Goal: Transaction & Acquisition: Purchase product/service

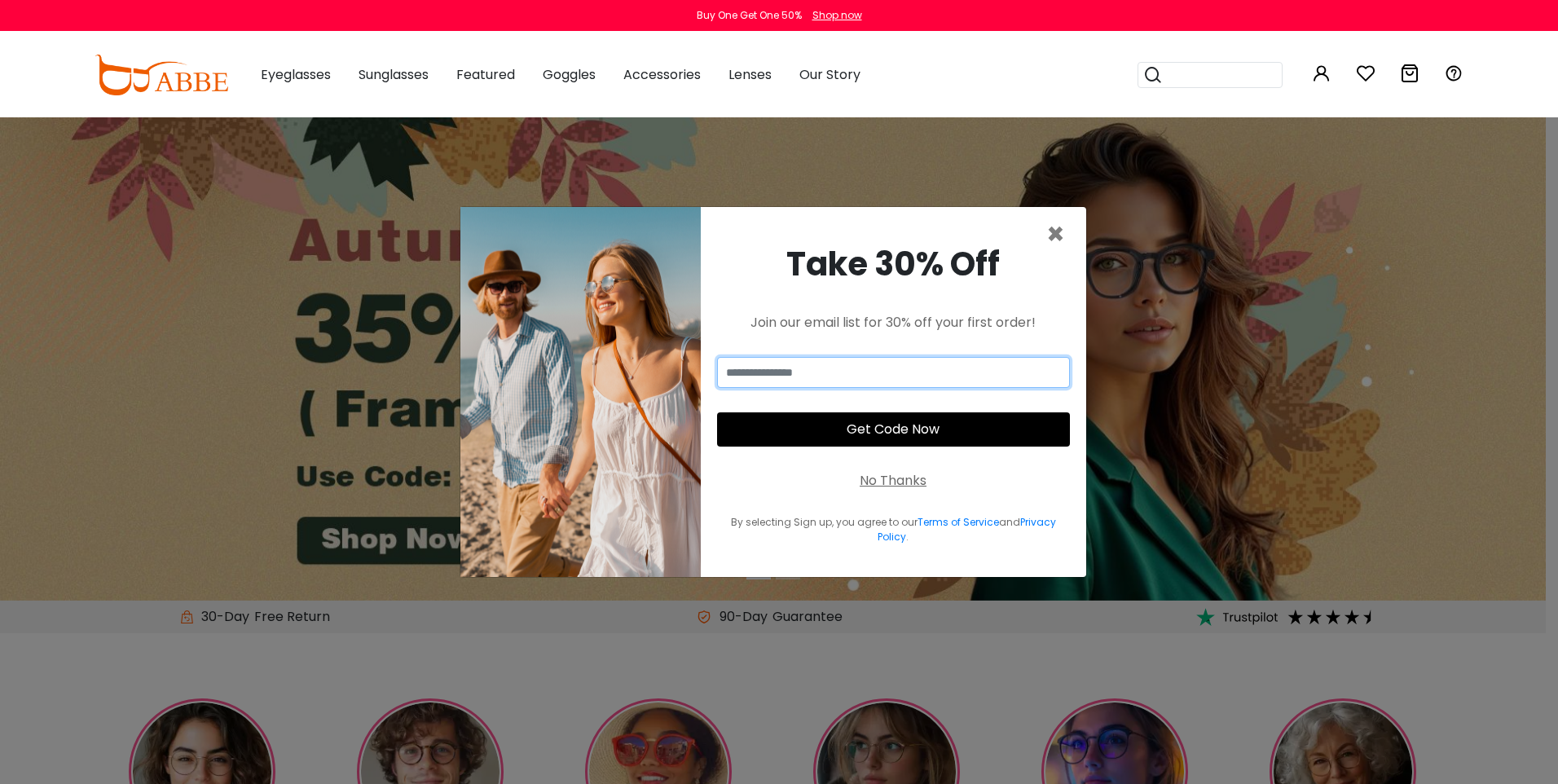
click at [880, 383] on input "email" at bounding box center [893, 372] width 353 height 31
type input "**********"
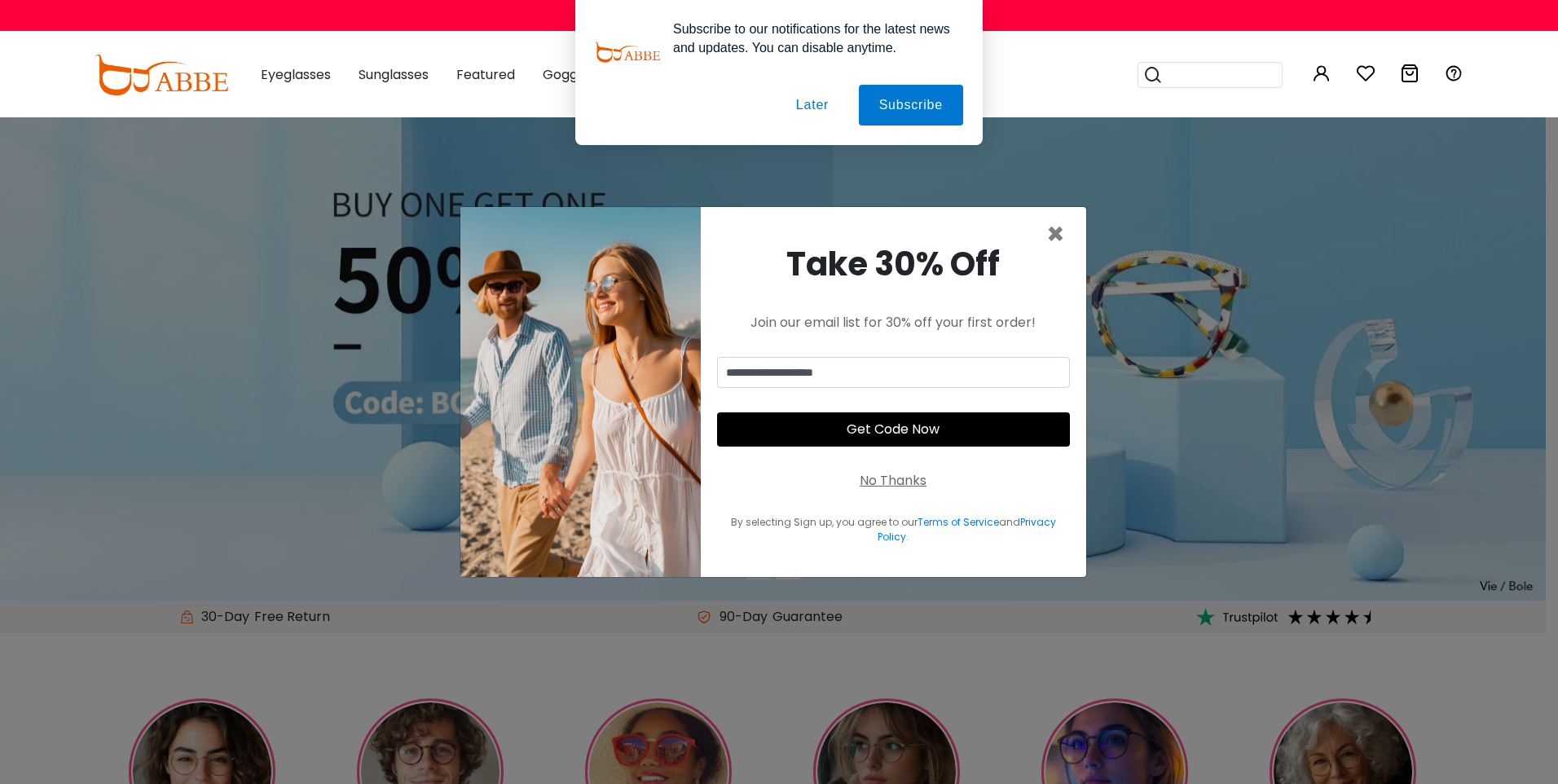
click at [910, 431] on button "Get Code Now" at bounding box center [893, 428] width 353 height 34
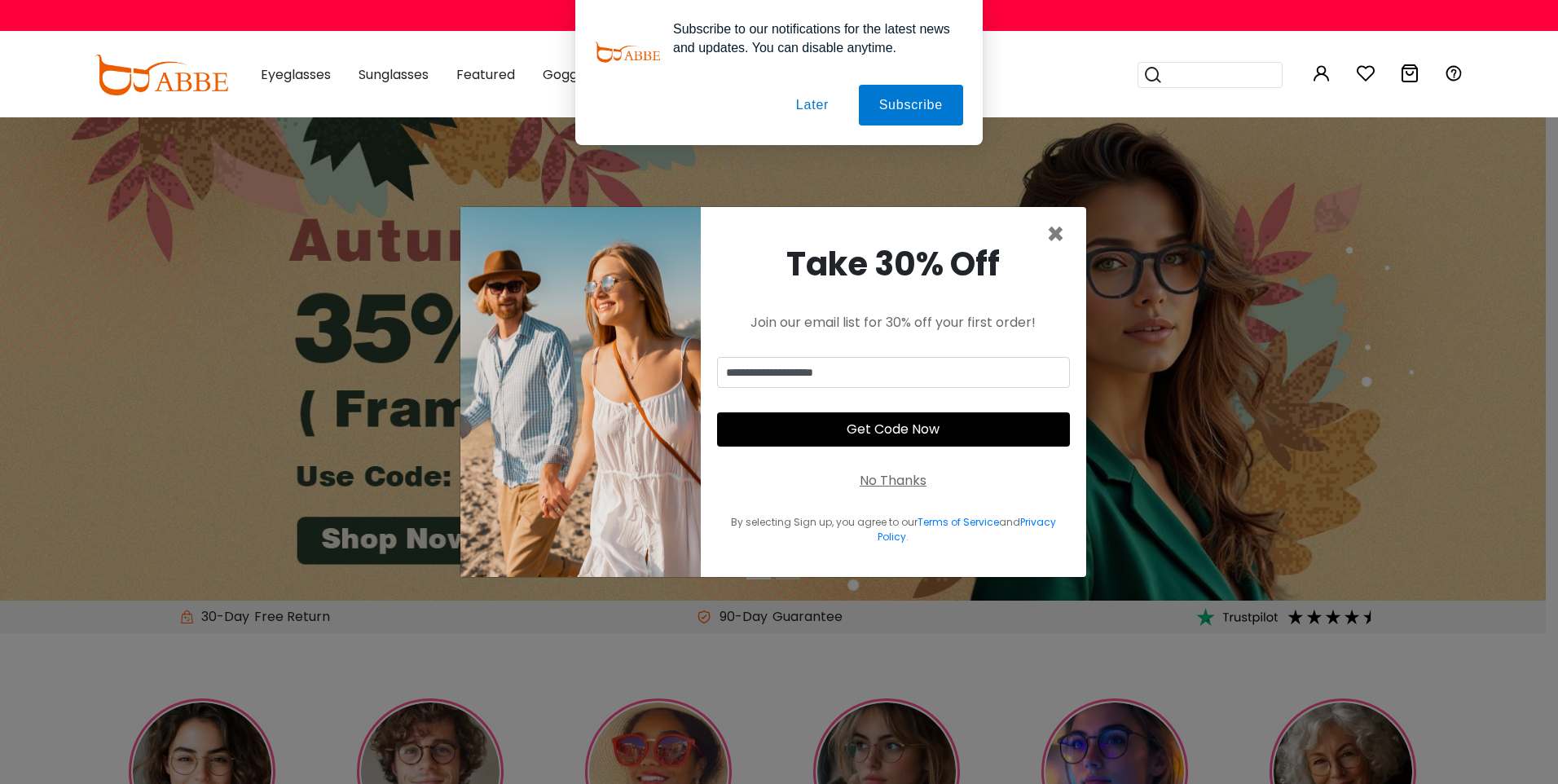
click at [815, 104] on button "Later" at bounding box center [812, 105] width 73 height 41
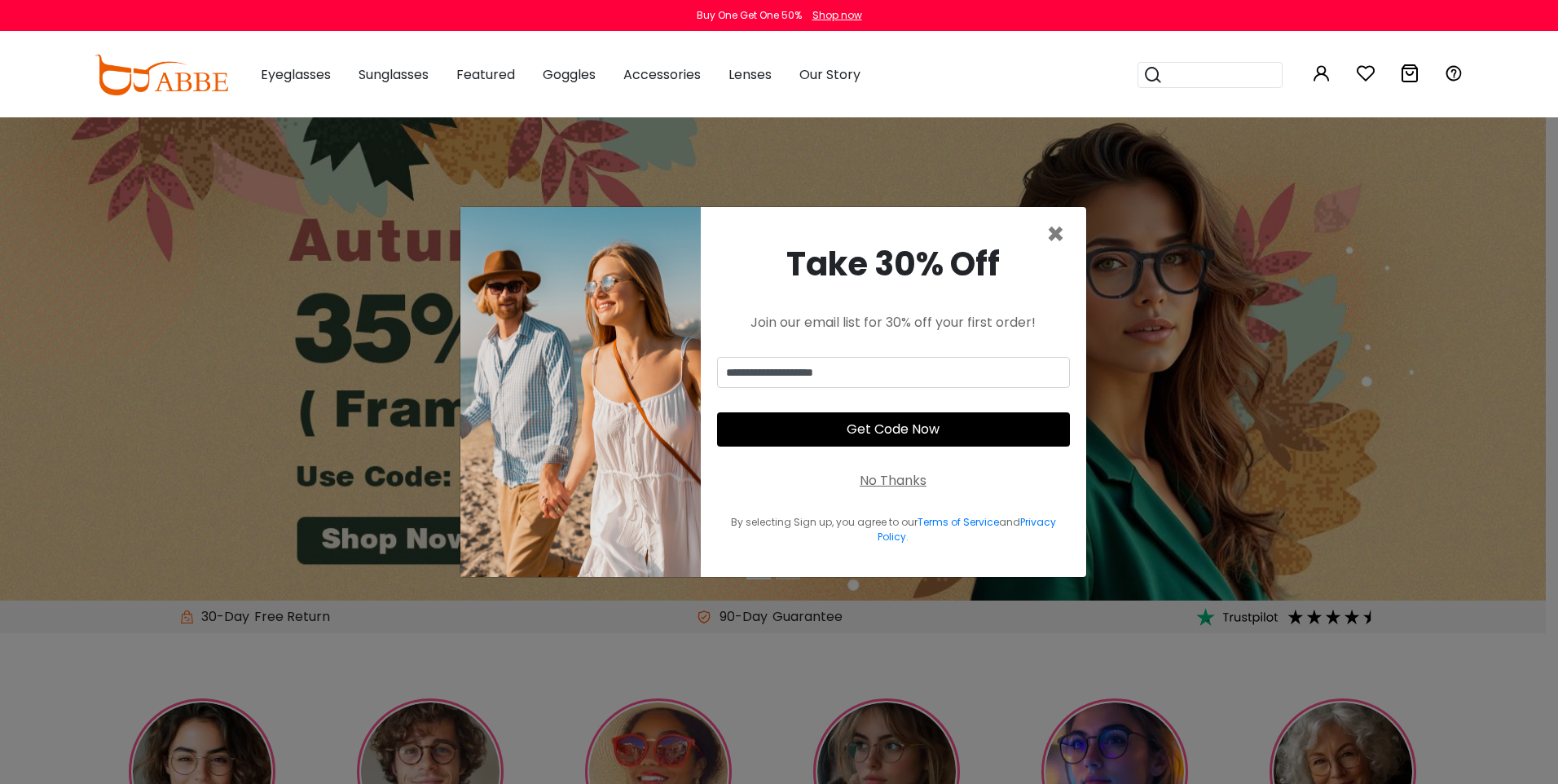
click at [887, 435] on button "Get Code Now" at bounding box center [893, 428] width 353 height 34
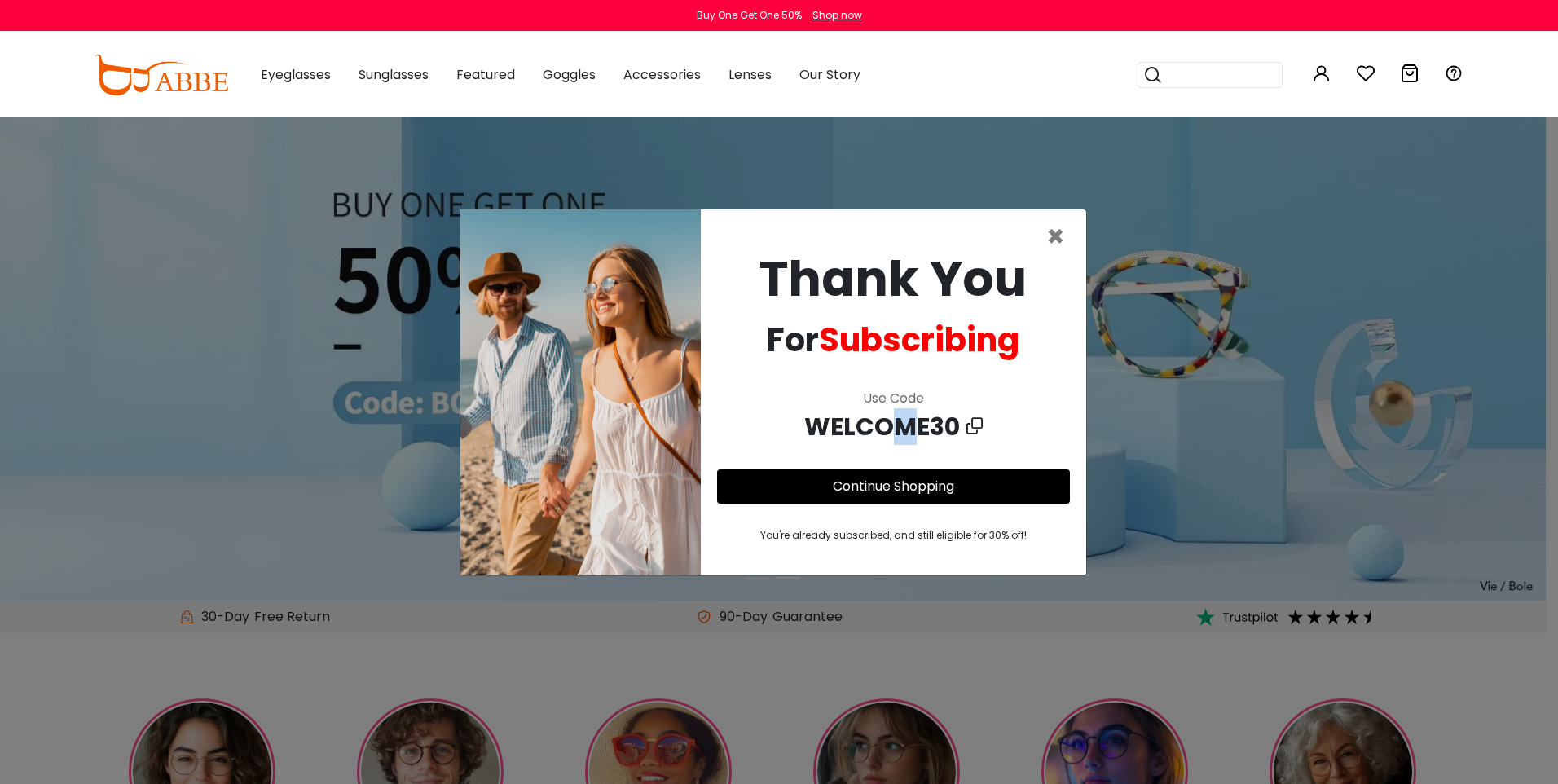
click at [905, 427] on span "WELCOME30" at bounding box center [885, 426] width 162 height 37
drag, startPoint x: 905, startPoint y: 427, endPoint x: 860, endPoint y: 458, distance: 54.6
click at [860, 458] on div "Thank You For Subscribing Use Code WELCOME30 Continue Shopping You're already s…" at bounding box center [893, 392] width 386 height 365
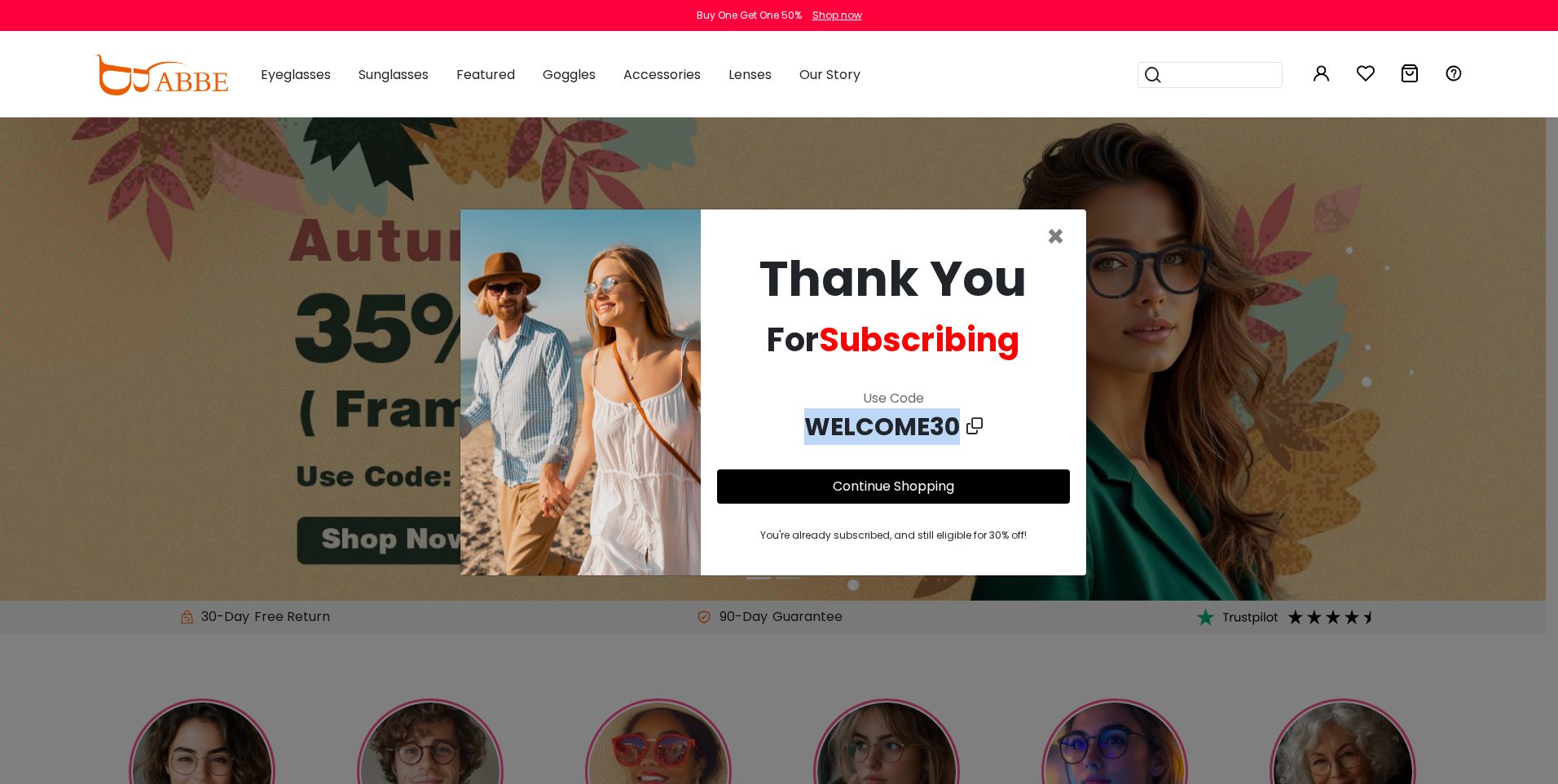
drag, startPoint x: 960, startPoint y: 427, endPoint x: 815, endPoint y: 440, distance: 145.6
click at [815, 440] on span "WELCOME30" at bounding box center [885, 426] width 162 height 37
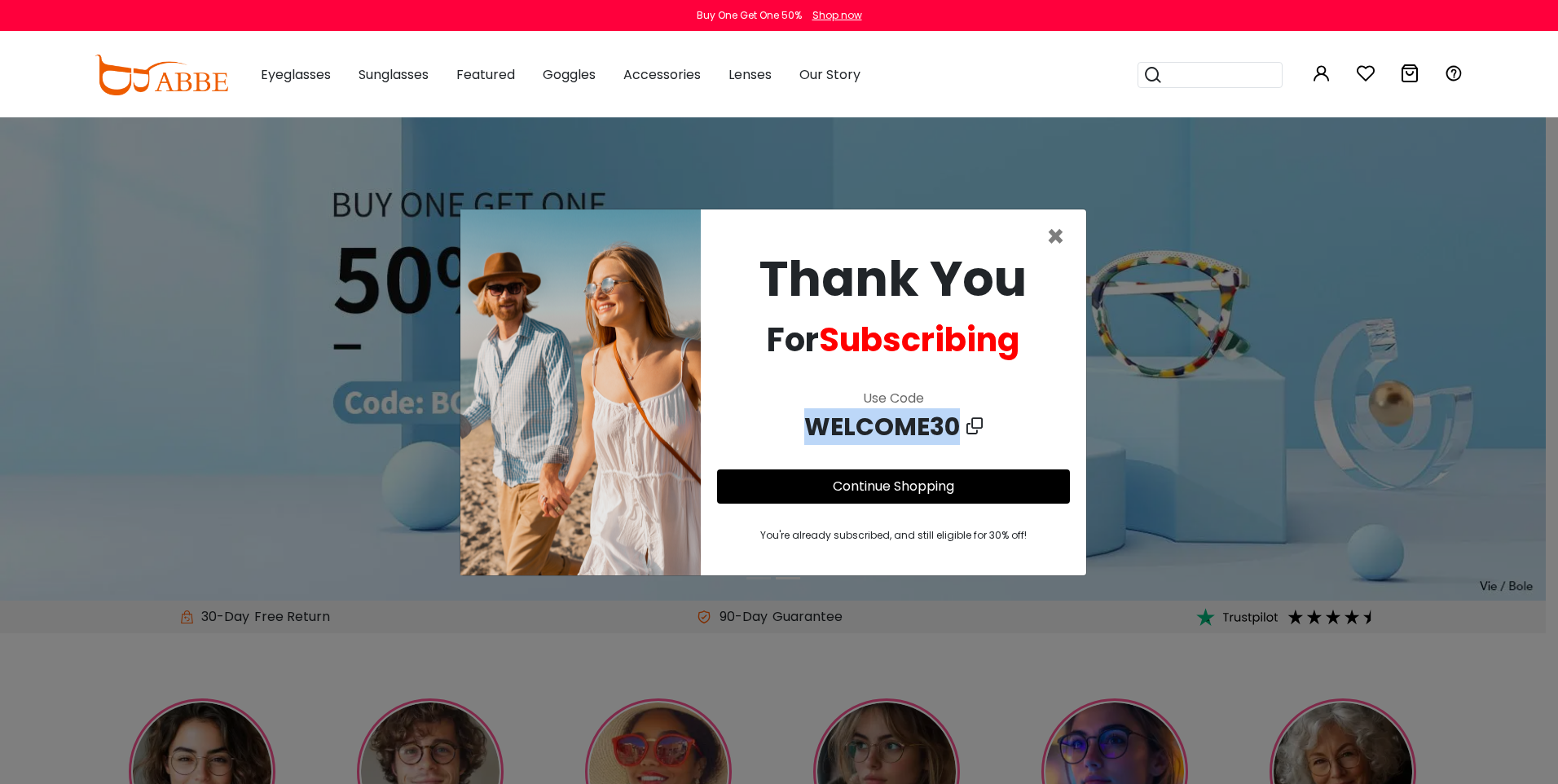
copy span "WELCOME30"
click at [1057, 233] on span "×" at bounding box center [1056, 236] width 18 height 42
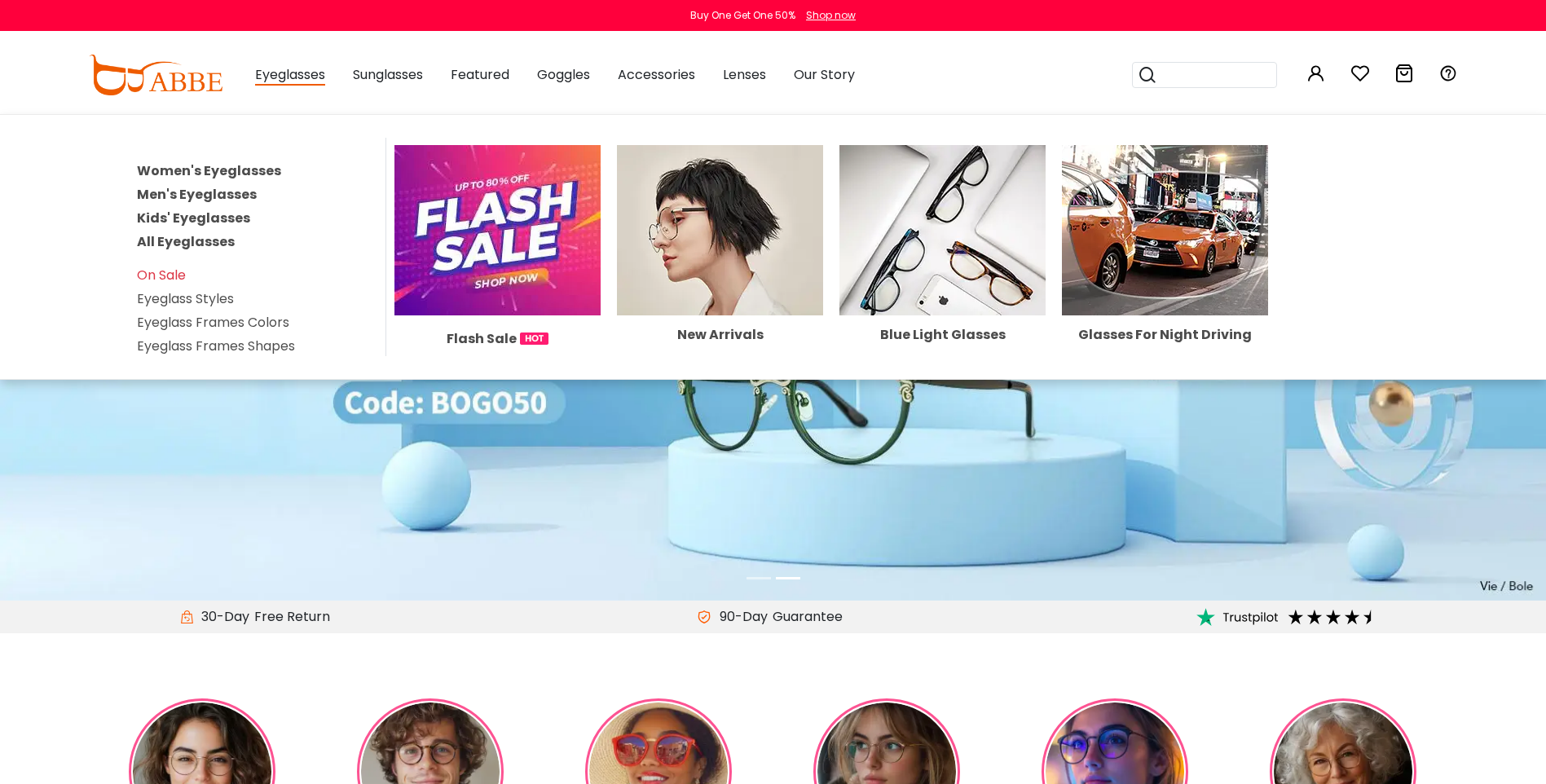
click at [239, 169] on link "Women's Eyeglasses" at bounding box center [209, 170] width 144 height 18
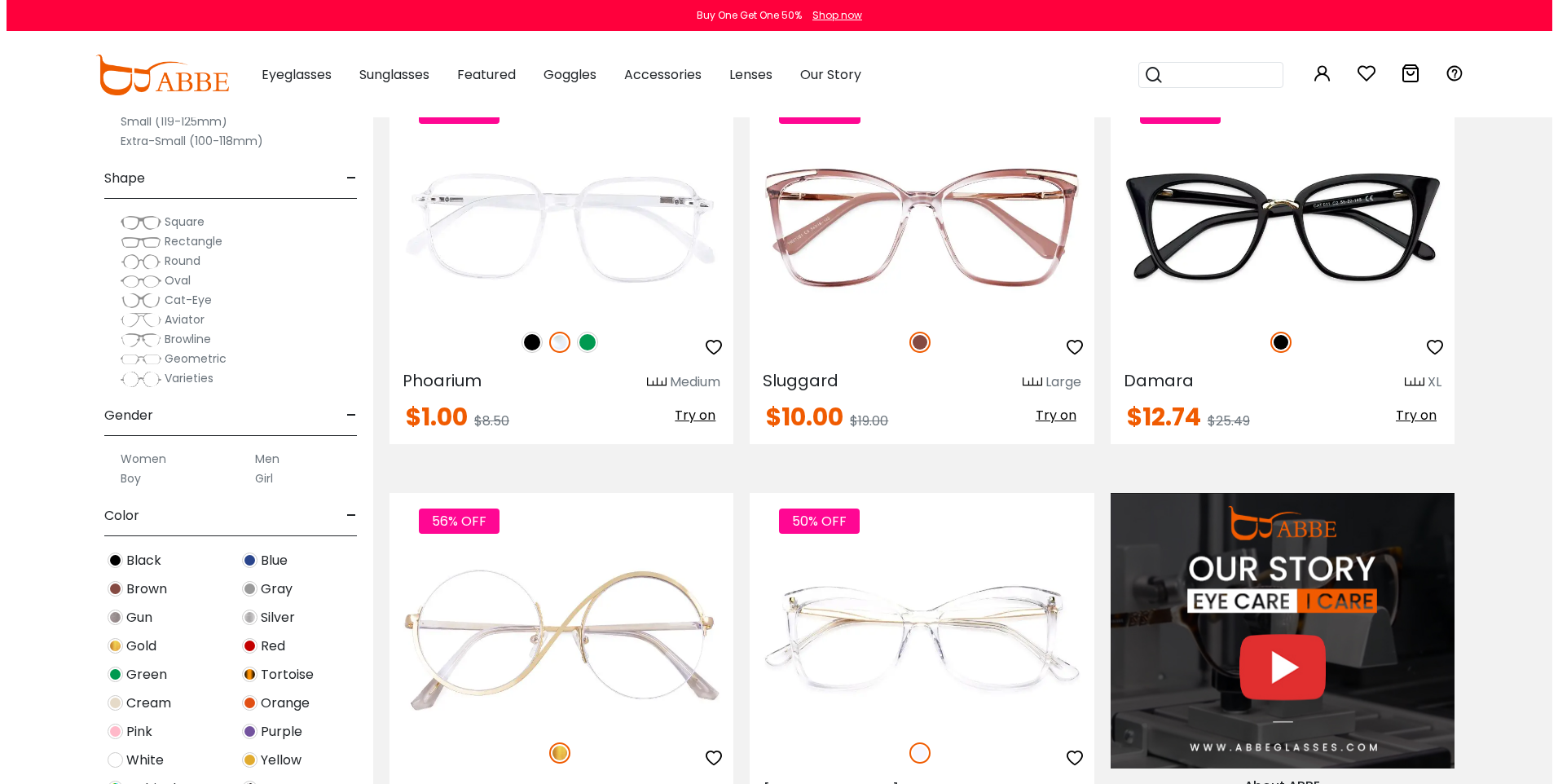
scroll to position [1466, 0]
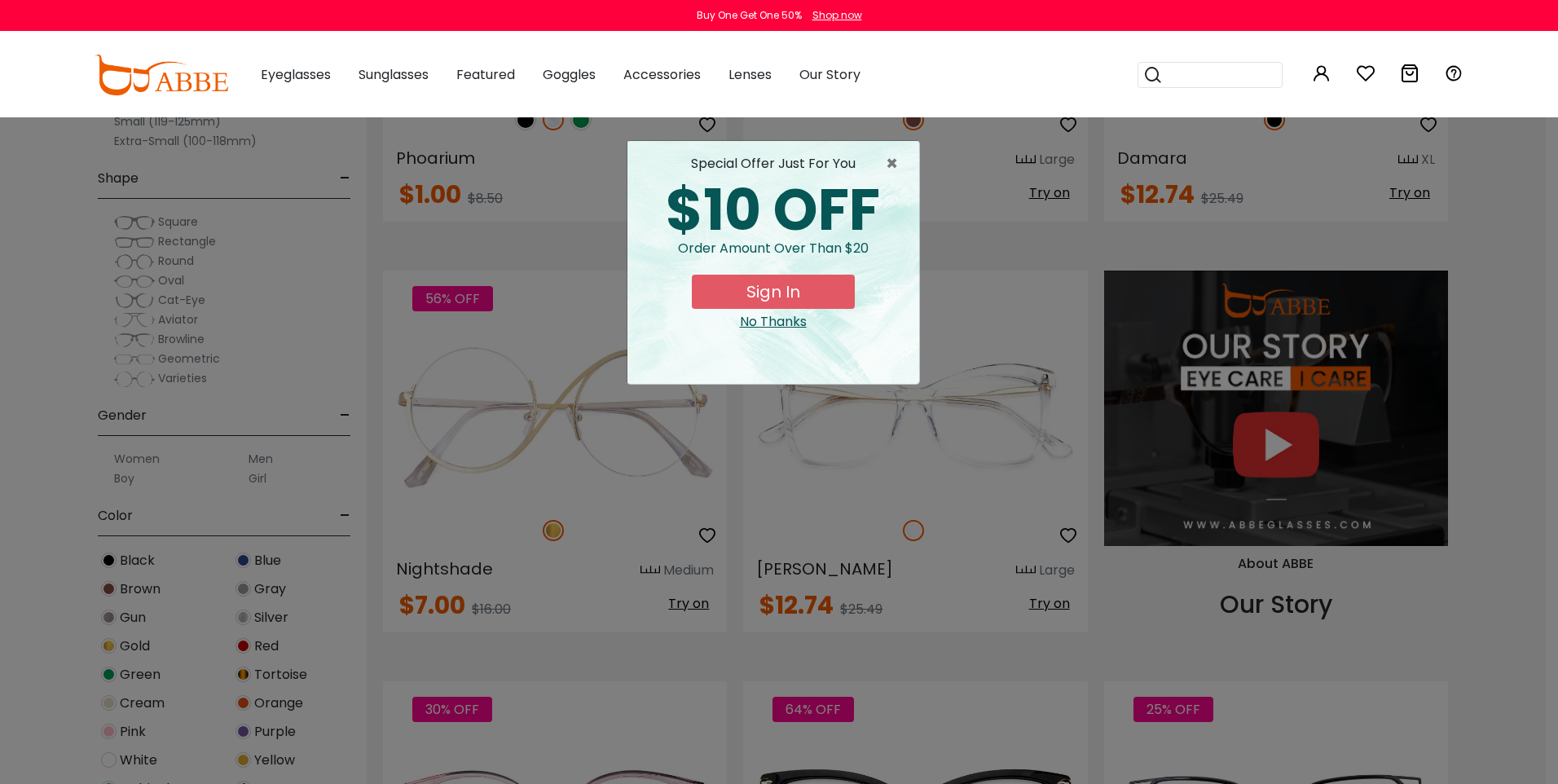
click at [785, 290] on button "Sign In" at bounding box center [774, 291] width 163 height 34
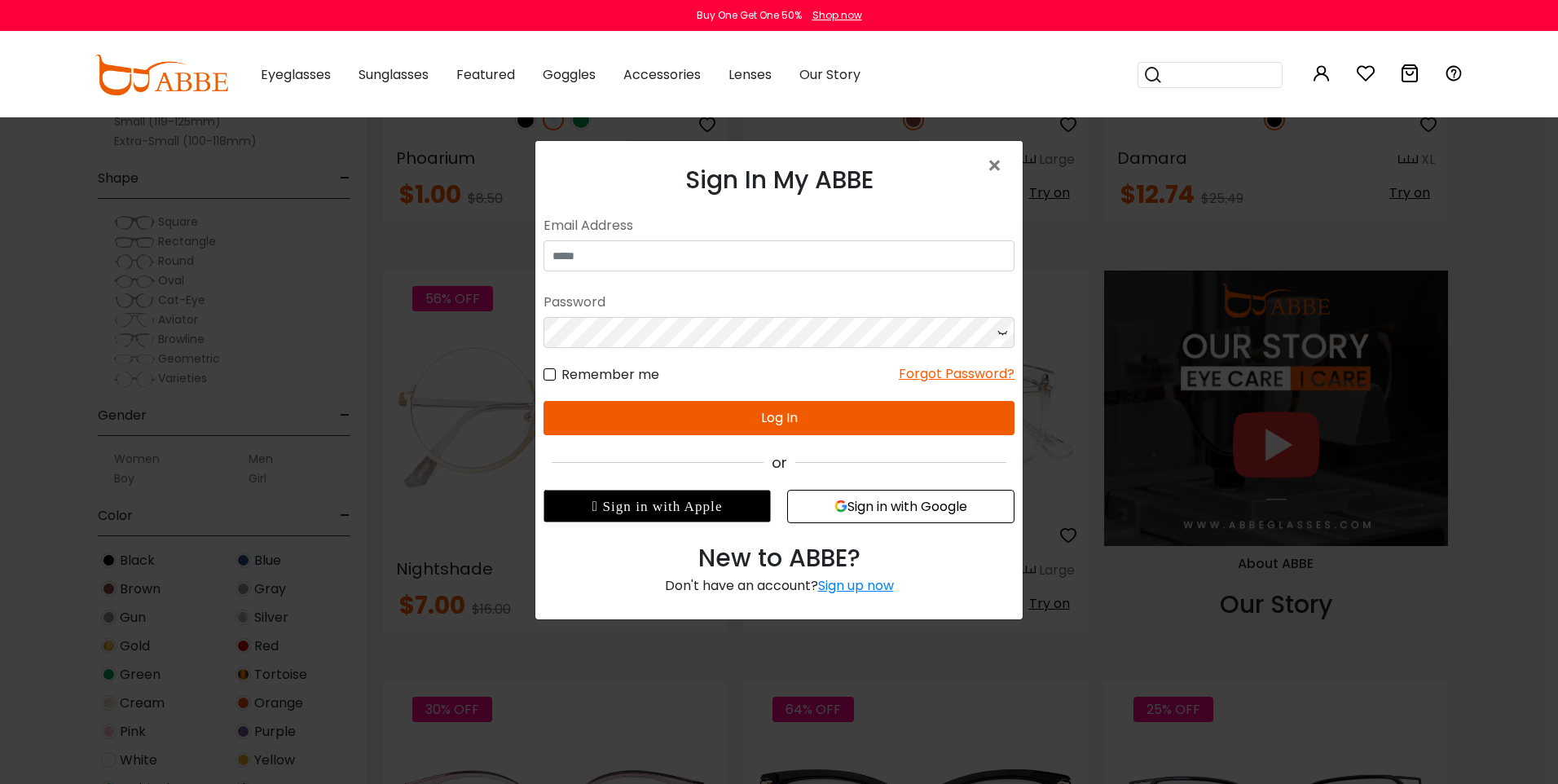
click at [856, 585] on div "Sign up now" at bounding box center [856, 585] width 76 height 18
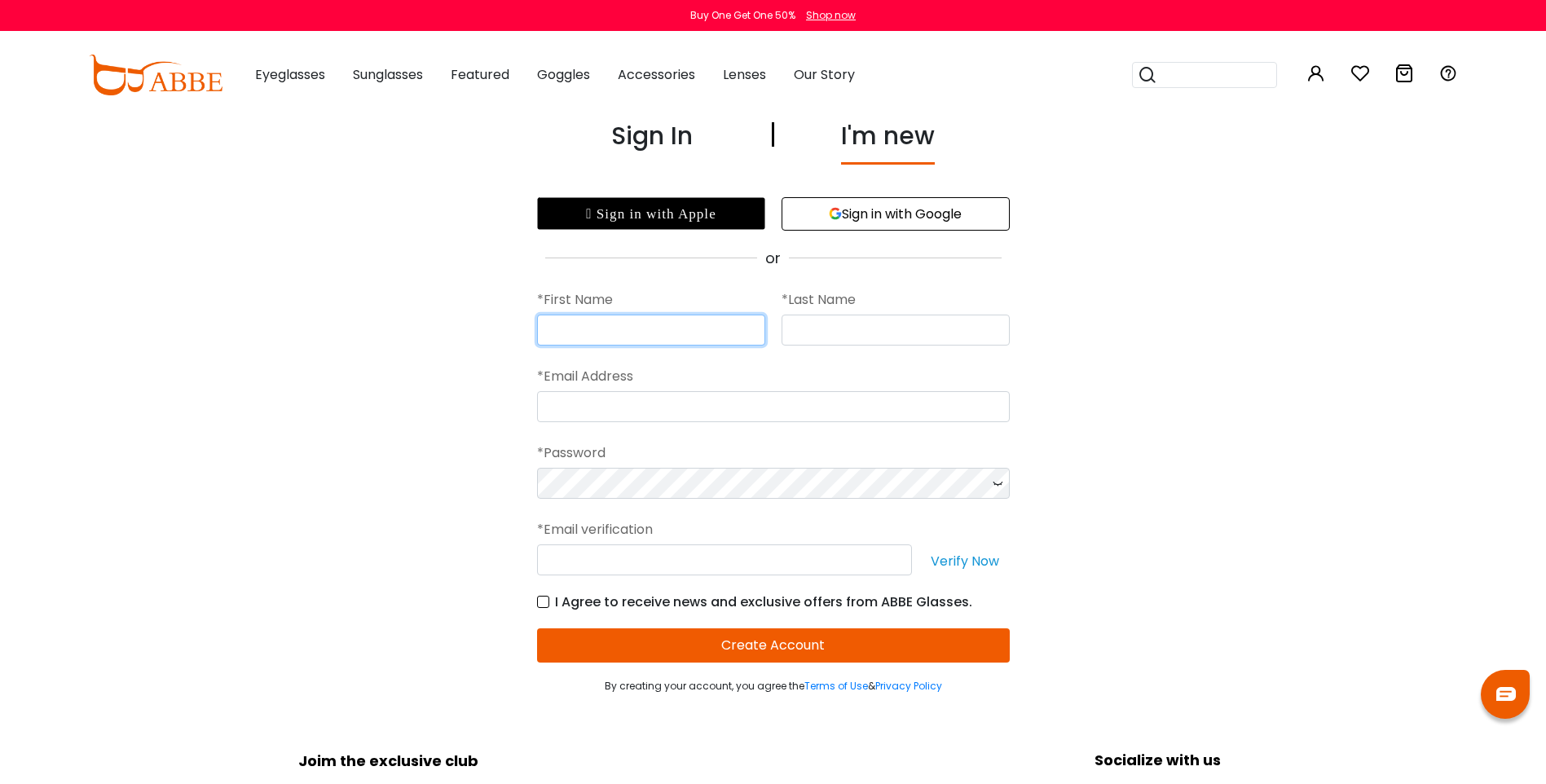
click at [682, 336] on input "text" at bounding box center [651, 330] width 228 height 31
type input "*******"
type input "********"
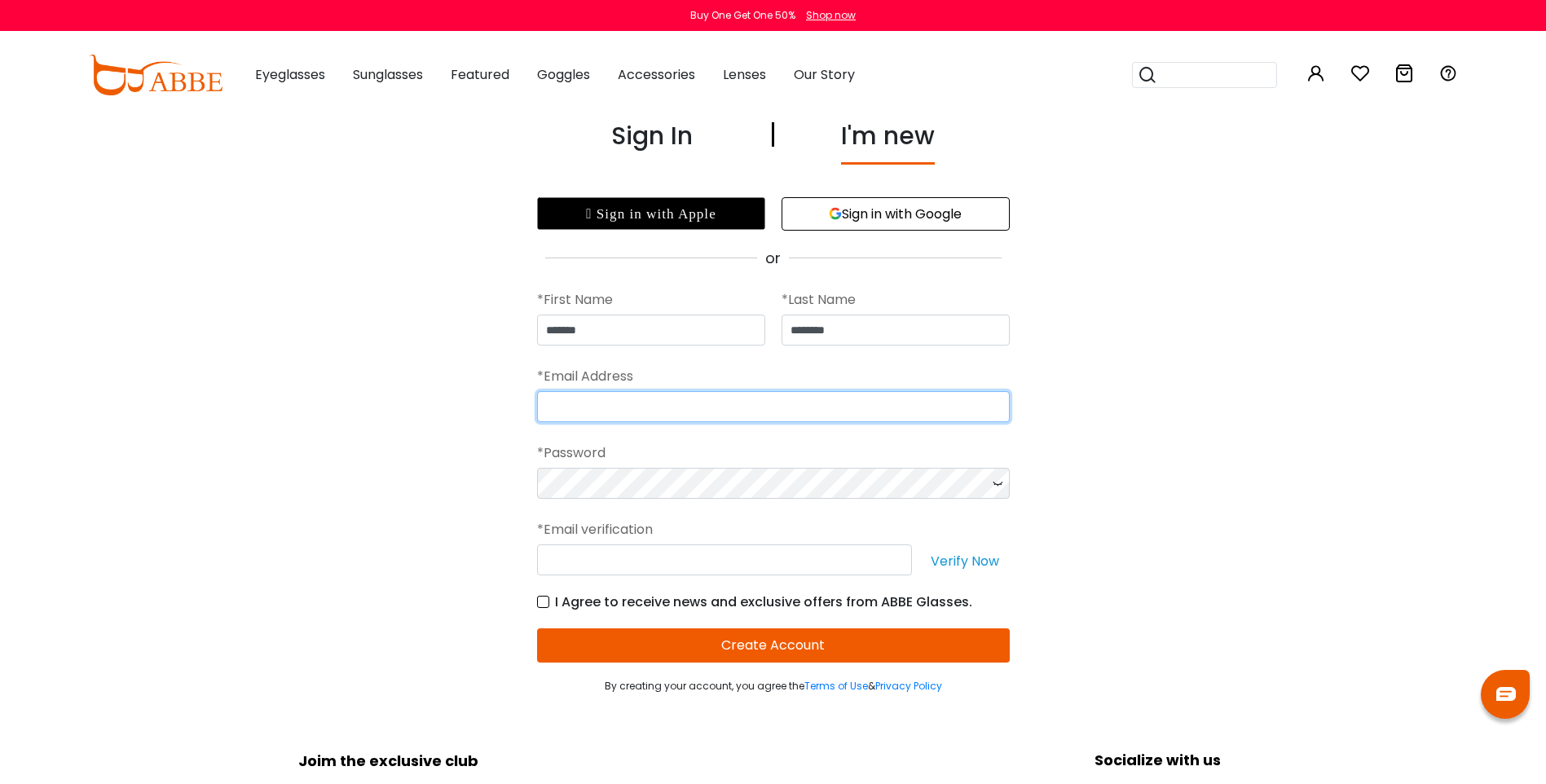
type input "**********"
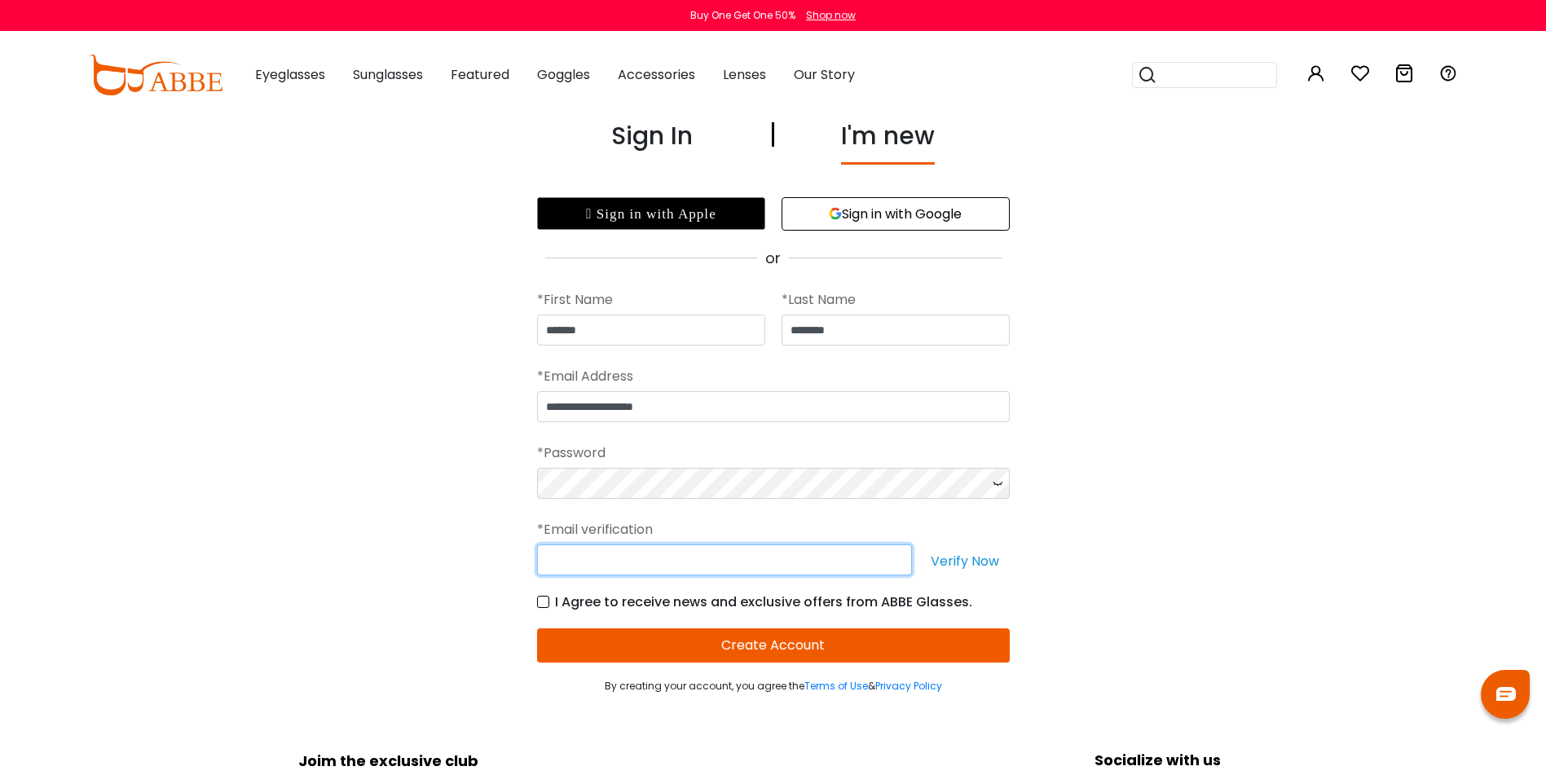
click at [699, 547] on input "text" at bounding box center [725, 560] width 375 height 31
drag, startPoint x: 941, startPoint y: 217, endPoint x: 967, endPoint y: 234, distance: 31.1
click at [941, 217] on button "Sign in with Google" at bounding box center [895, 214] width 228 height 33
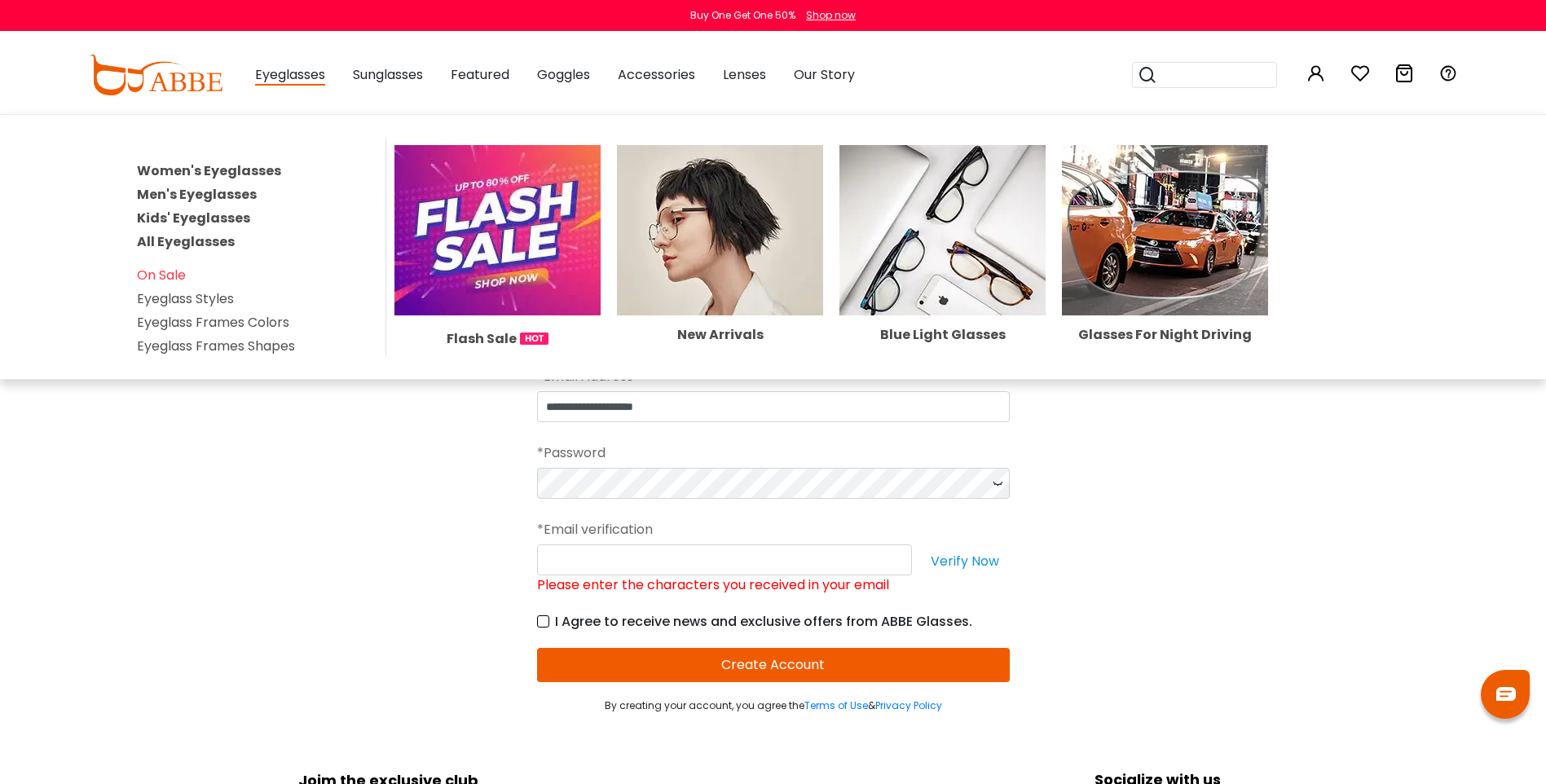
click at [185, 168] on link "Women's Eyeglasses" at bounding box center [209, 170] width 144 height 18
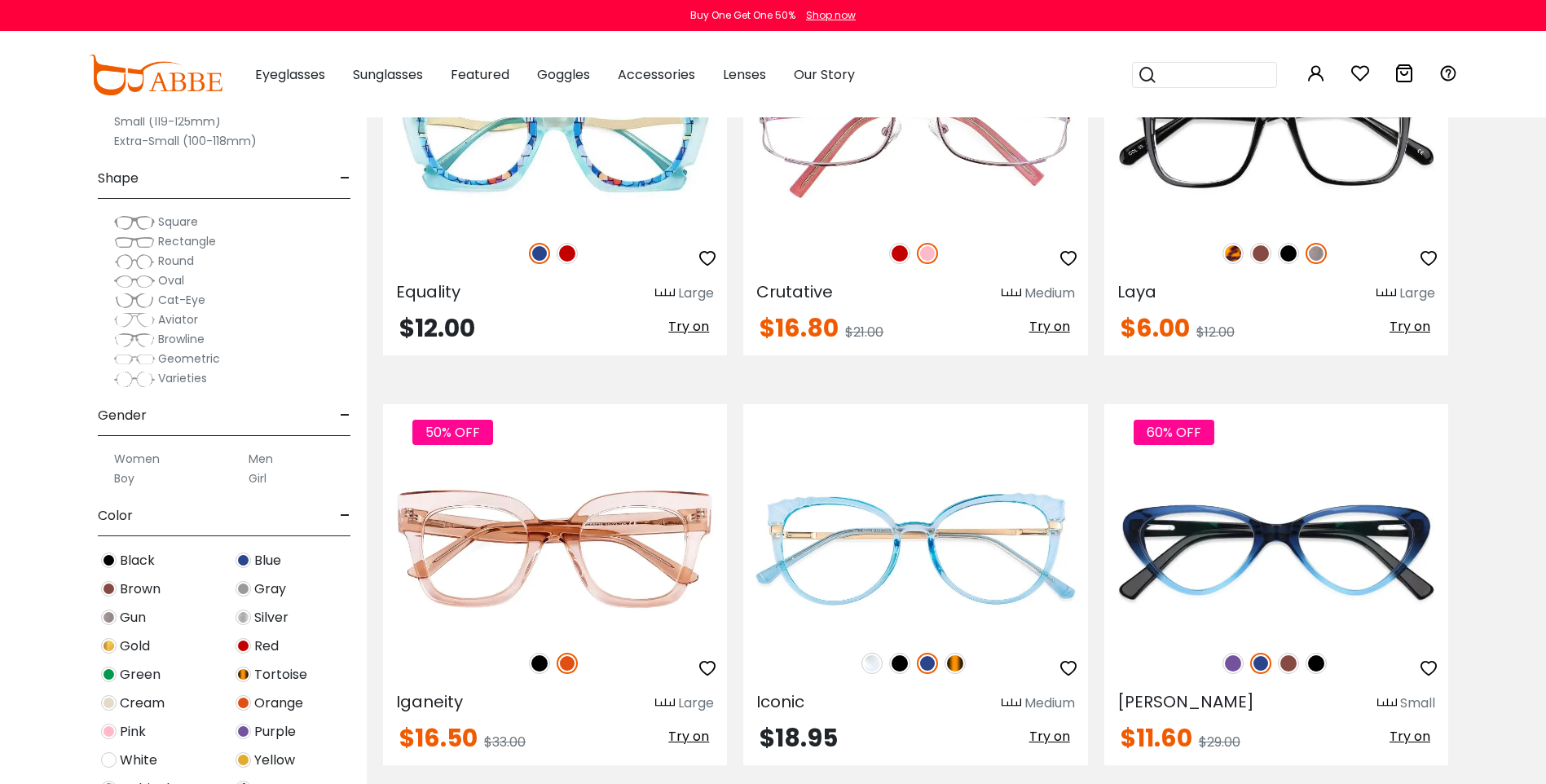
scroll to position [2770, 0]
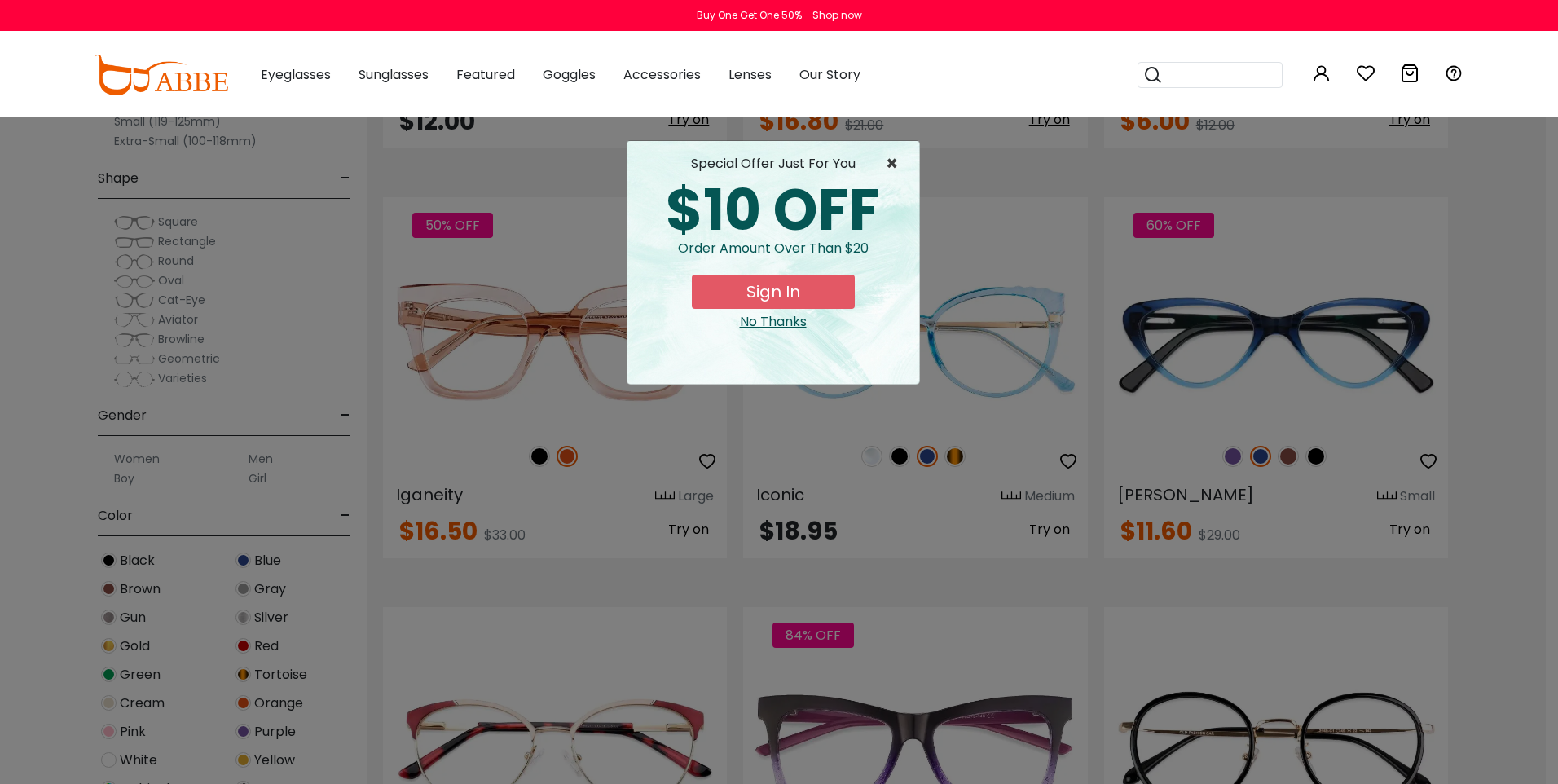
click at [896, 157] on span "×" at bounding box center [895, 163] width 20 height 19
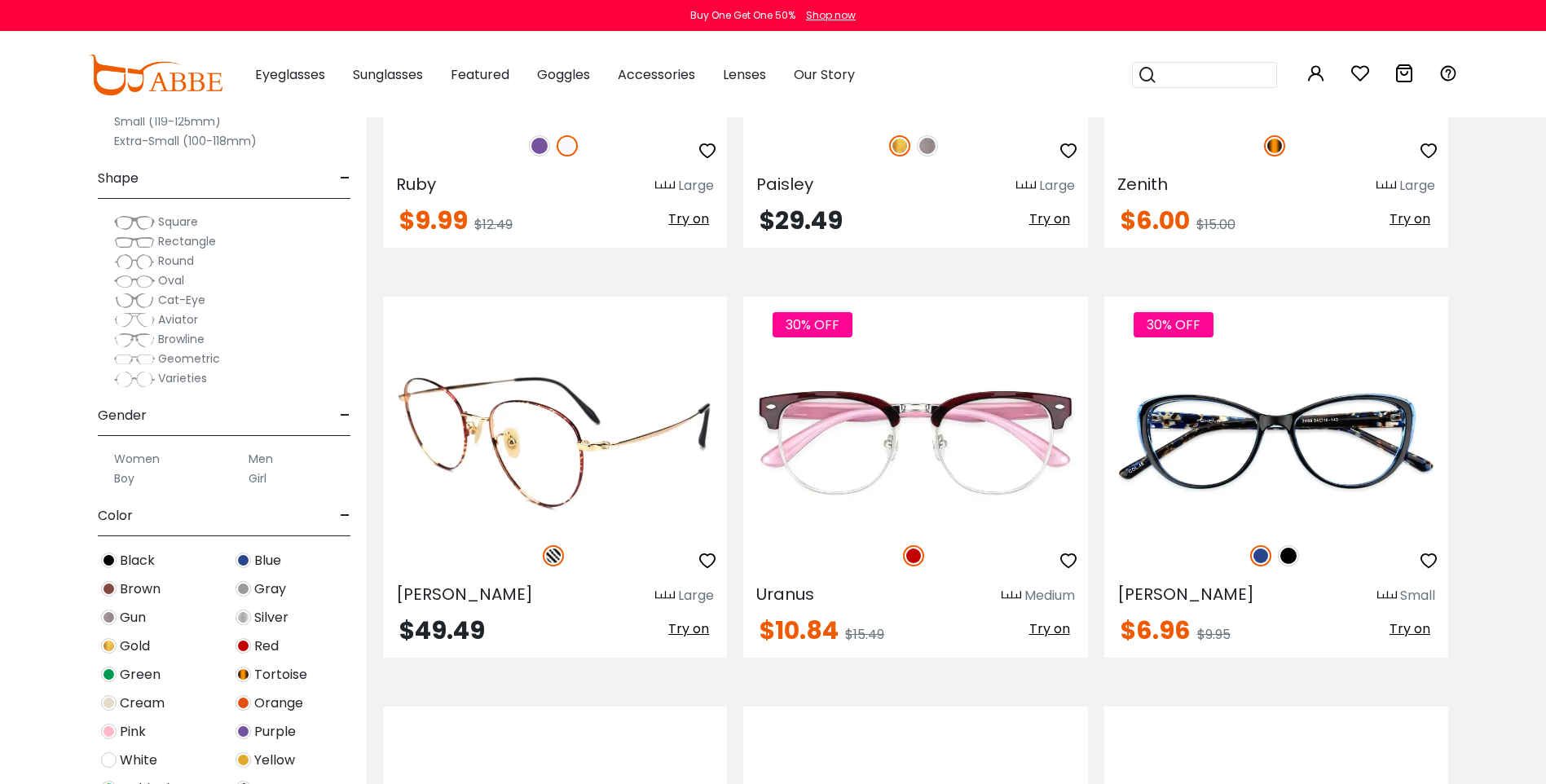
scroll to position [5621, 0]
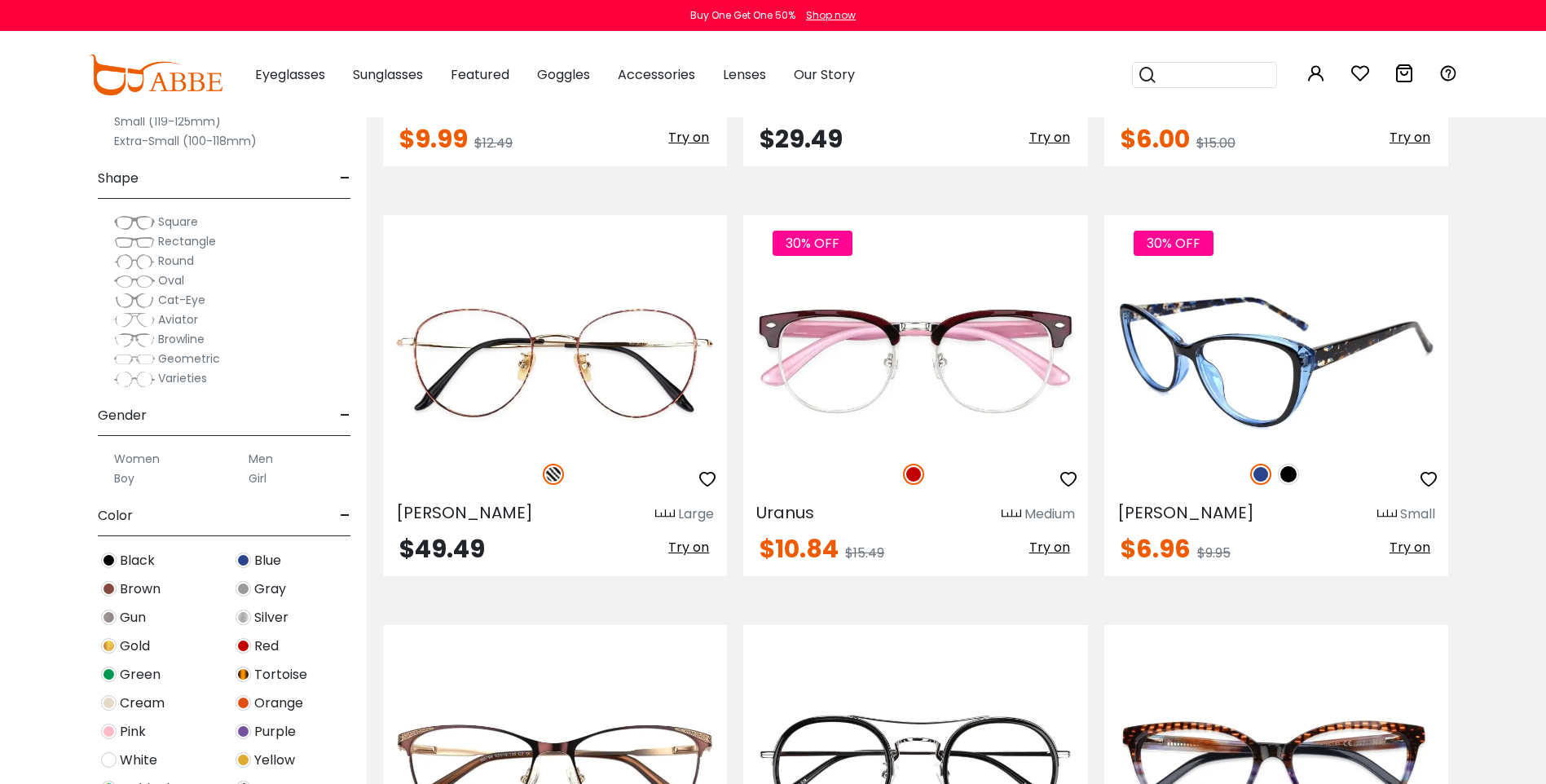
click at [1421, 546] on span "Try on" at bounding box center [1410, 546] width 41 height 18
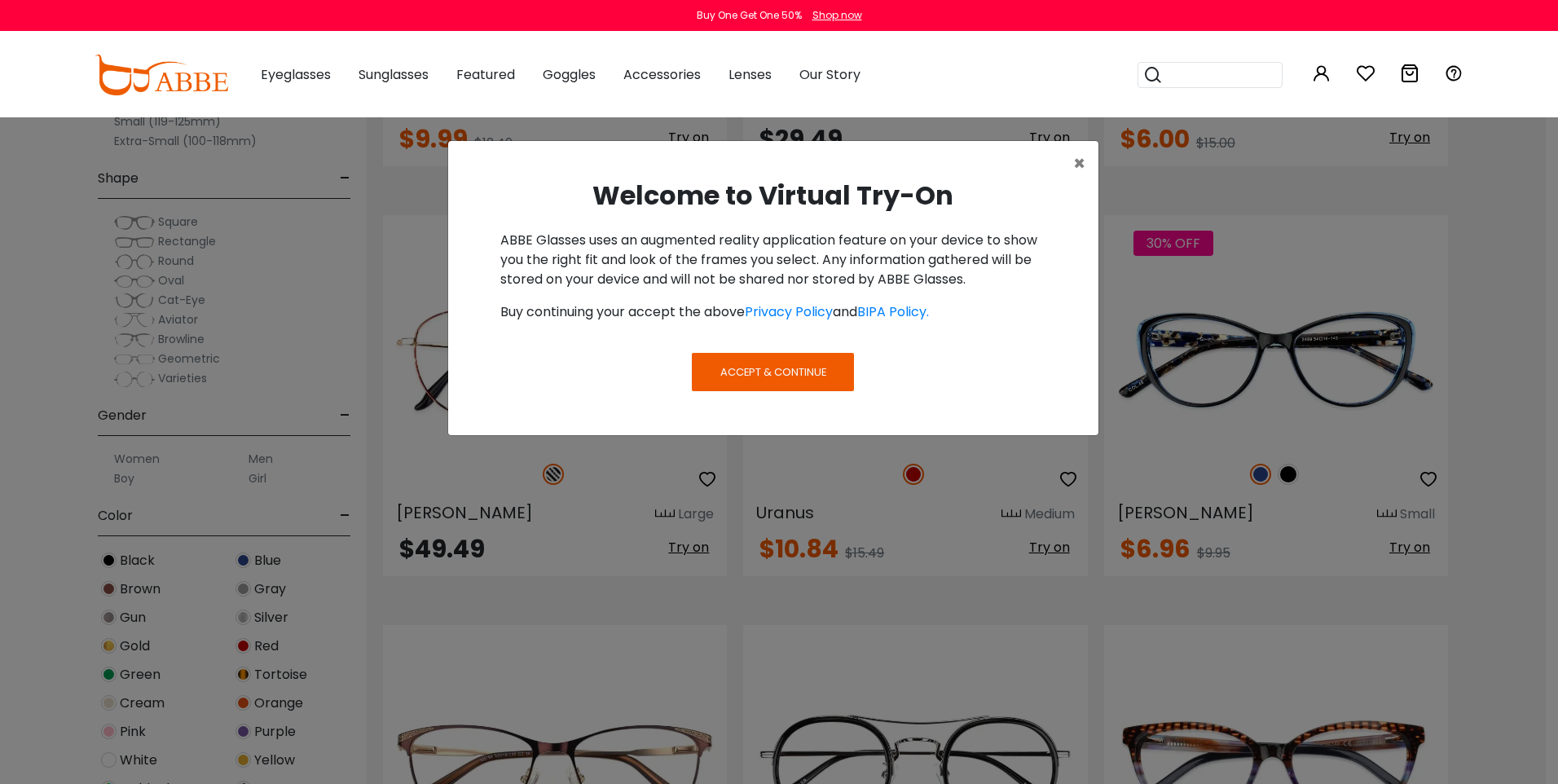
click at [796, 367] on span "Accept & Continue" at bounding box center [773, 372] width 106 height 16
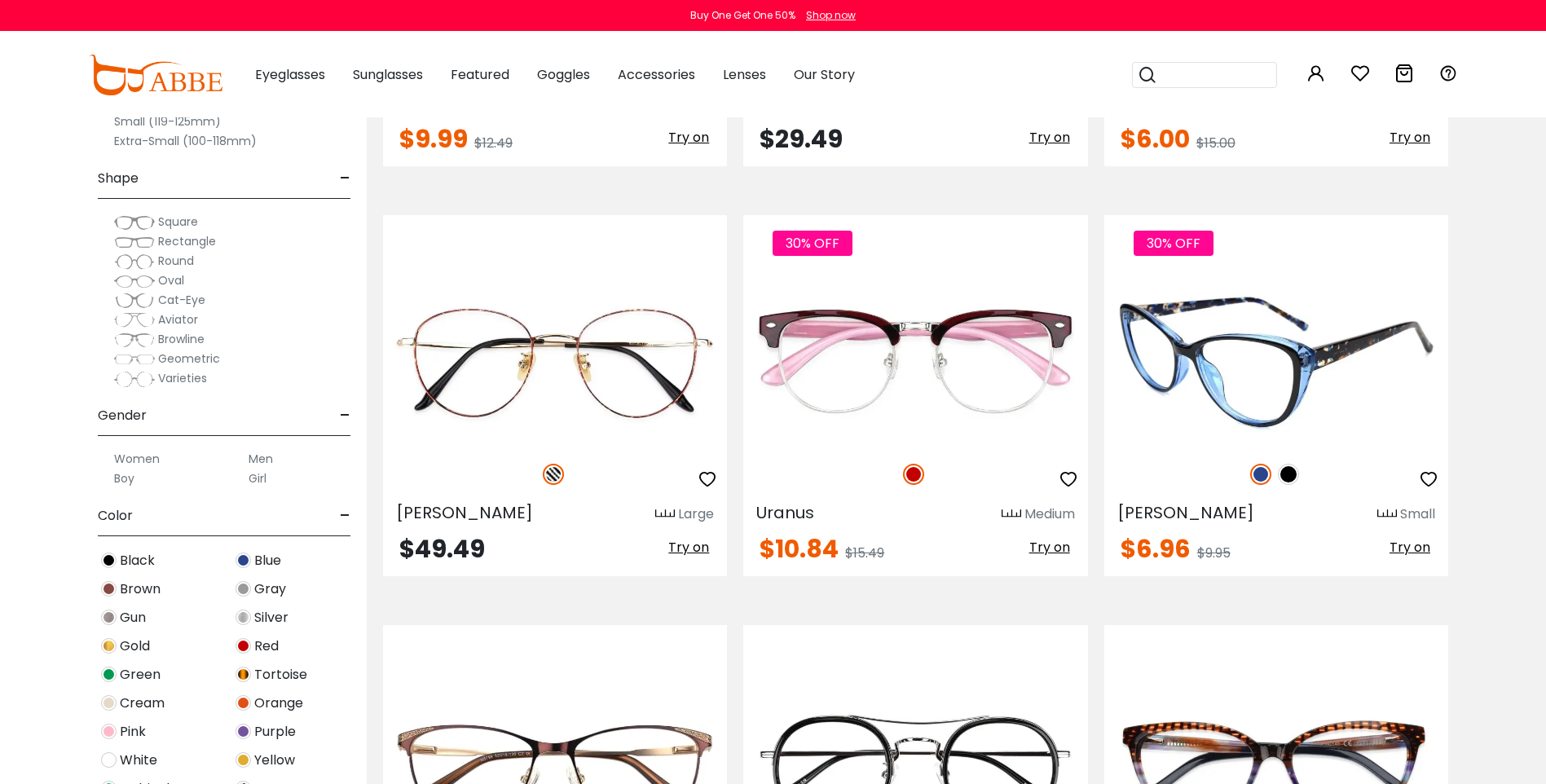
click at [1409, 548] on span "Try on" at bounding box center [1410, 546] width 41 height 18
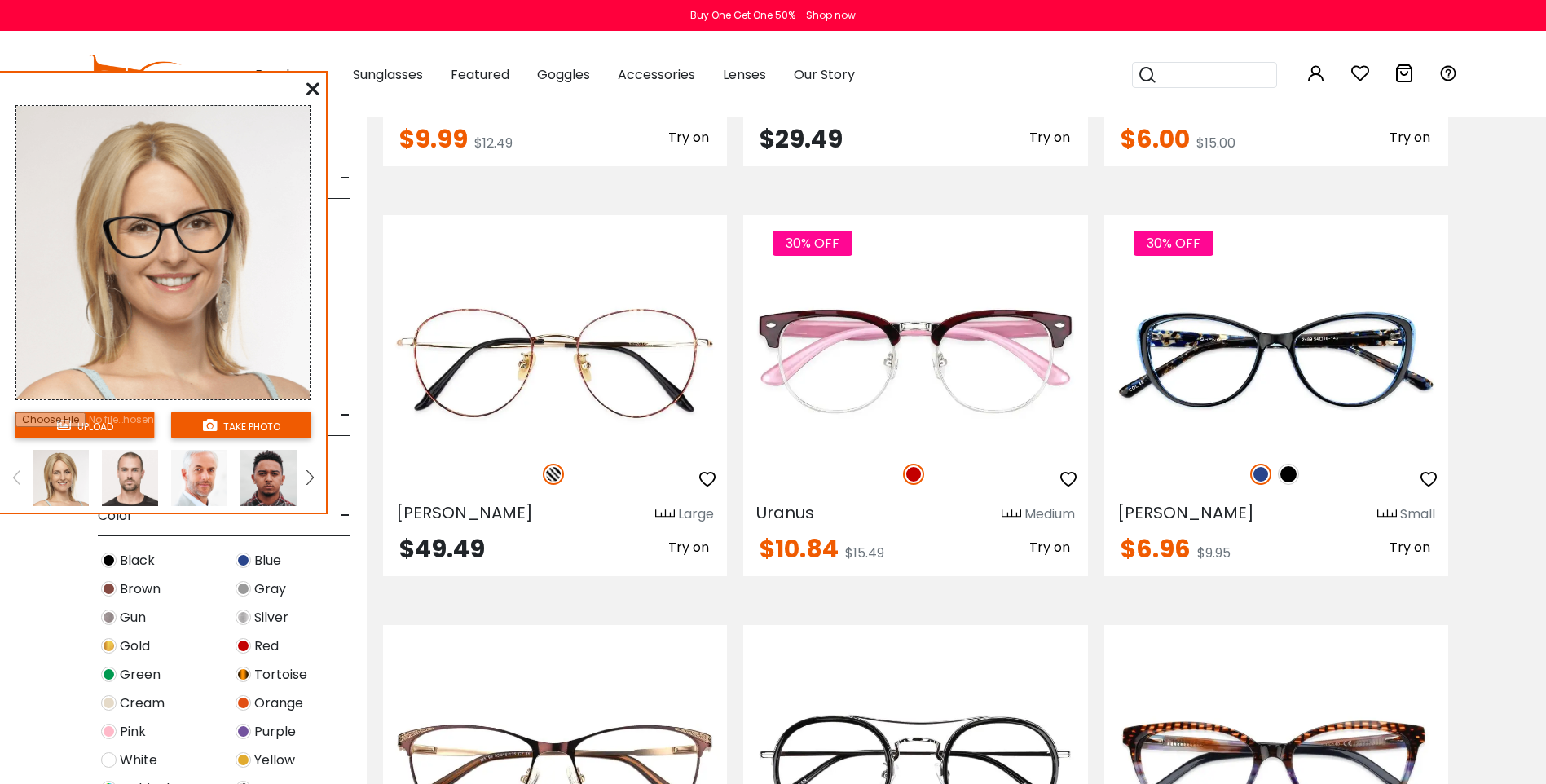
click at [53, 430] on input "file" at bounding box center [85, 425] width 140 height 27
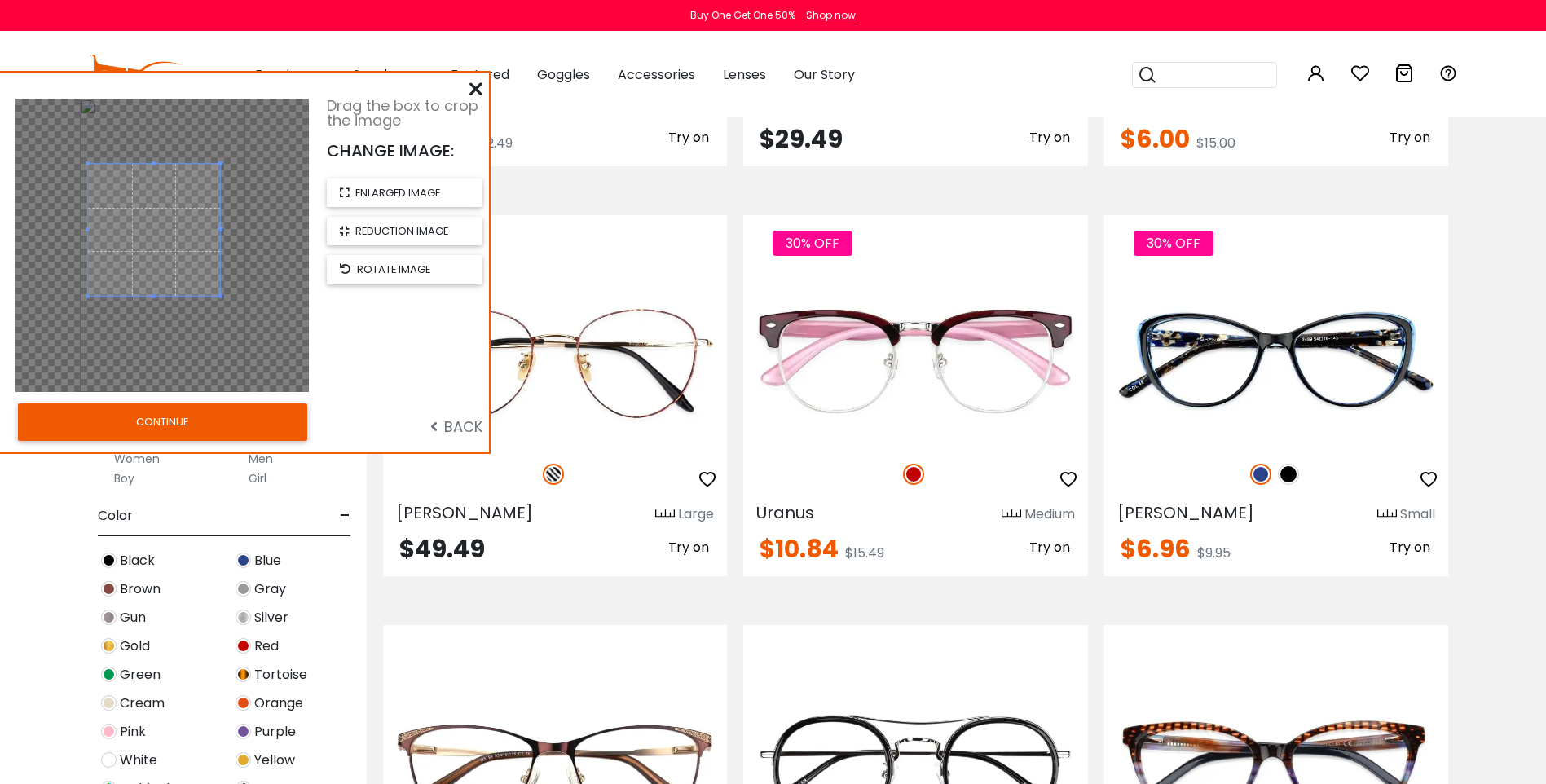
drag, startPoint x: 142, startPoint y: 218, endPoint x: 133, endPoint y: 202, distance: 18.4
click at [133, 202] on span at bounding box center [155, 230] width 132 height 132
click at [391, 189] on span "enlarged image" at bounding box center [397, 192] width 85 height 16
click at [215, 424] on button "CONTINUE" at bounding box center [162, 422] width 290 height 38
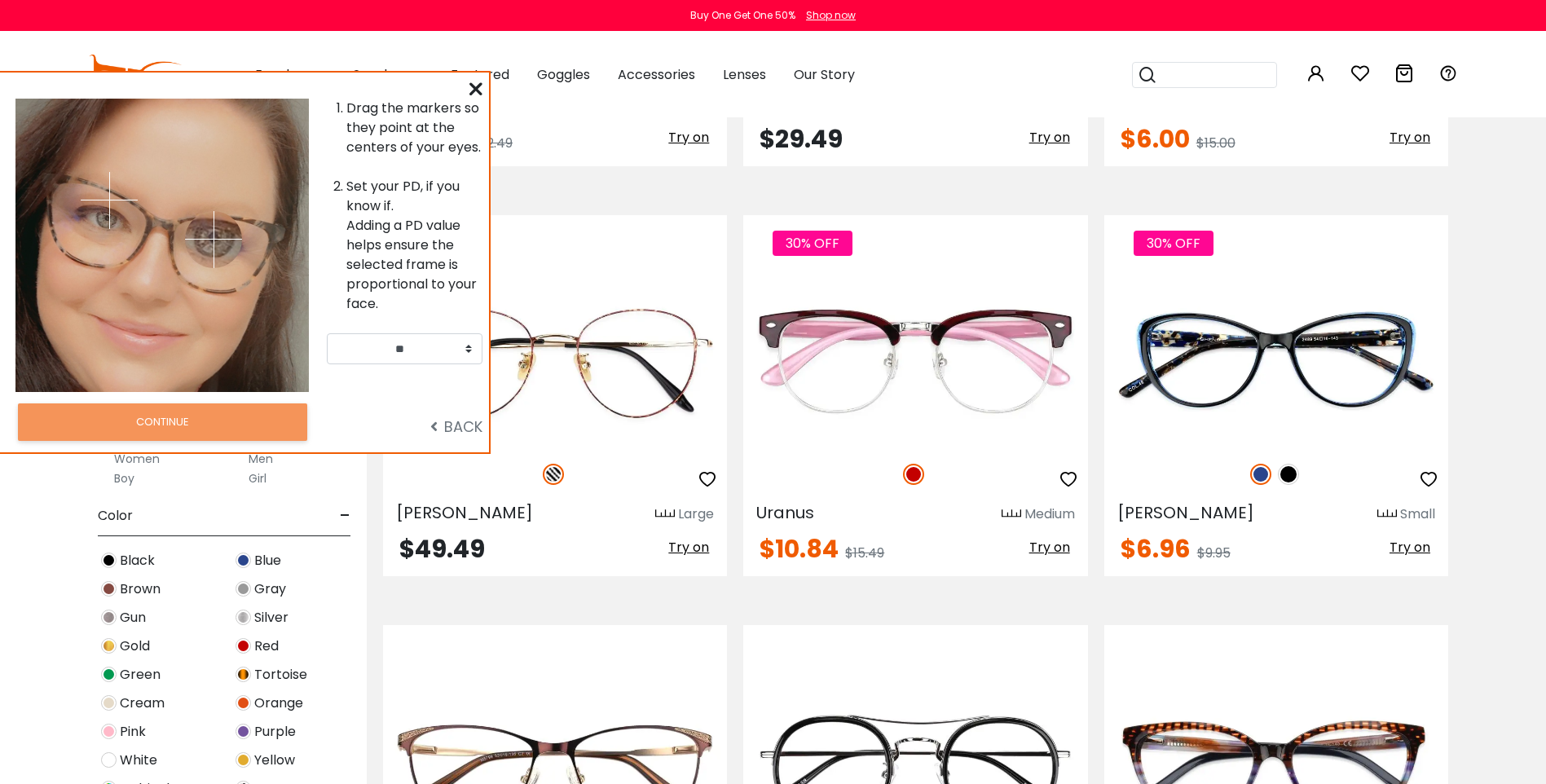
drag, startPoint x: 190, startPoint y: 191, endPoint x: 214, endPoint y: 239, distance: 53.7
click at [214, 239] on img at bounding box center [213, 239] width 57 height 57
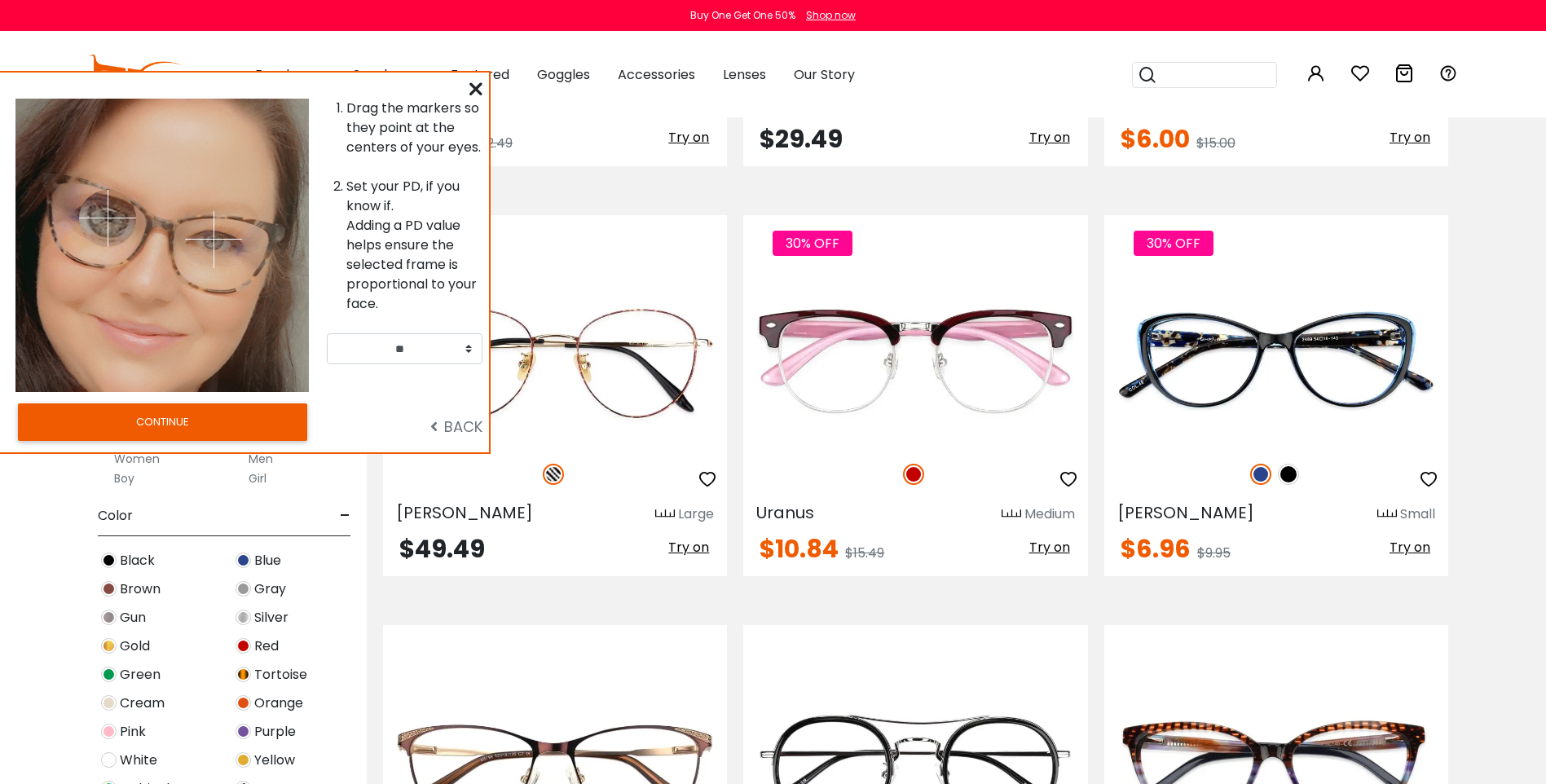
drag, startPoint x: 109, startPoint y: 197, endPoint x: 108, endPoint y: 218, distance: 21.0
click at [108, 218] on img at bounding box center [107, 218] width 57 height 57
click at [213, 413] on button "CONTINUE" at bounding box center [162, 422] width 290 height 38
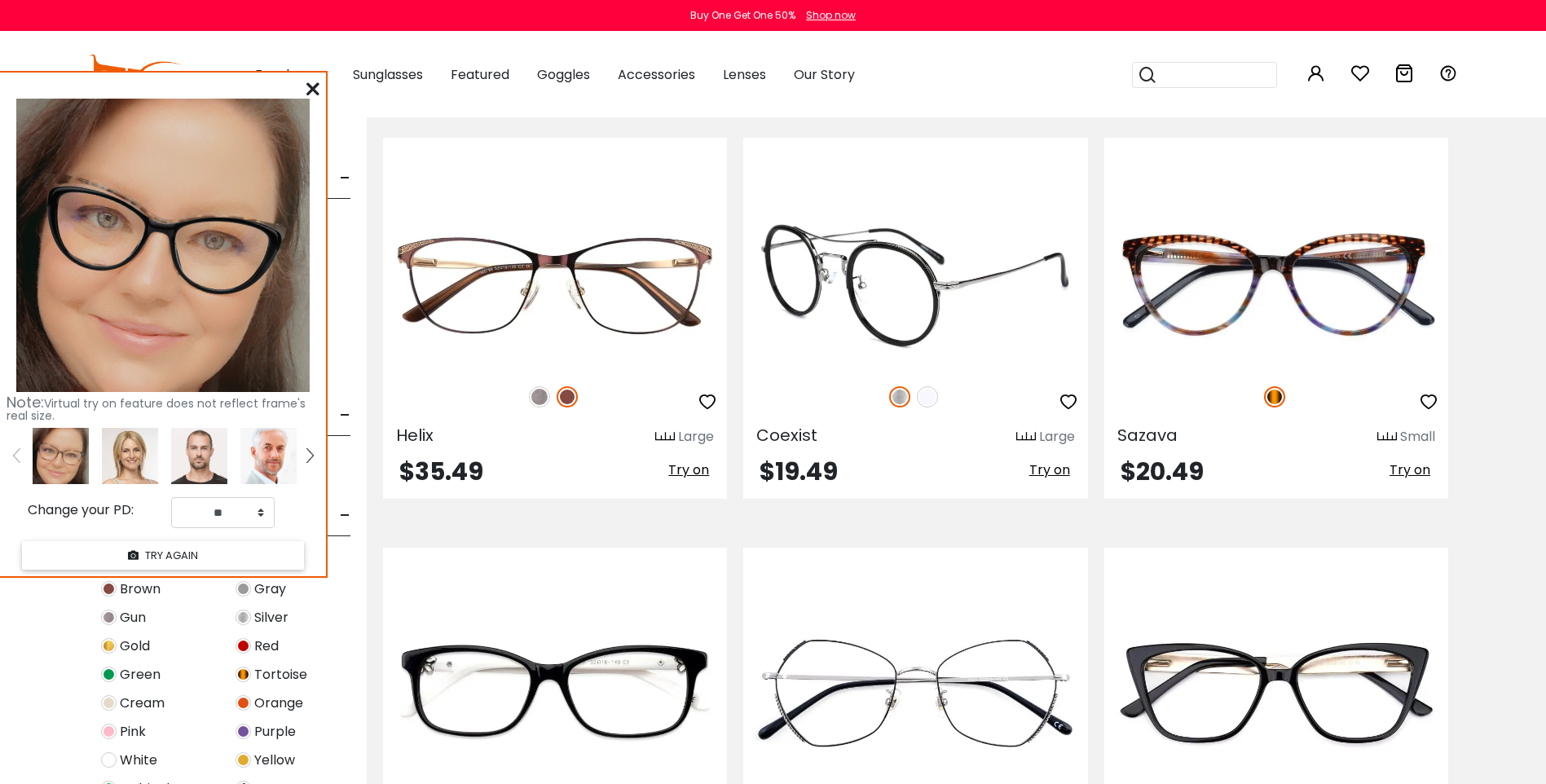
scroll to position [6110, 0]
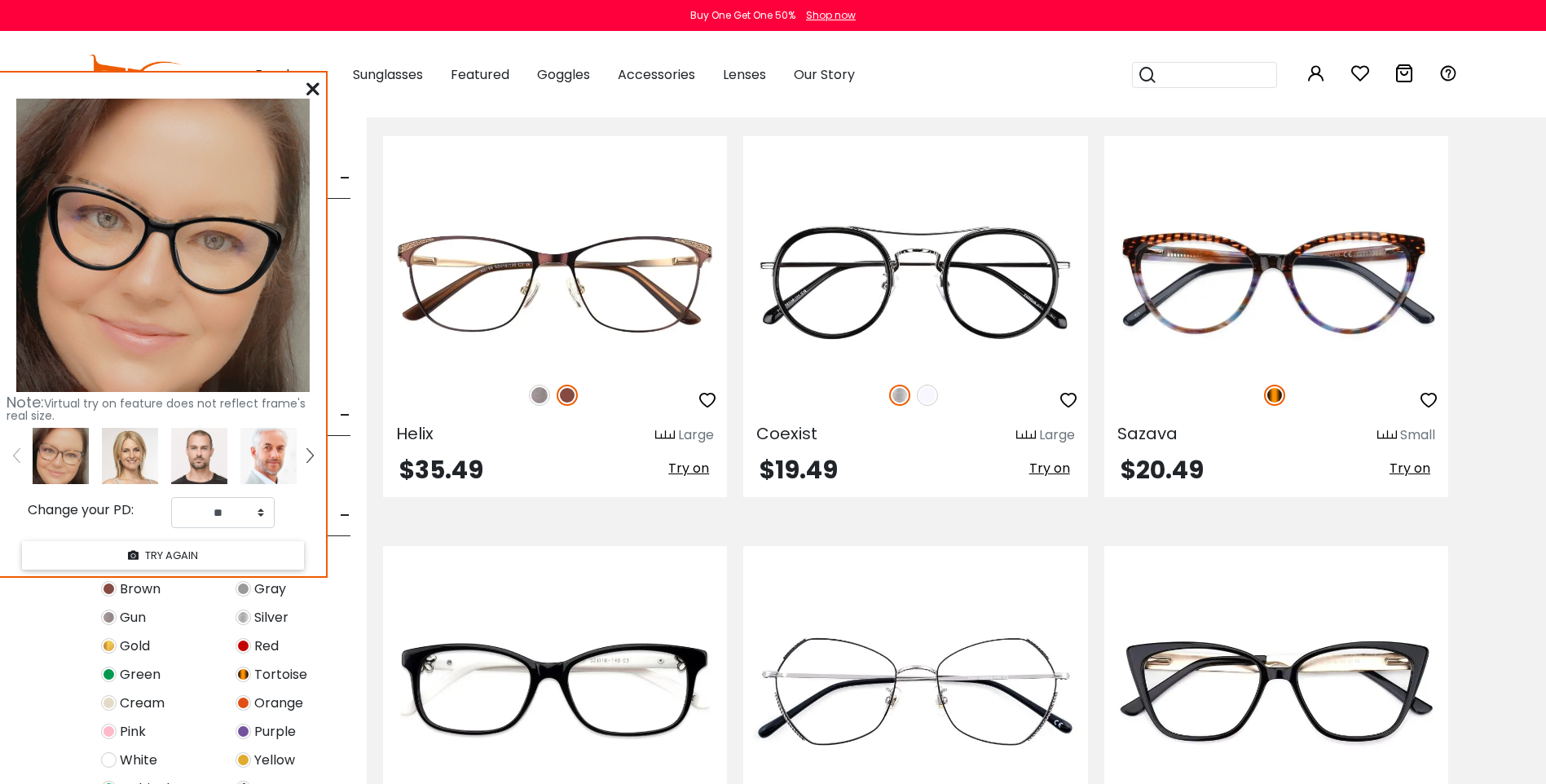
click at [310, 89] on icon at bounding box center [312, 88] width 13 height 13
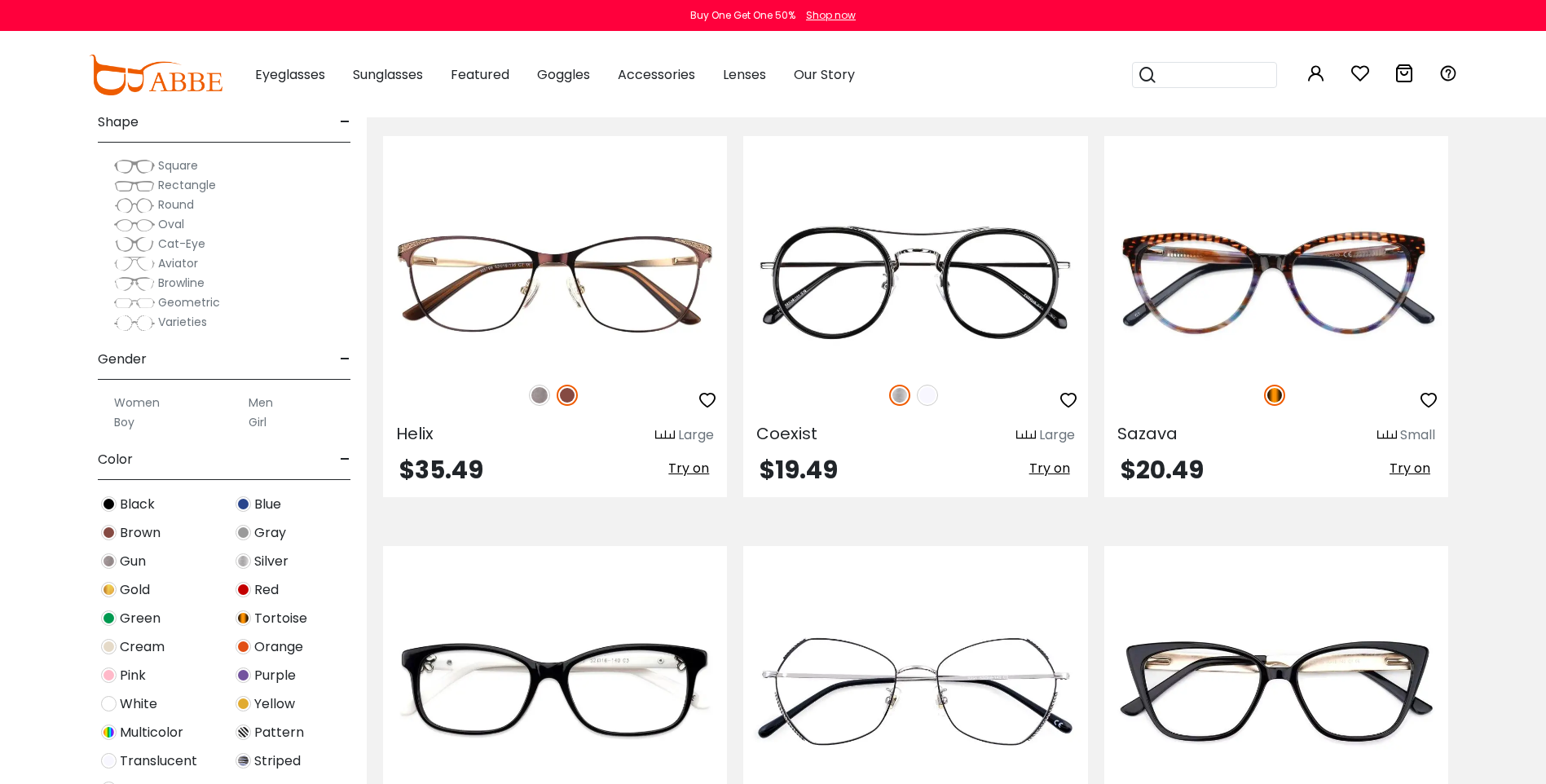
scroll to position [163, 0]
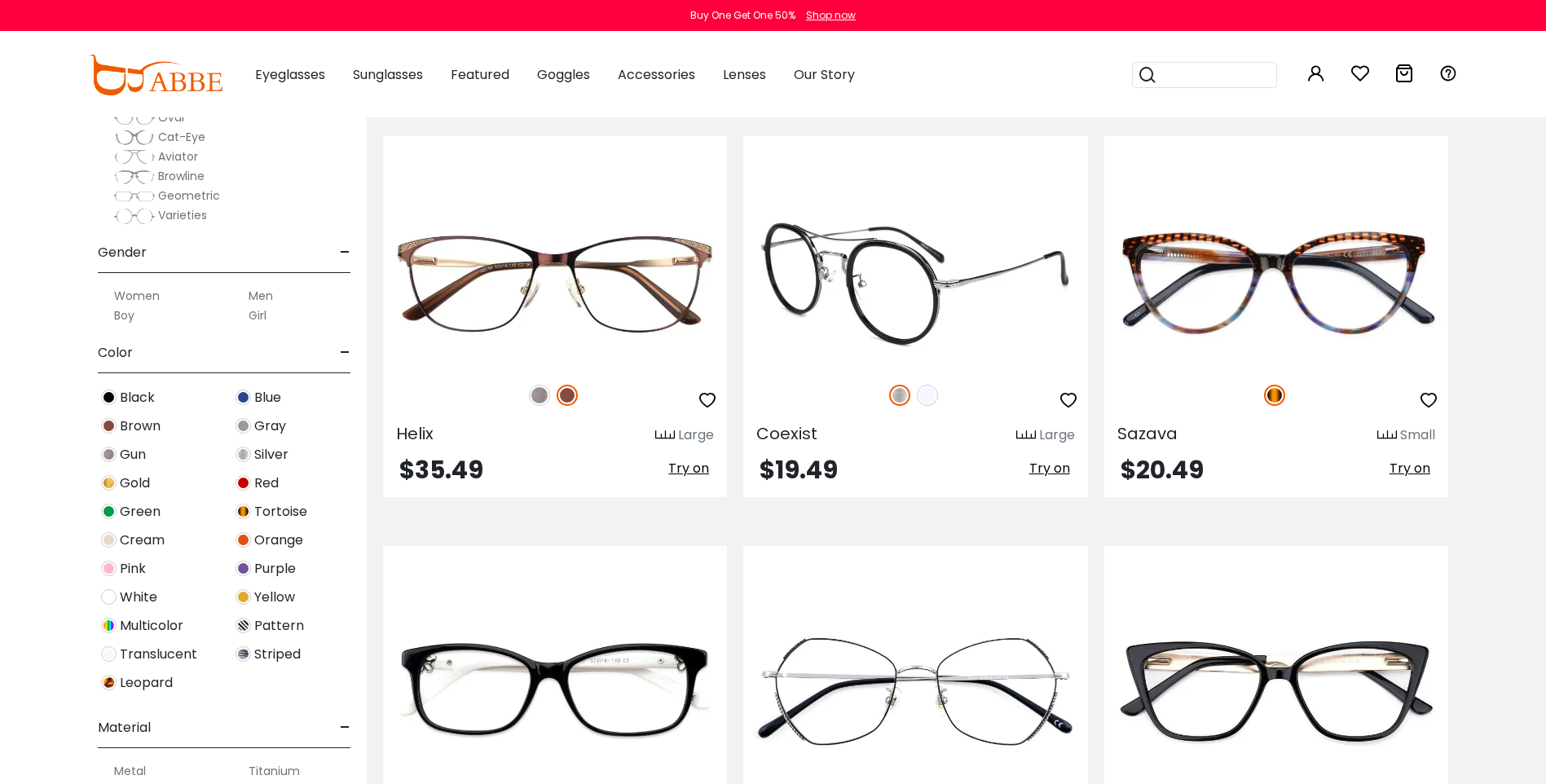
drag, startPoint x: 1409, startPoint y: 466, endPoint x: 901, endPoint y: 461, distance: 508.0
click at [1409, 466] on span "Try on" at bounding box center [1410, 467] width 41 height 18
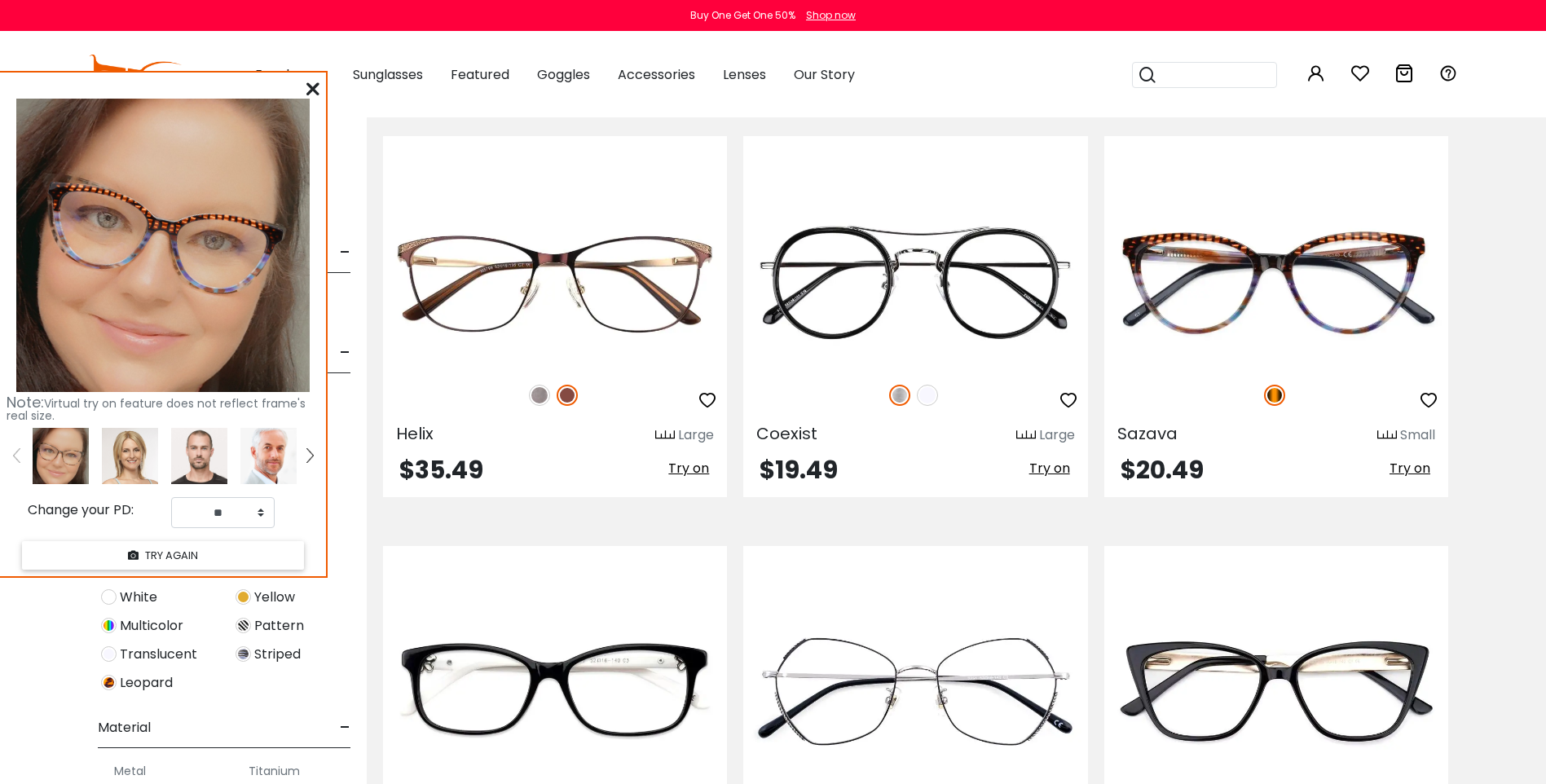
click at [317, 90] on icon at bounding box center [312, 88] width 13 height 13
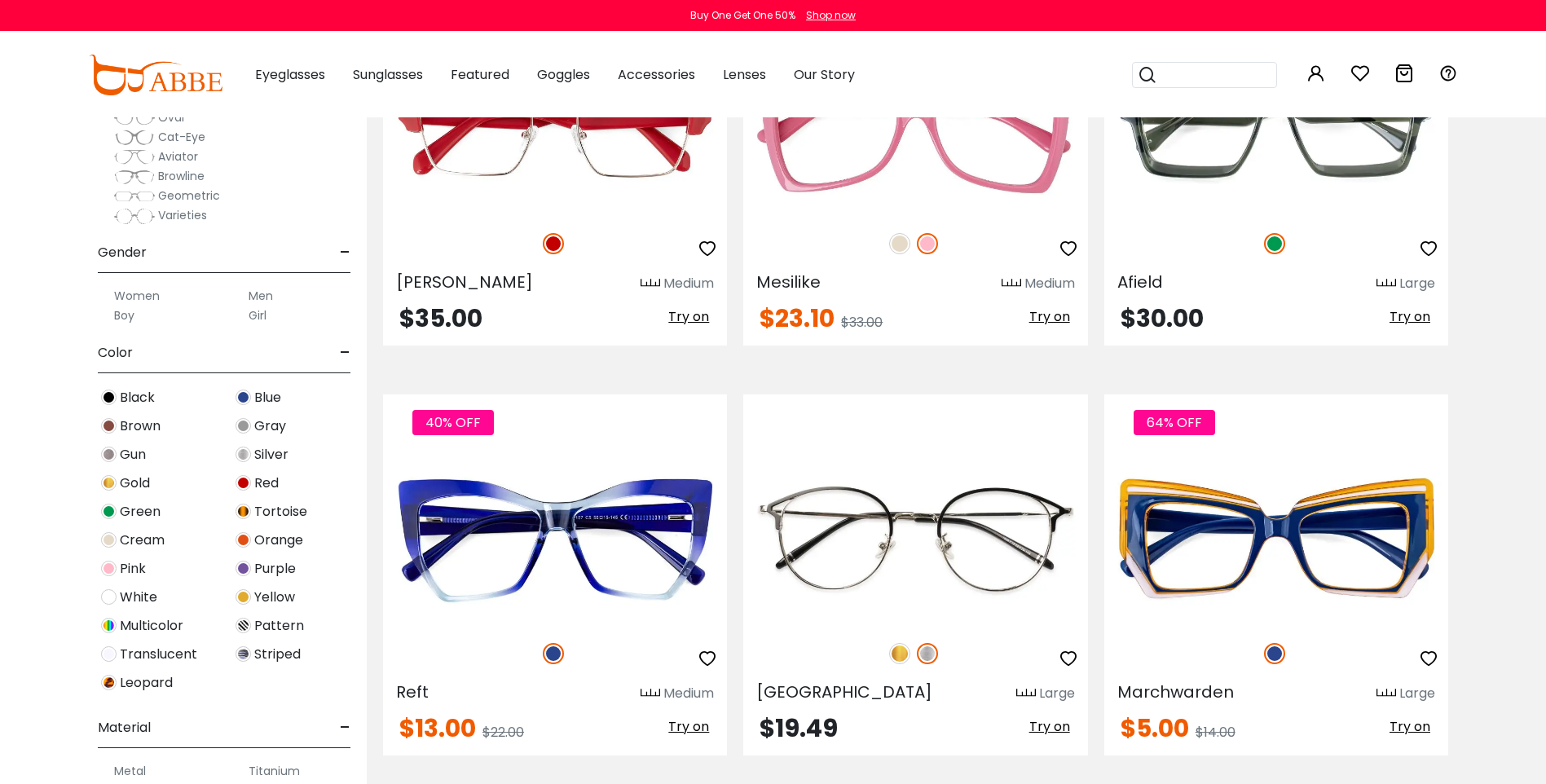
scroll to position [7902, 0]
click at [134, 542] on span "Cream" at bounding box center [142, 540] width 45 height 19
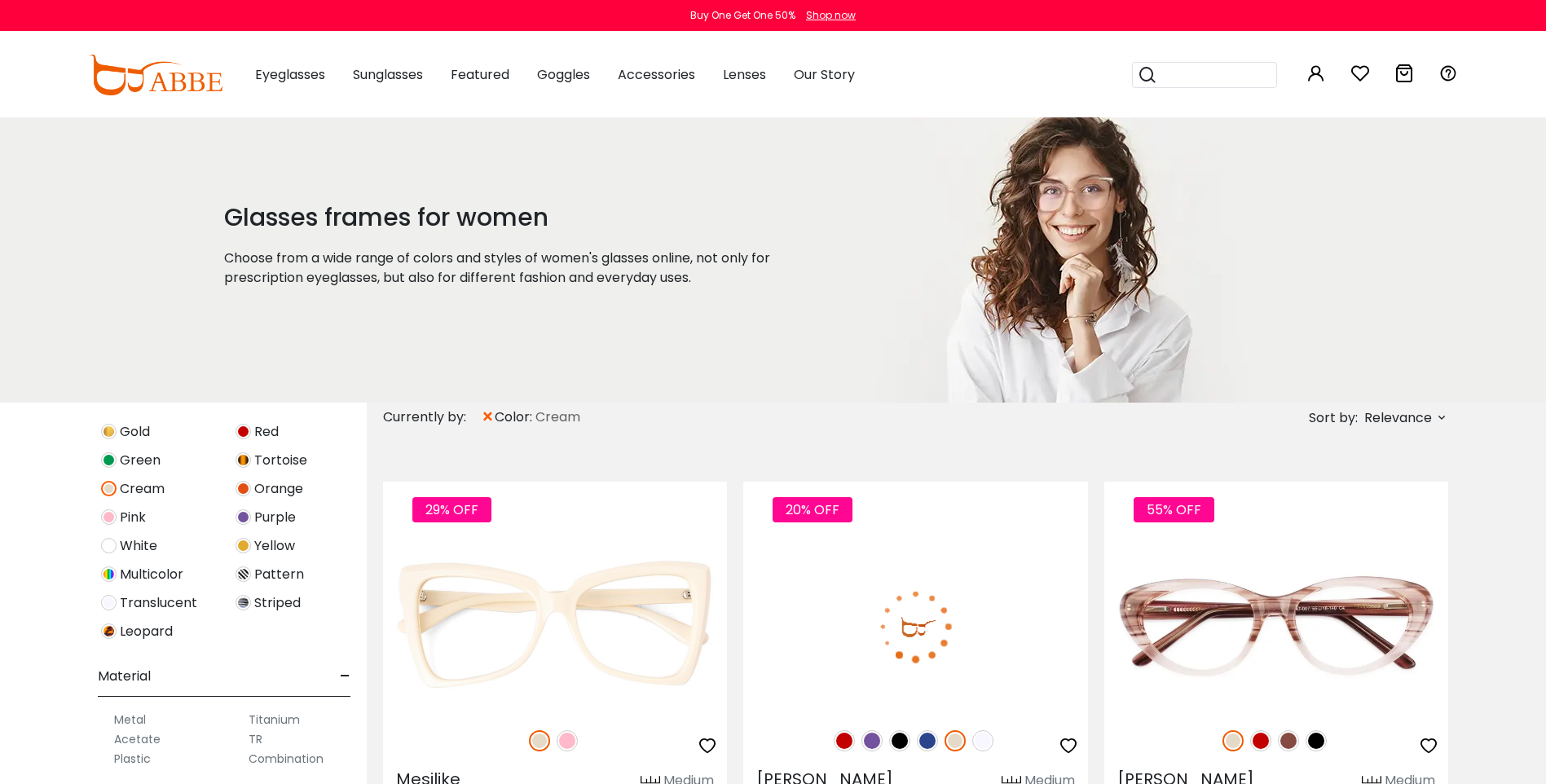
scroll to position [82, 0]
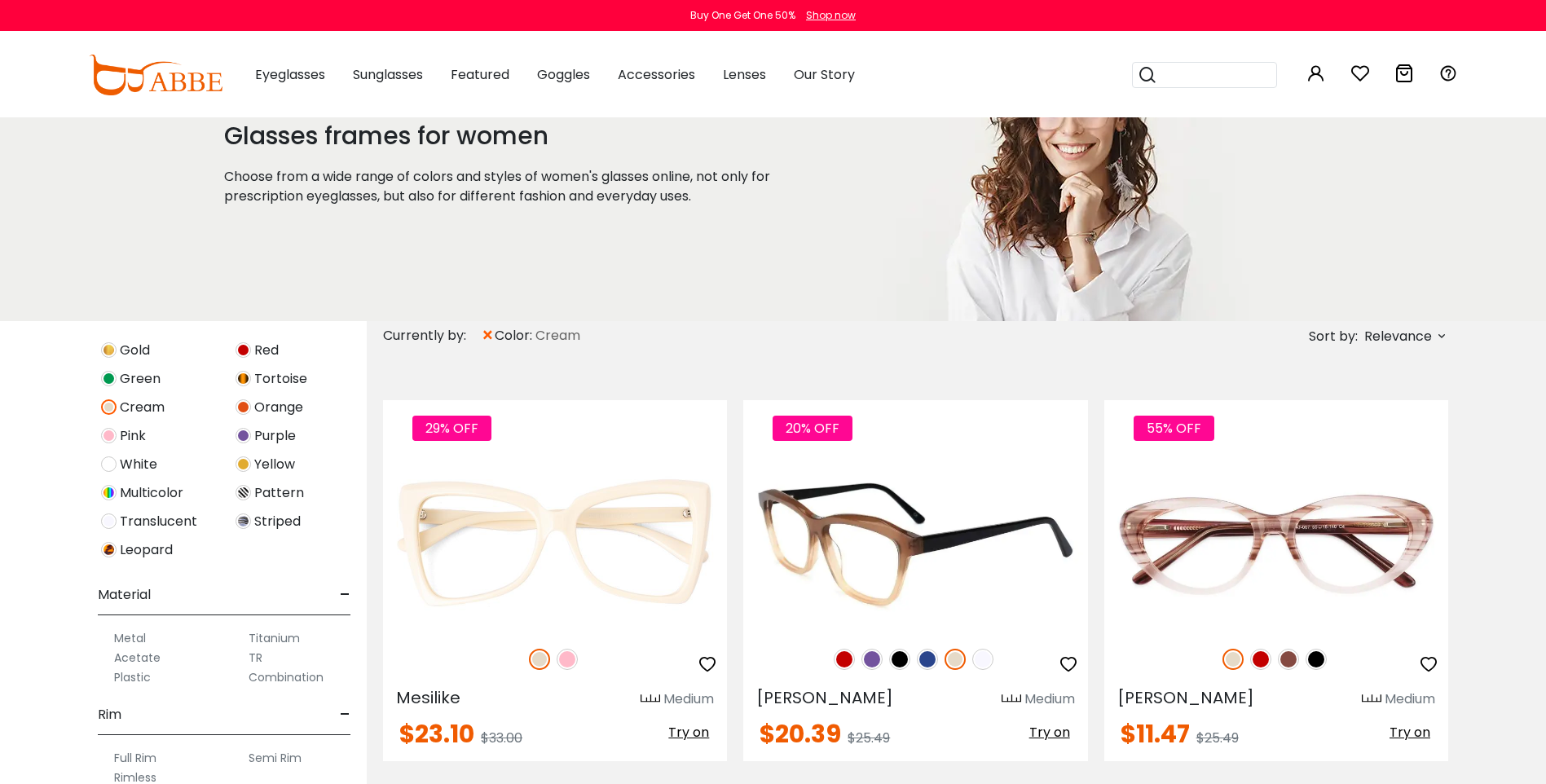
click at [1054, 726] on span "Try on" at bounding box center [1049, 732] width 41 height 18
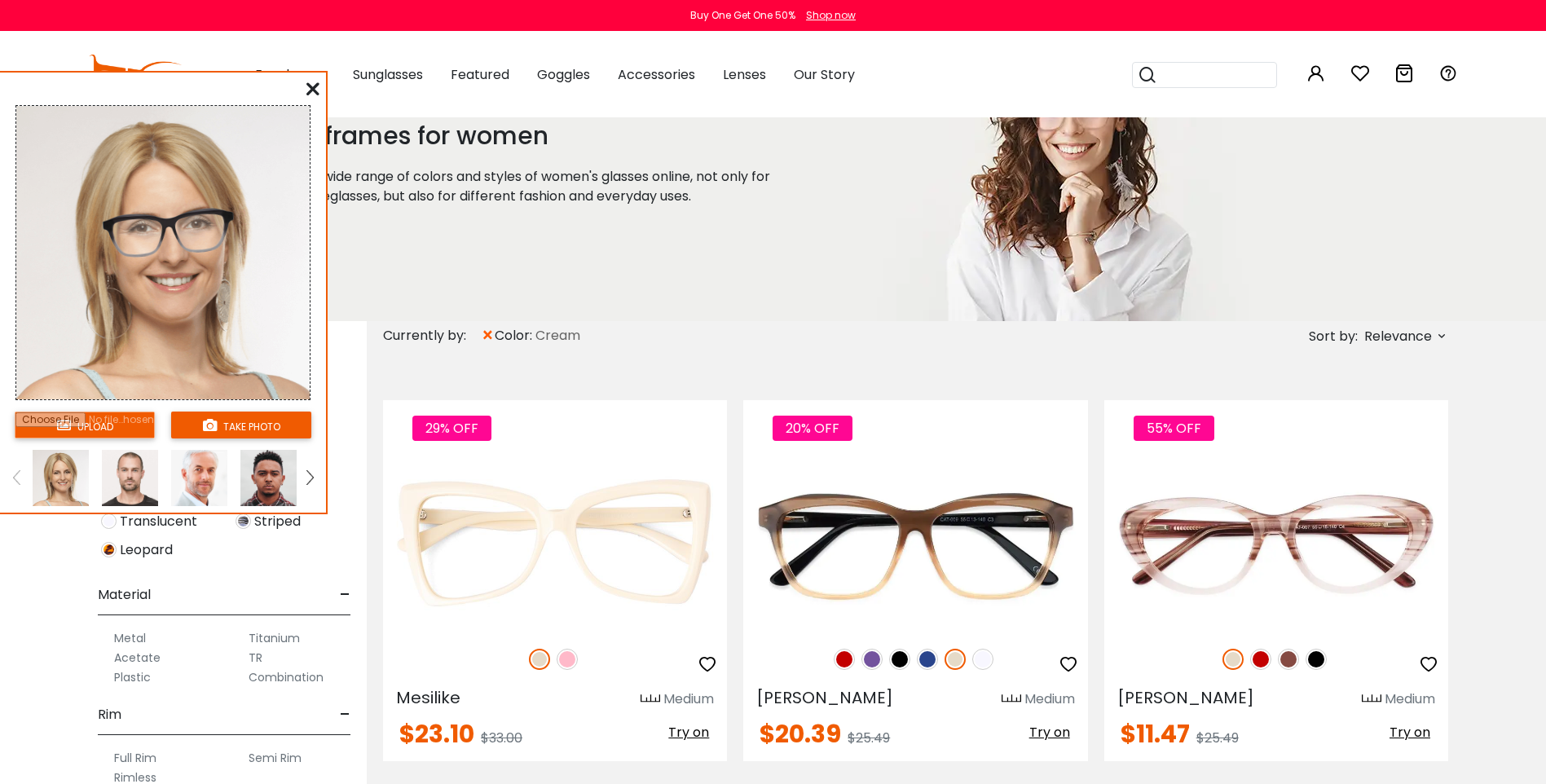
click at [100, 422] on input "file" at bounding box center [85, 425] width 140 height 27
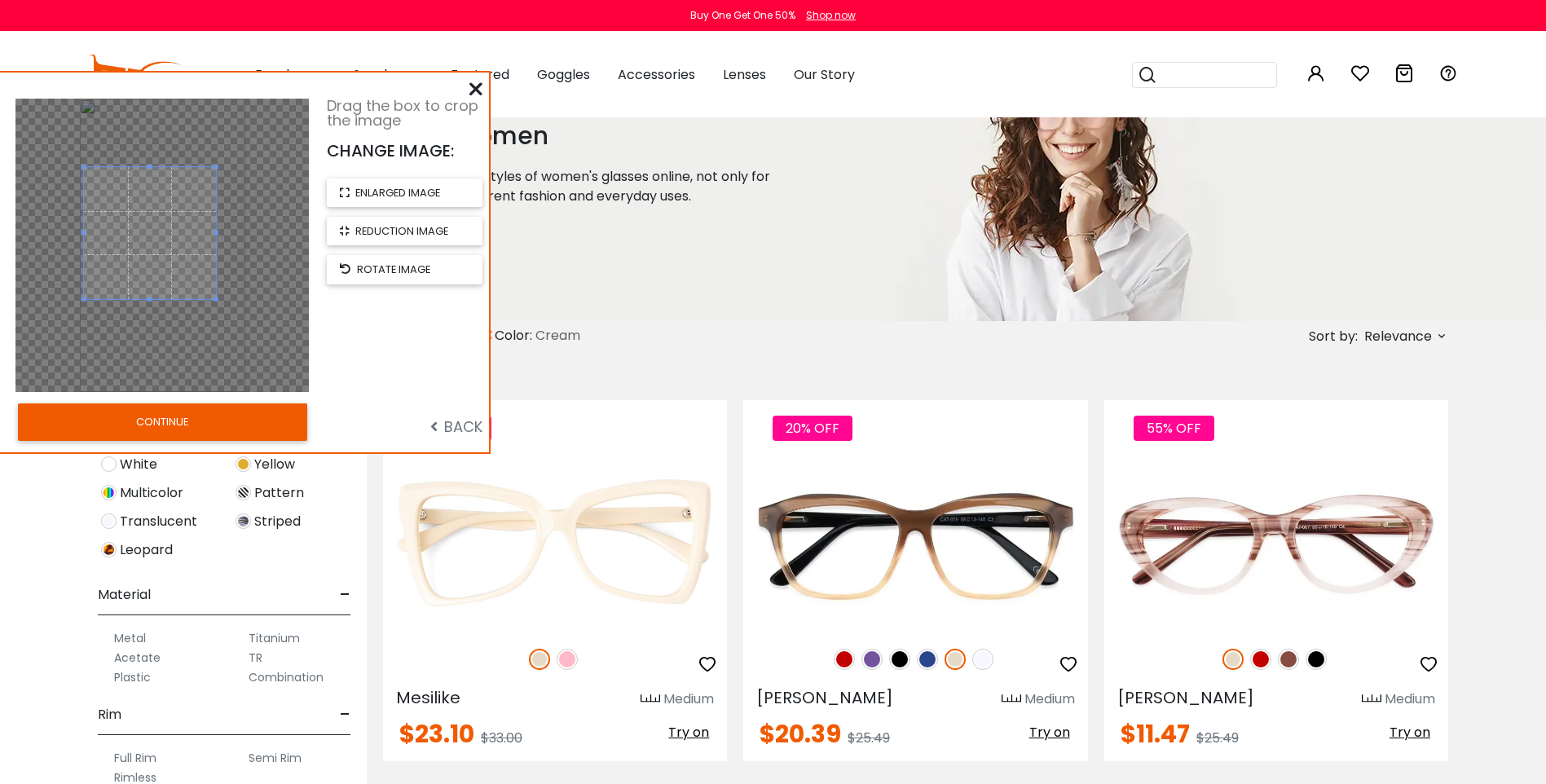
drag, startPoint x: 174, startPoint y: 238, endPoint x: 161, endPoint y: 225, distance: 18.4
click at [161, 225] on span at bounding box center [150, 233] width 132 height 132
click at [417, 188] on span "enlarged image" at bounding box center [397, 192] width 85 height 16
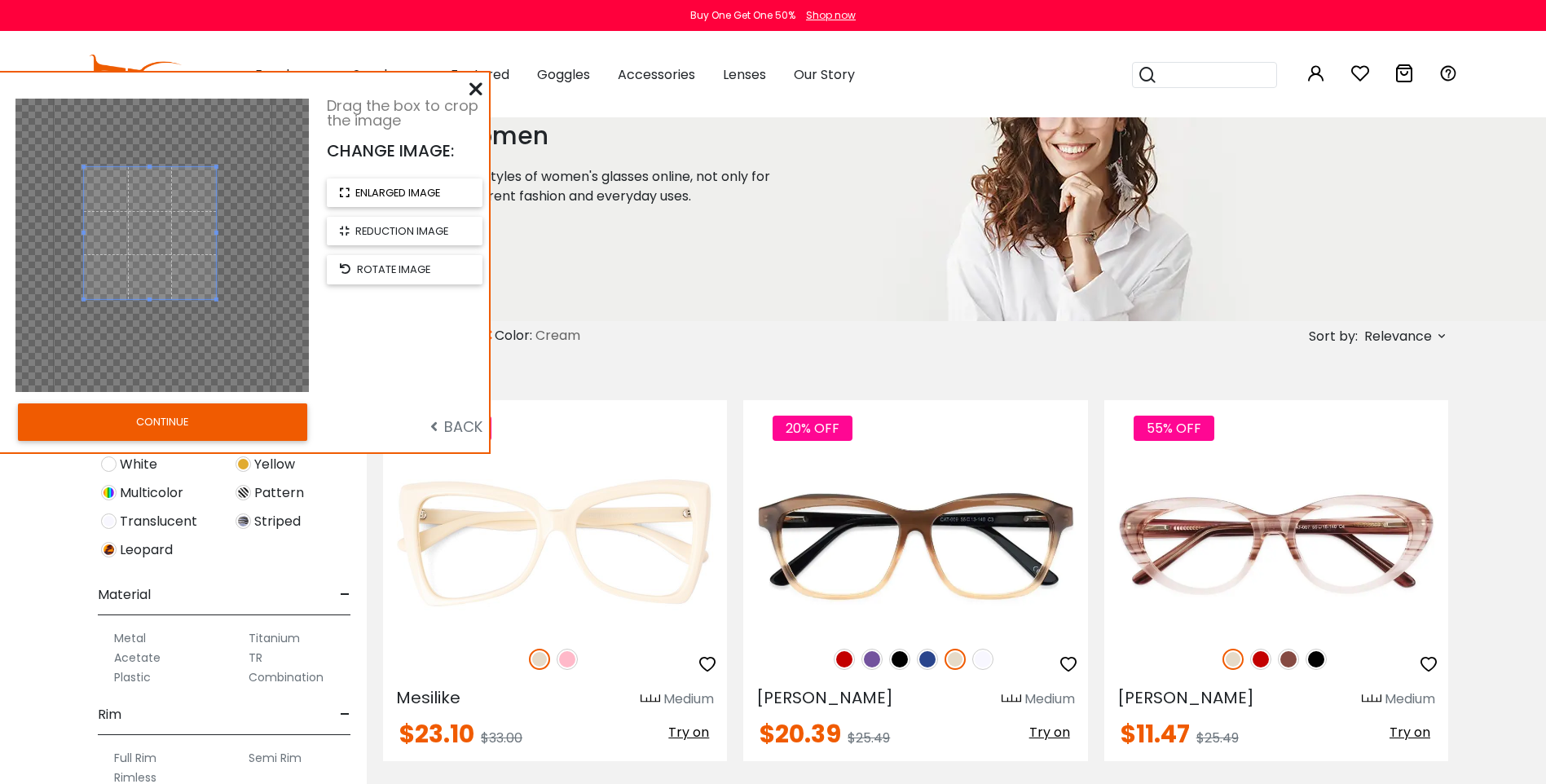
click at [417, 188] on span "enlarged image" at bounding box center [397, 192] width 85 height 16
click at [208, 426] on button "CONTINUE" at bounding box center [162, 422] width 290 height 38
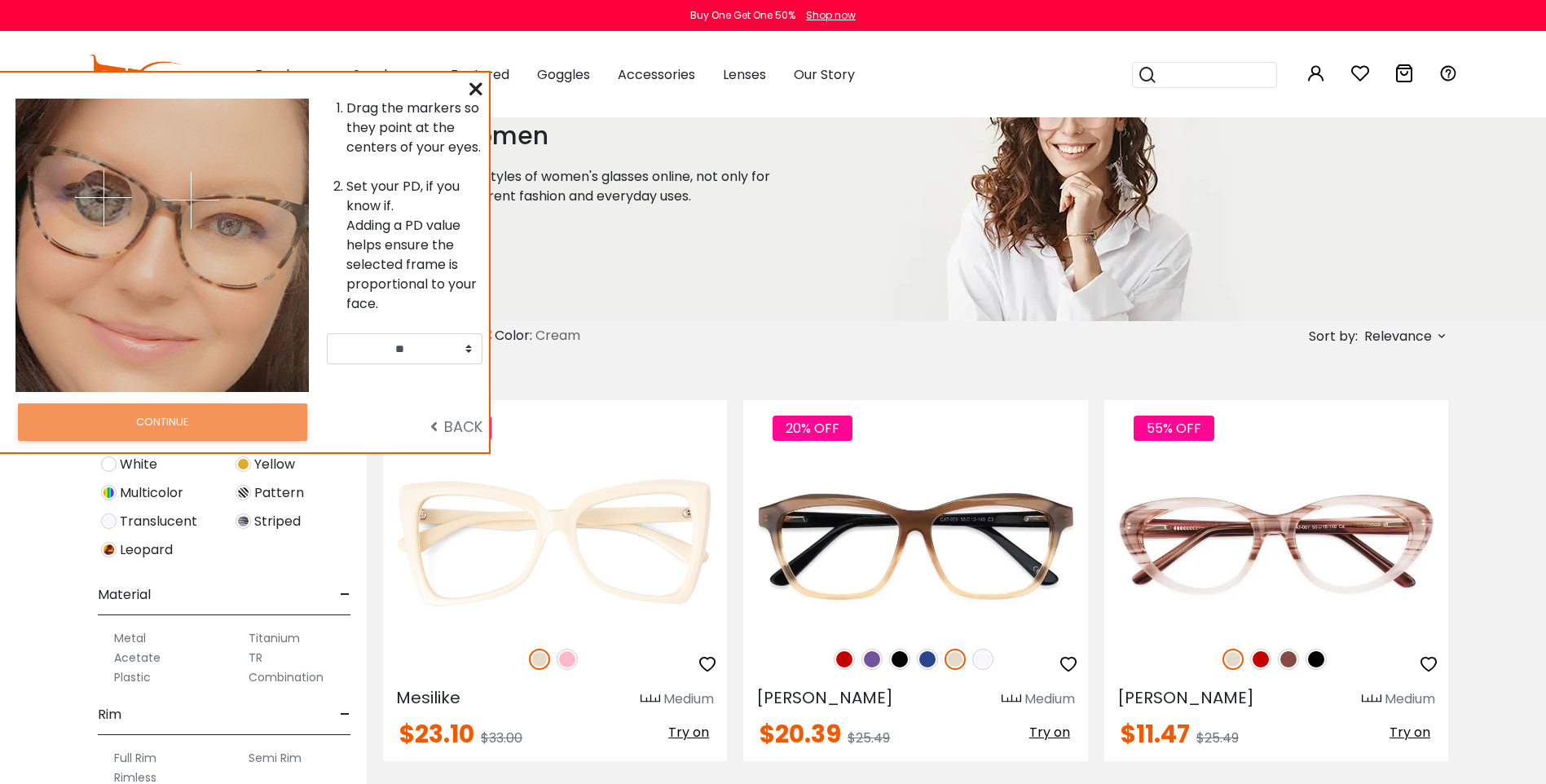
drag, startPoint x: 104, startPoint y: 197, endPoint x: 209, endPoint y: 206, distance: 105.4
click at [103, 197] on img at bounding box center [103, 197] width 57 height 57
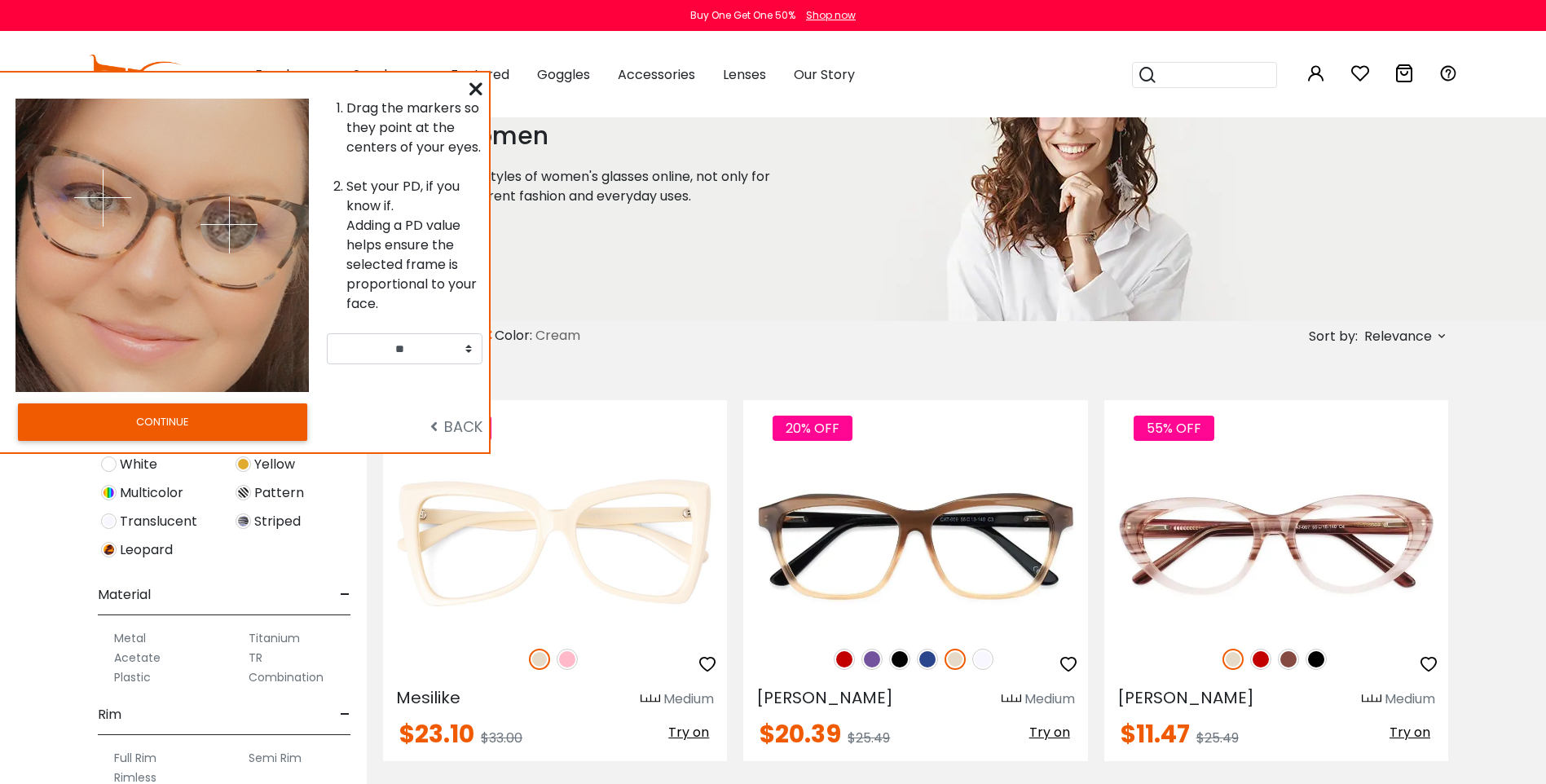
drag, startPoint x: 209, startPoint y: 206, endPoint x: 229, endPoint y: 224, distance: 26.9
click at [229, 224] on img at bounding box center [228, 224] width 57 height 57
click at [198, 425] on button "CONTINUE" at bounding box center [162, 422] width 290 height 38
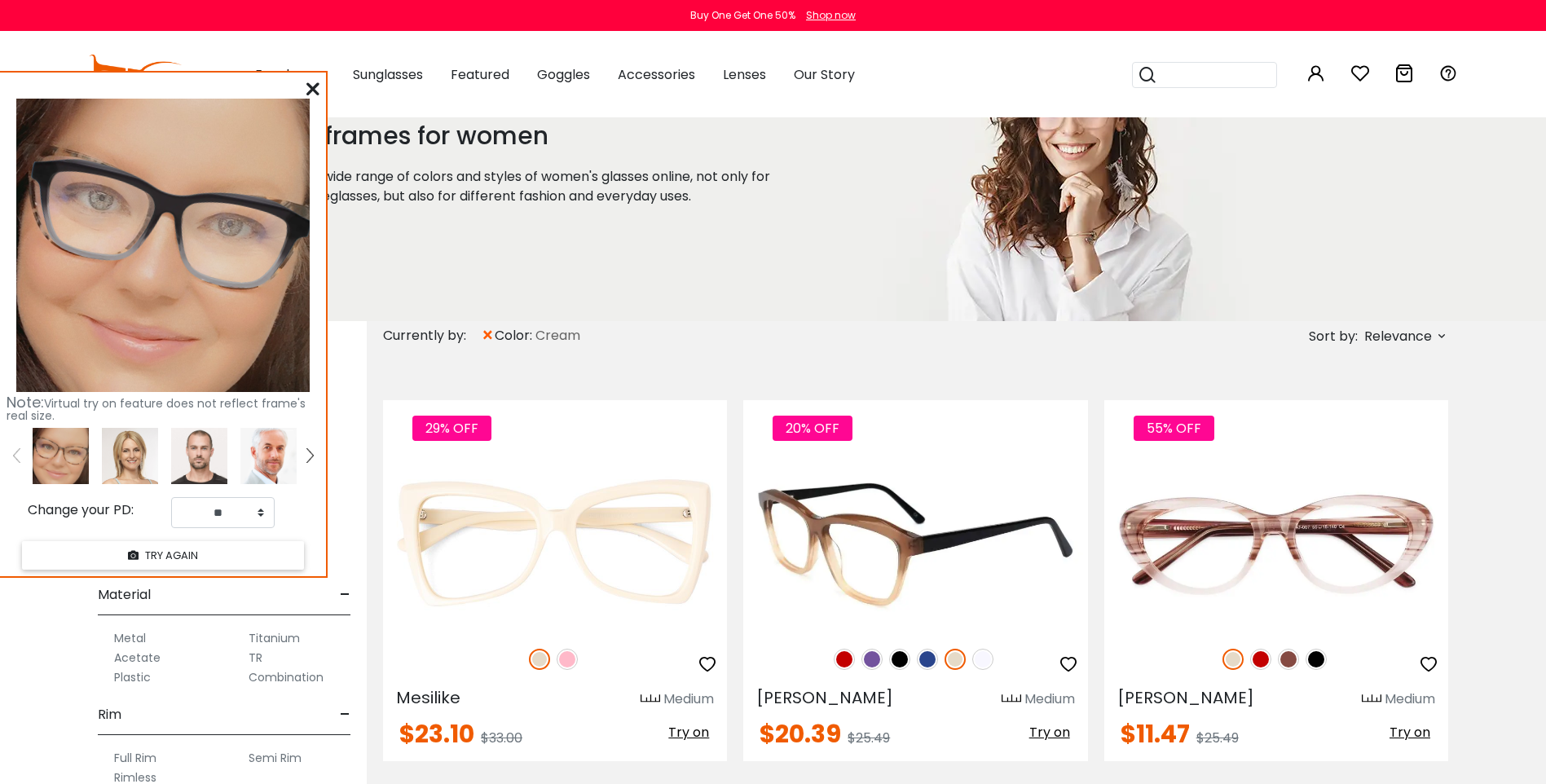
click at [953, 664] on img at bounding box center [955, 659] width 21 height 21
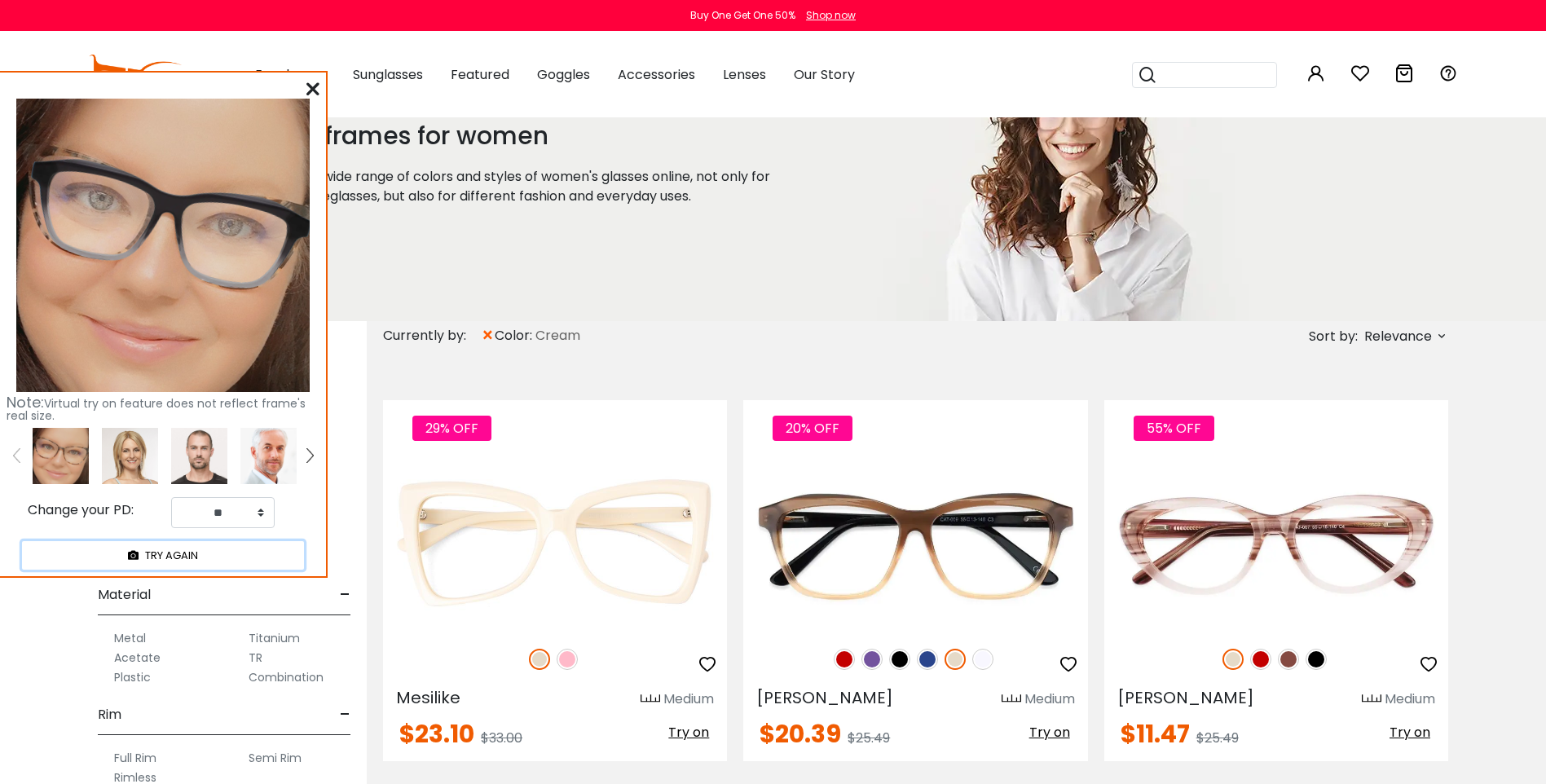
click at [204, 556] on button "TRY AGAIN" at bounding box center [163, 555] width 282 height 28
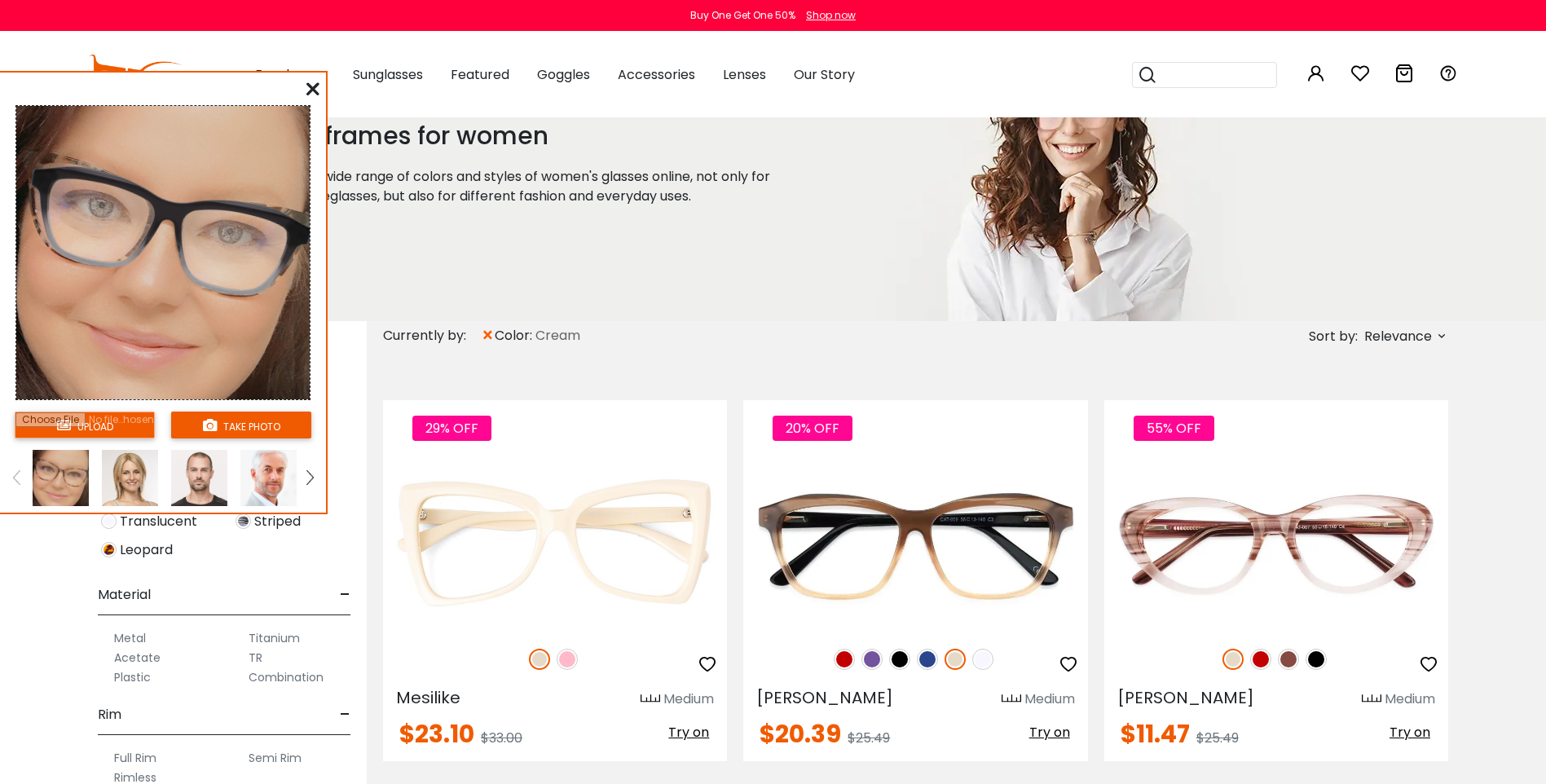
click at [48, 478] on img at bounding box center [61, 478] width 56 height 56
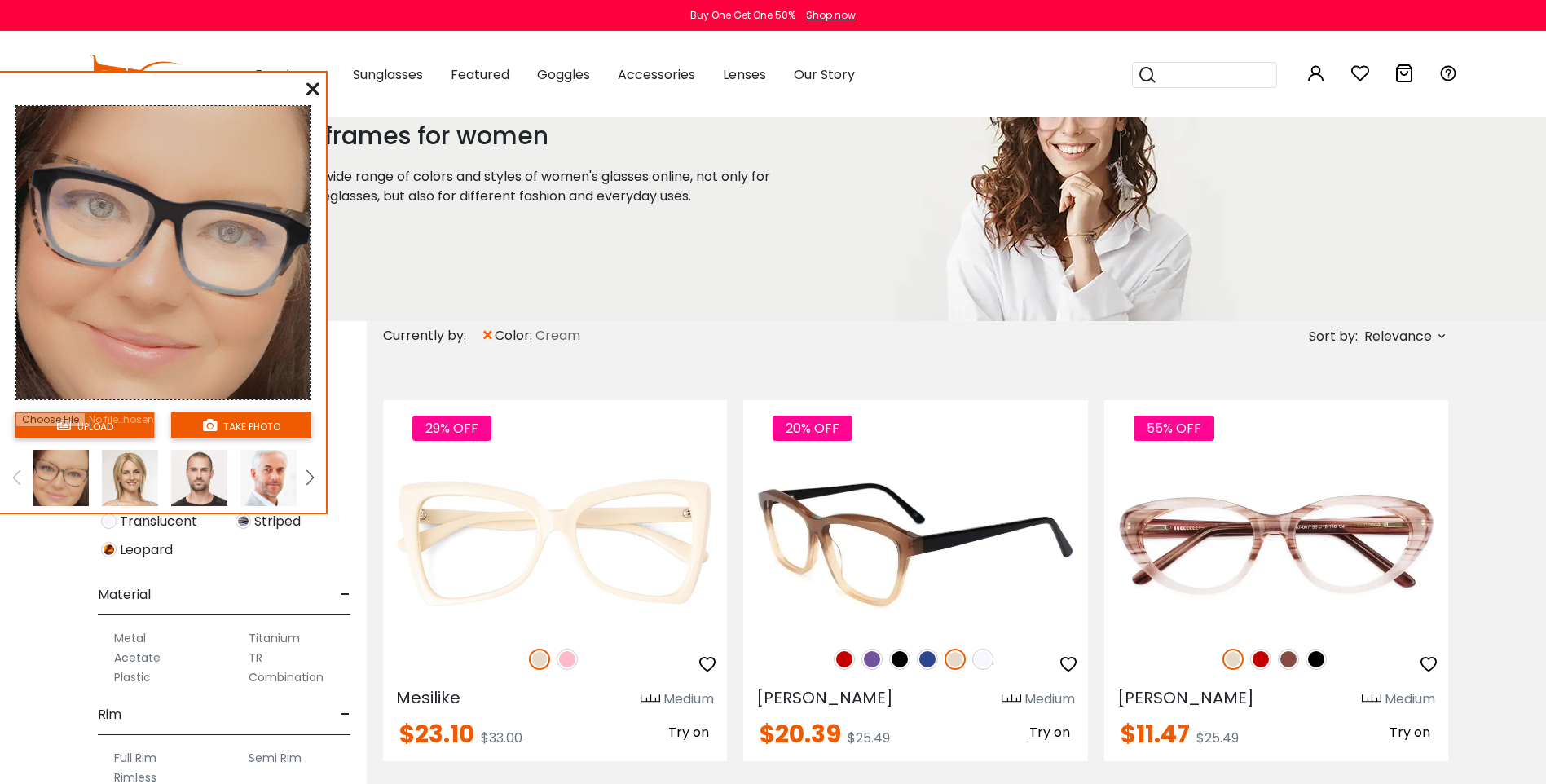
click at [898, 659] on img at bounding box center [900, 659] width 21 height 21
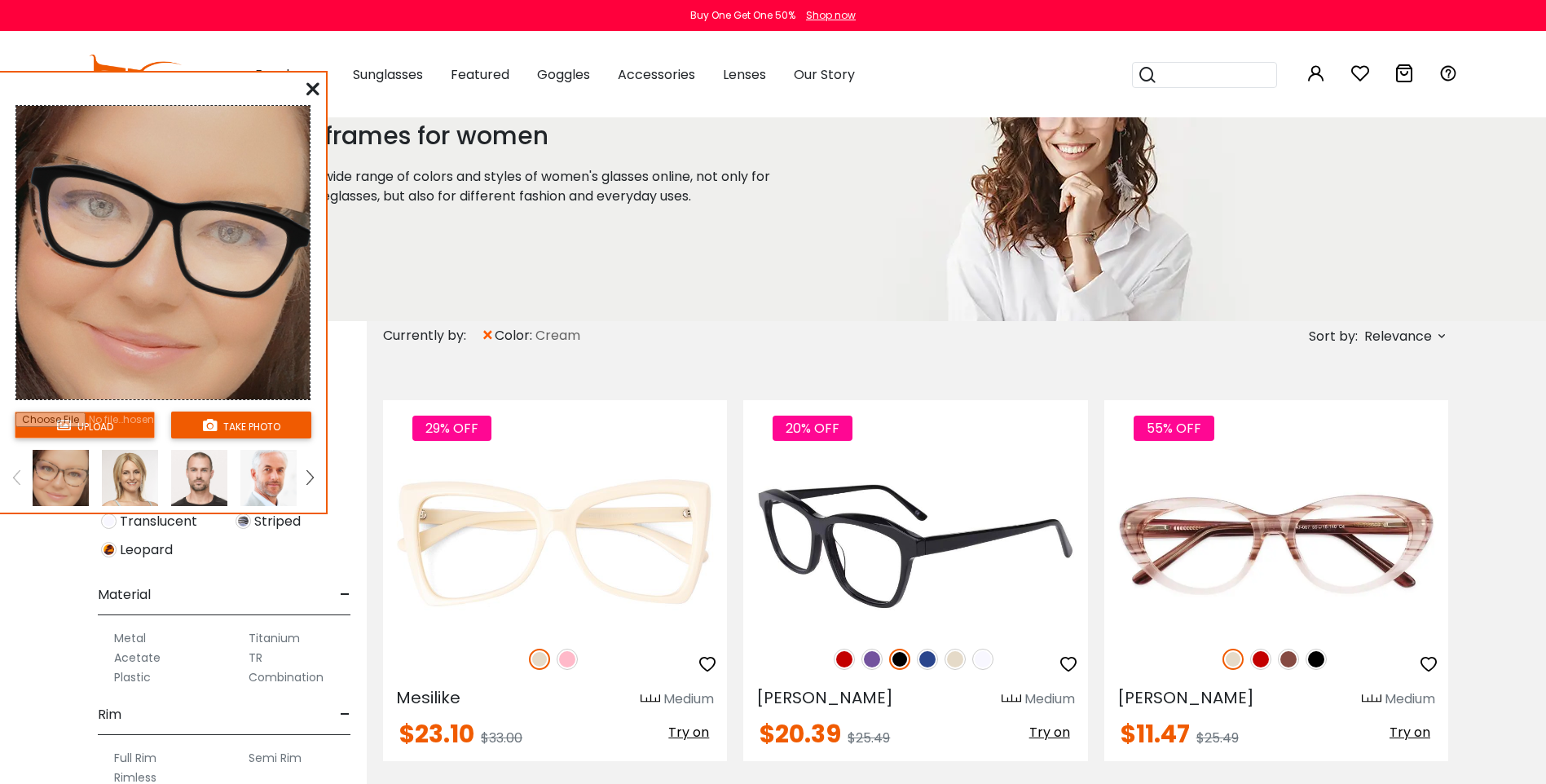
click at [928, 662] on img at bounding box center [927, 659] width 21 height 21
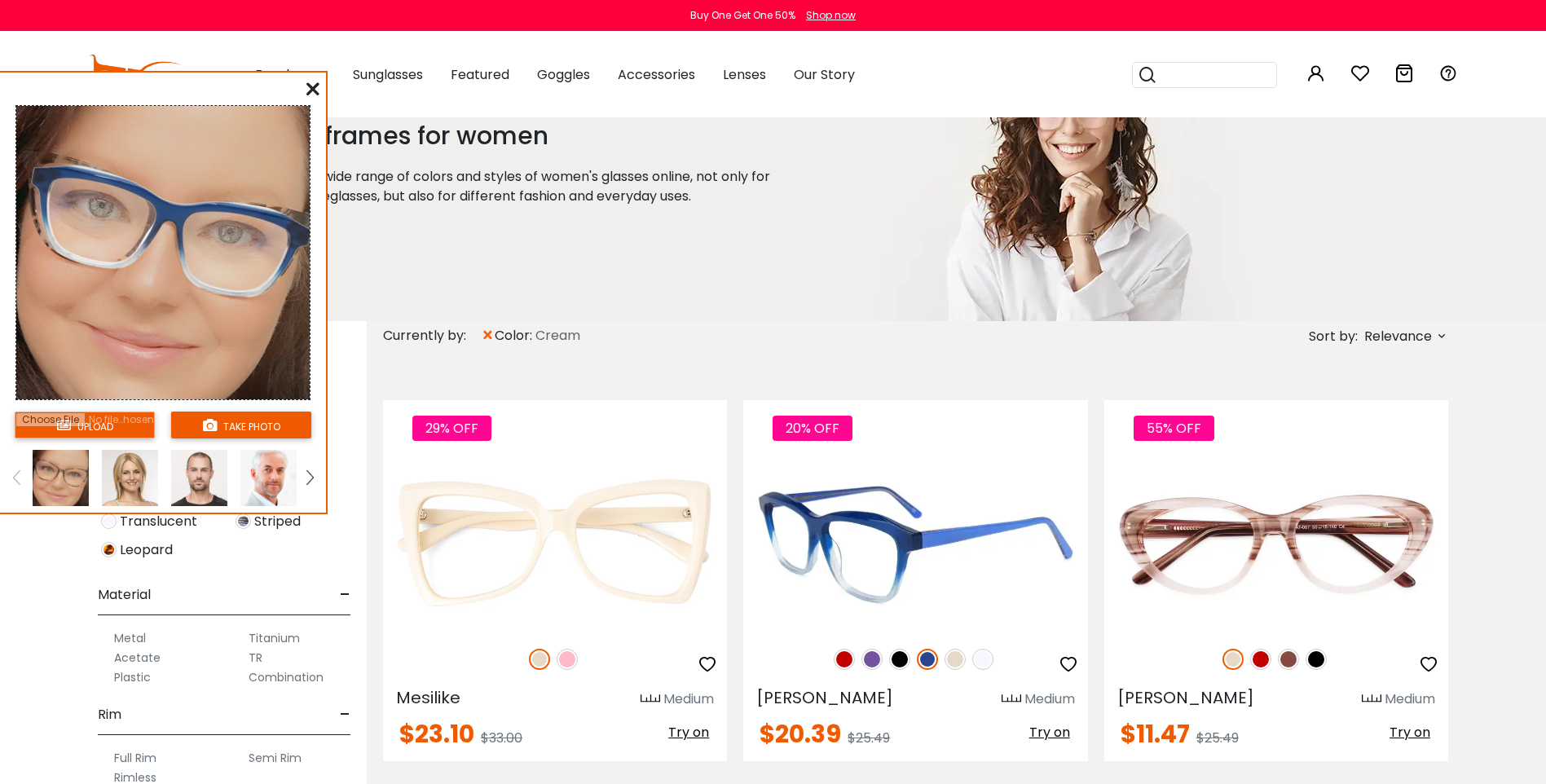
click at [957, 663] on img at bounding box center [955, 659] width 21 height 21
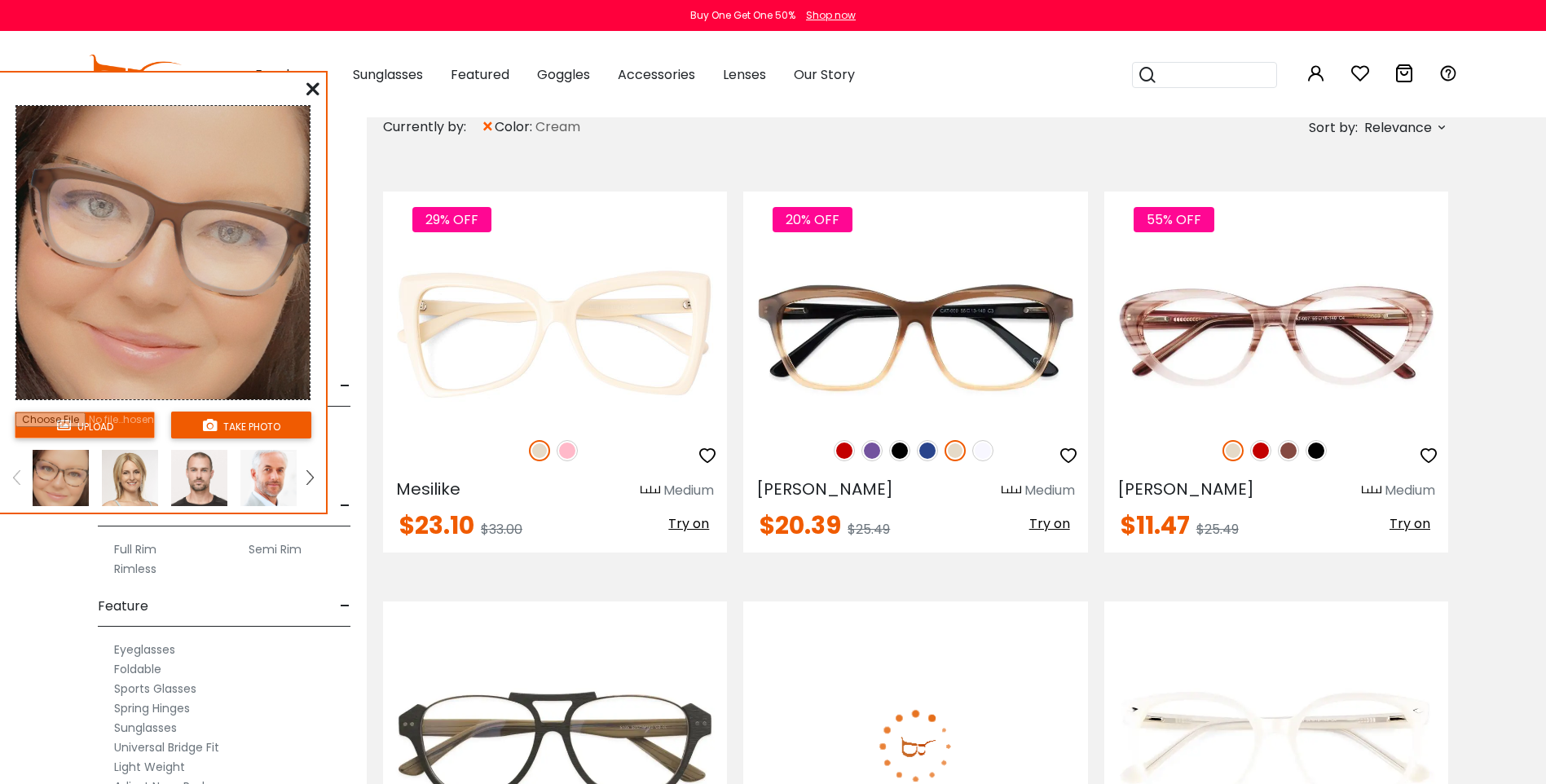
scroll to position [325, 0]
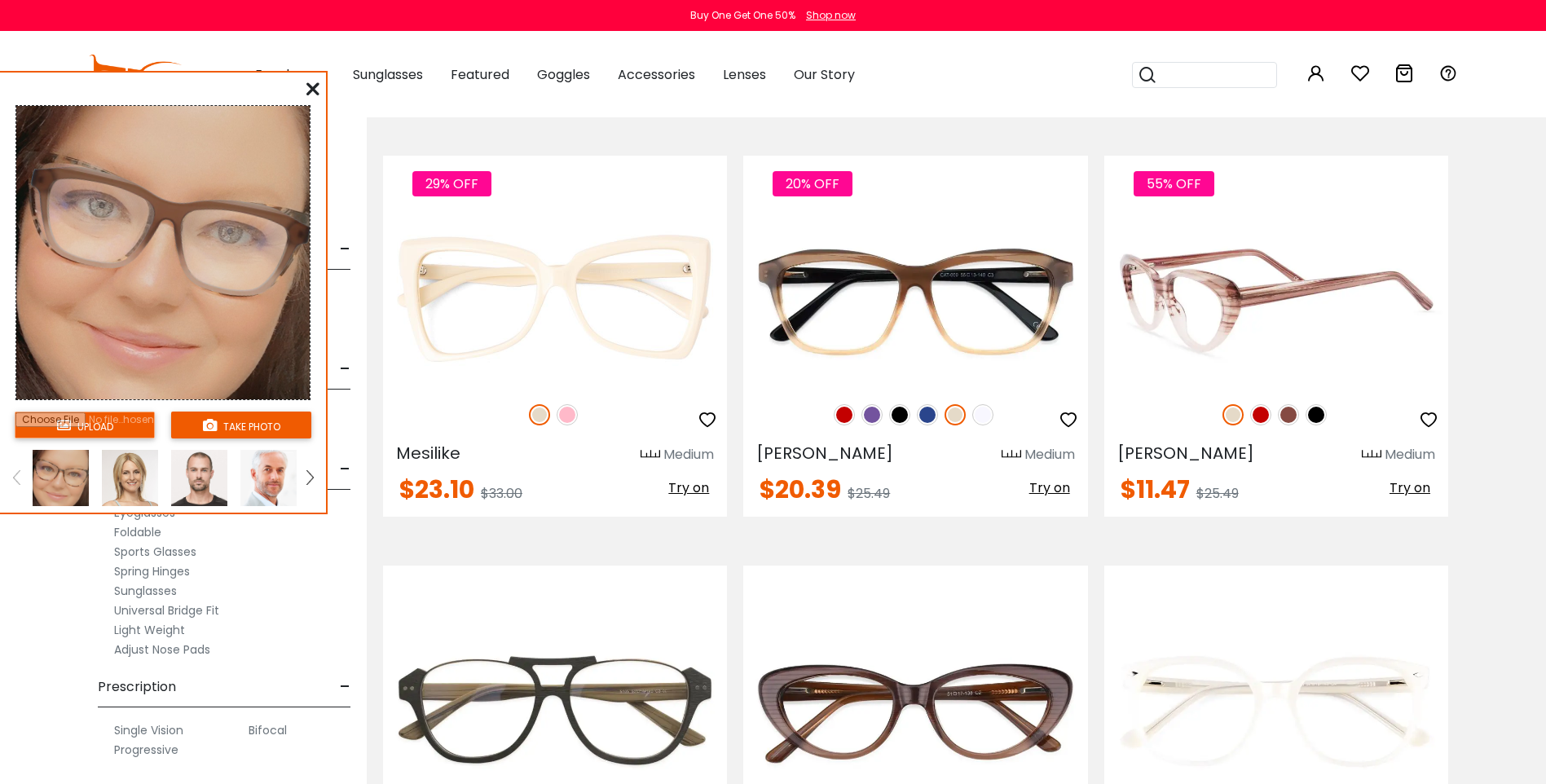
click at [1289, 419] on img at bounding box center [1288, 415] width 21 height 21
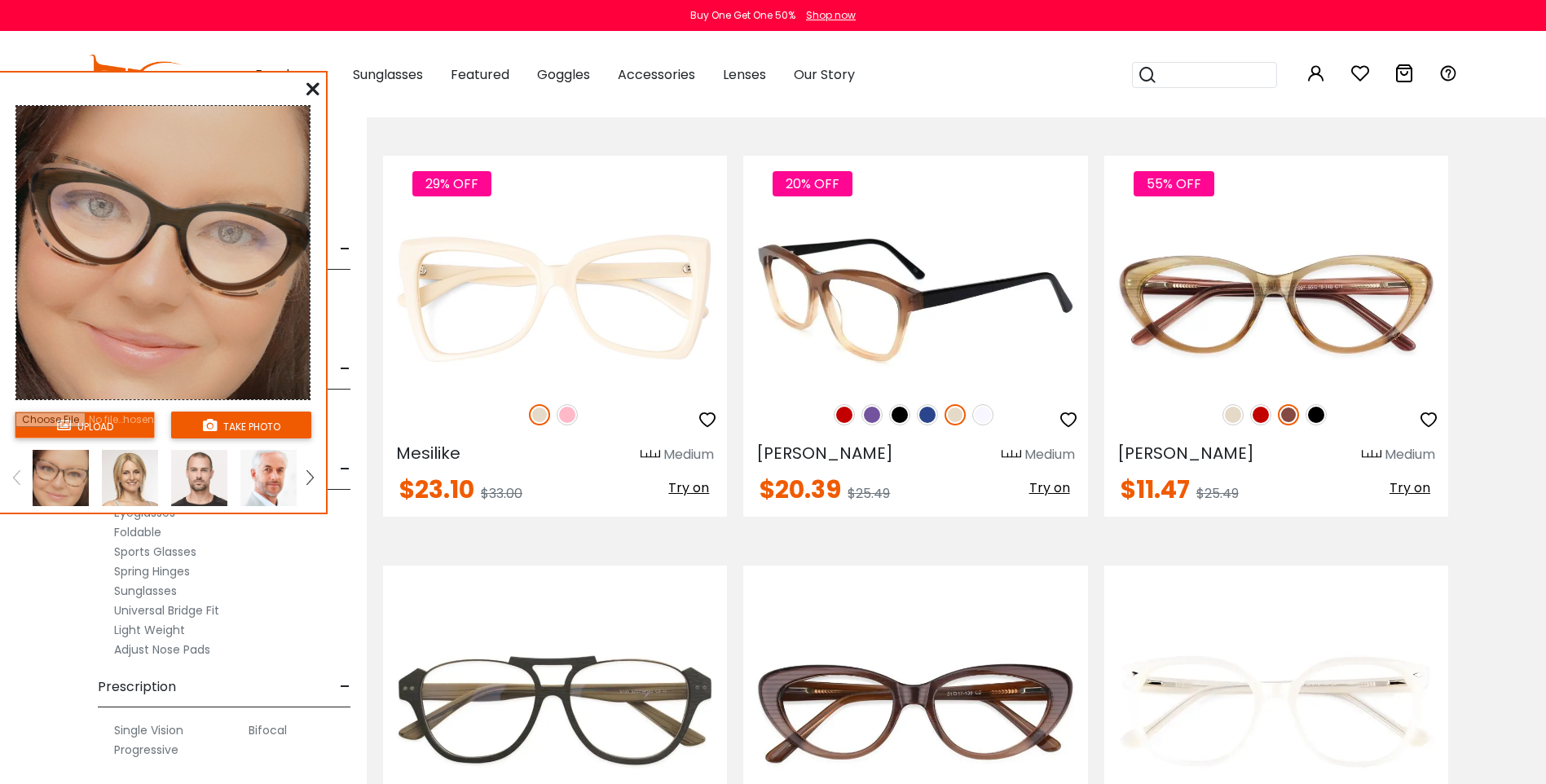
click at [953, 415] on img at bounding box center [955, 415] width 21 height 21
click at [927, 411] on img at bounding box center [927, 415] width 21 height 21
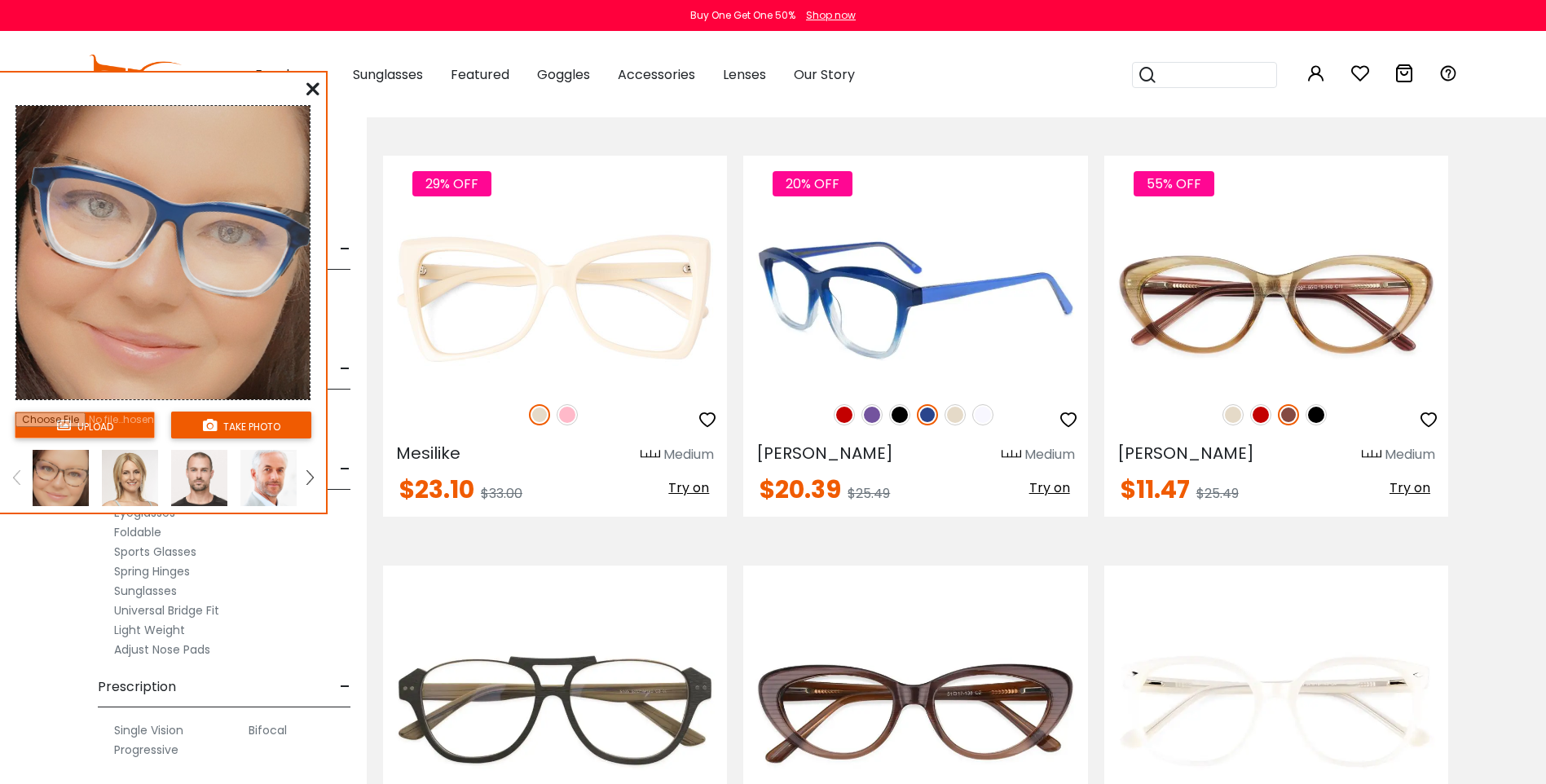
click at [952, 417] on img at bounding box center [955, 415] width 21 height 21
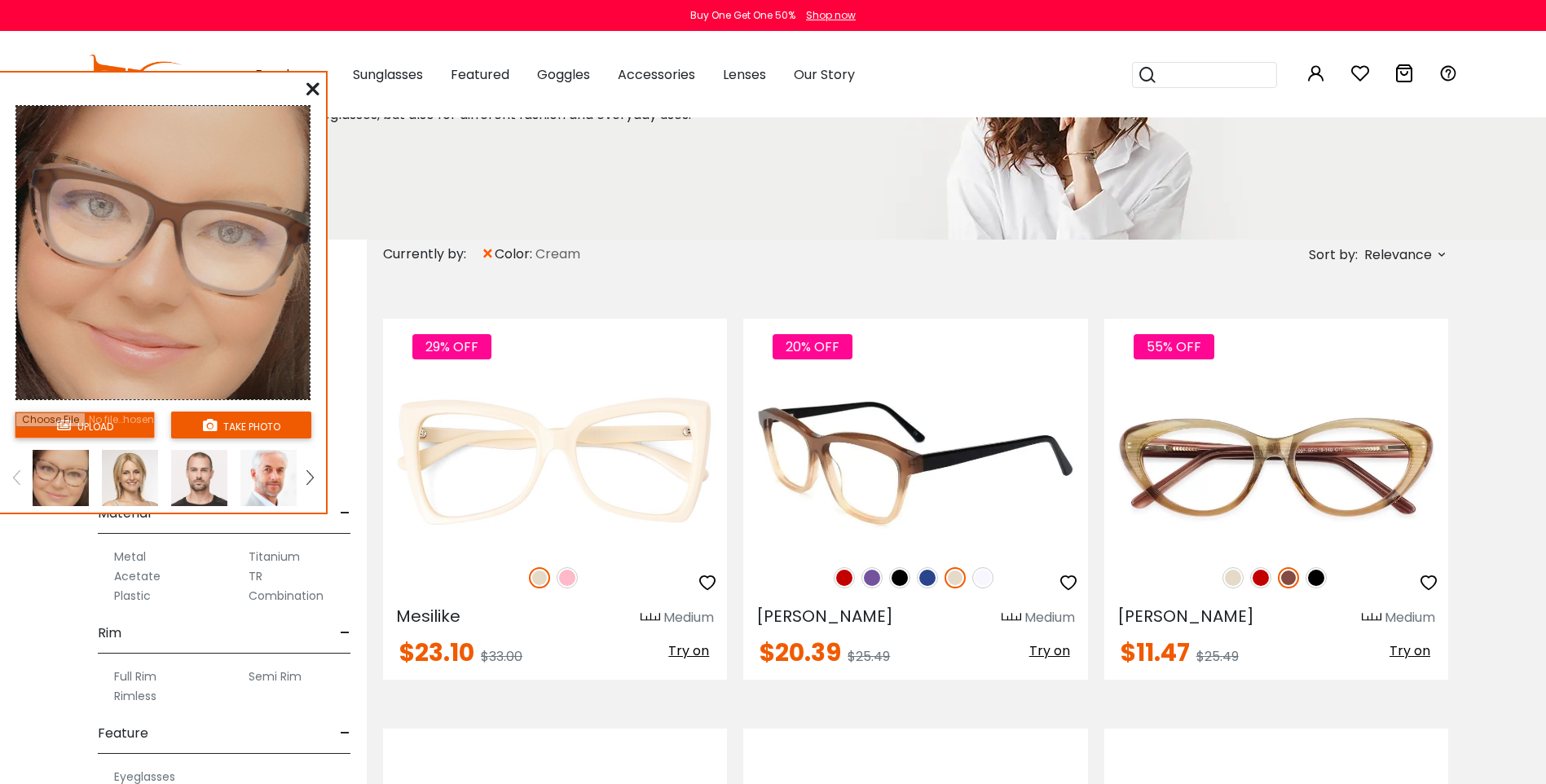
scroll to position [0, 0]
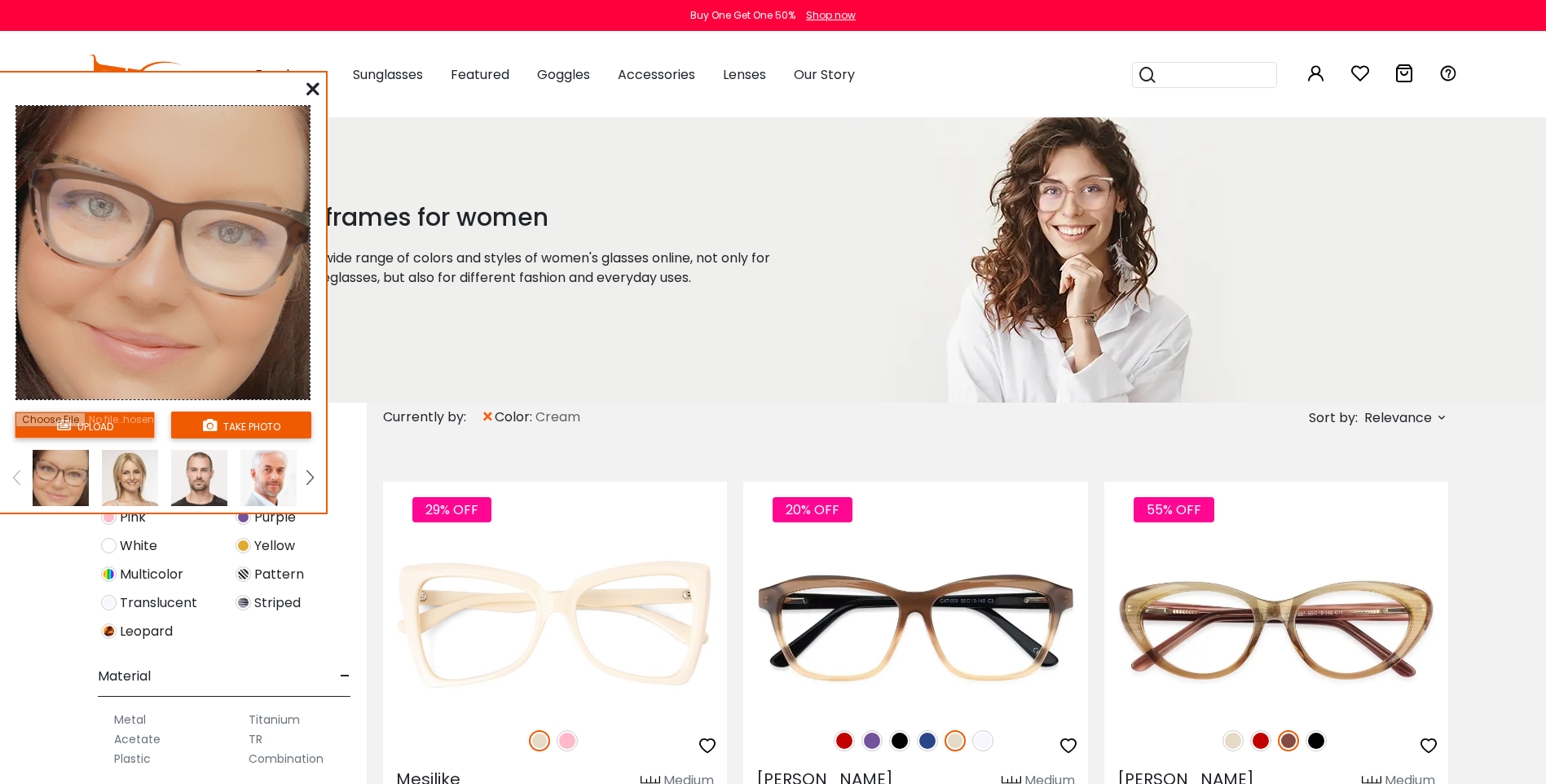
click at [109, 631] on img at bounding box center [109, 631] width 16 height 16
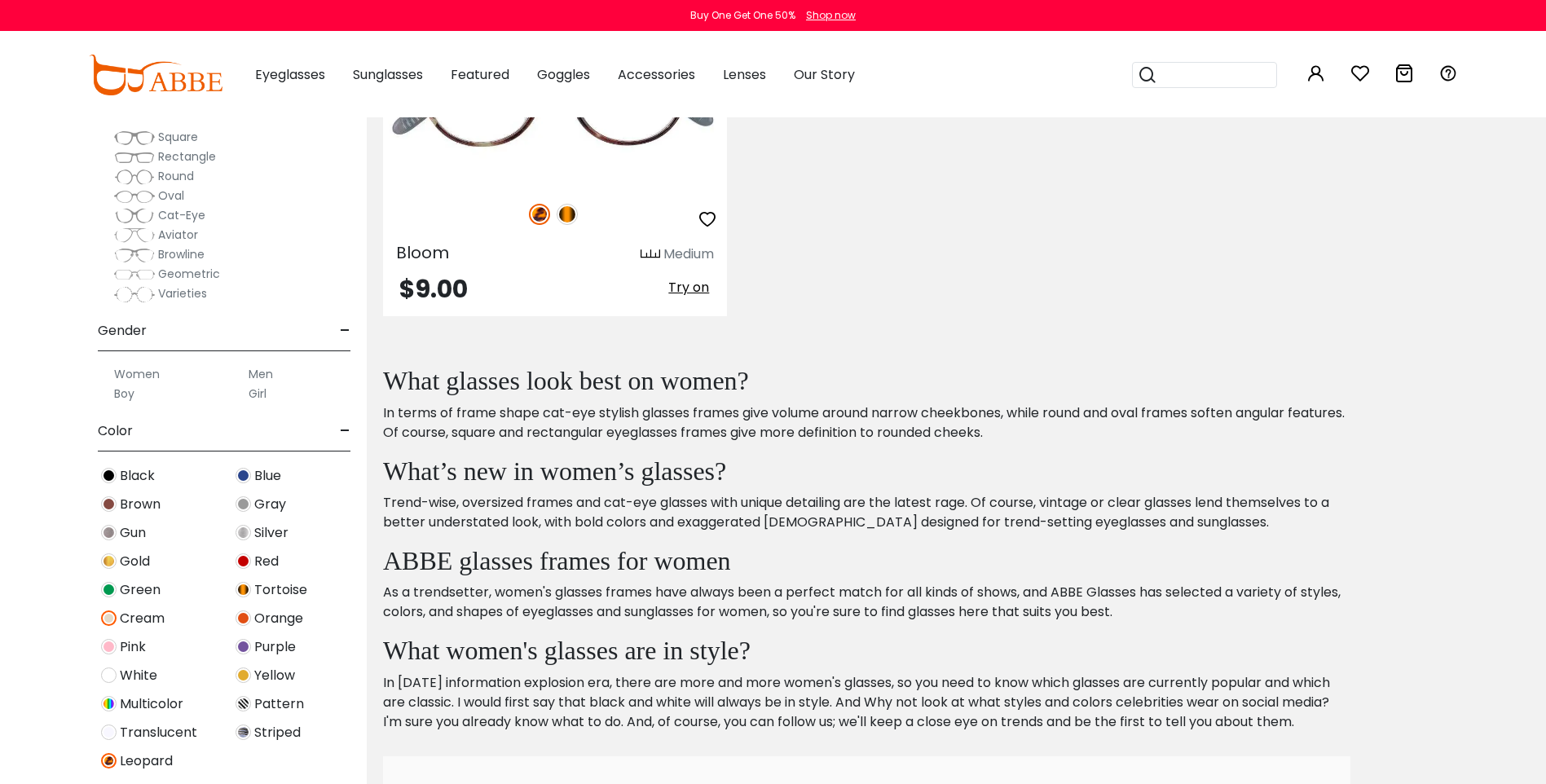
scroll to position [245, 0]
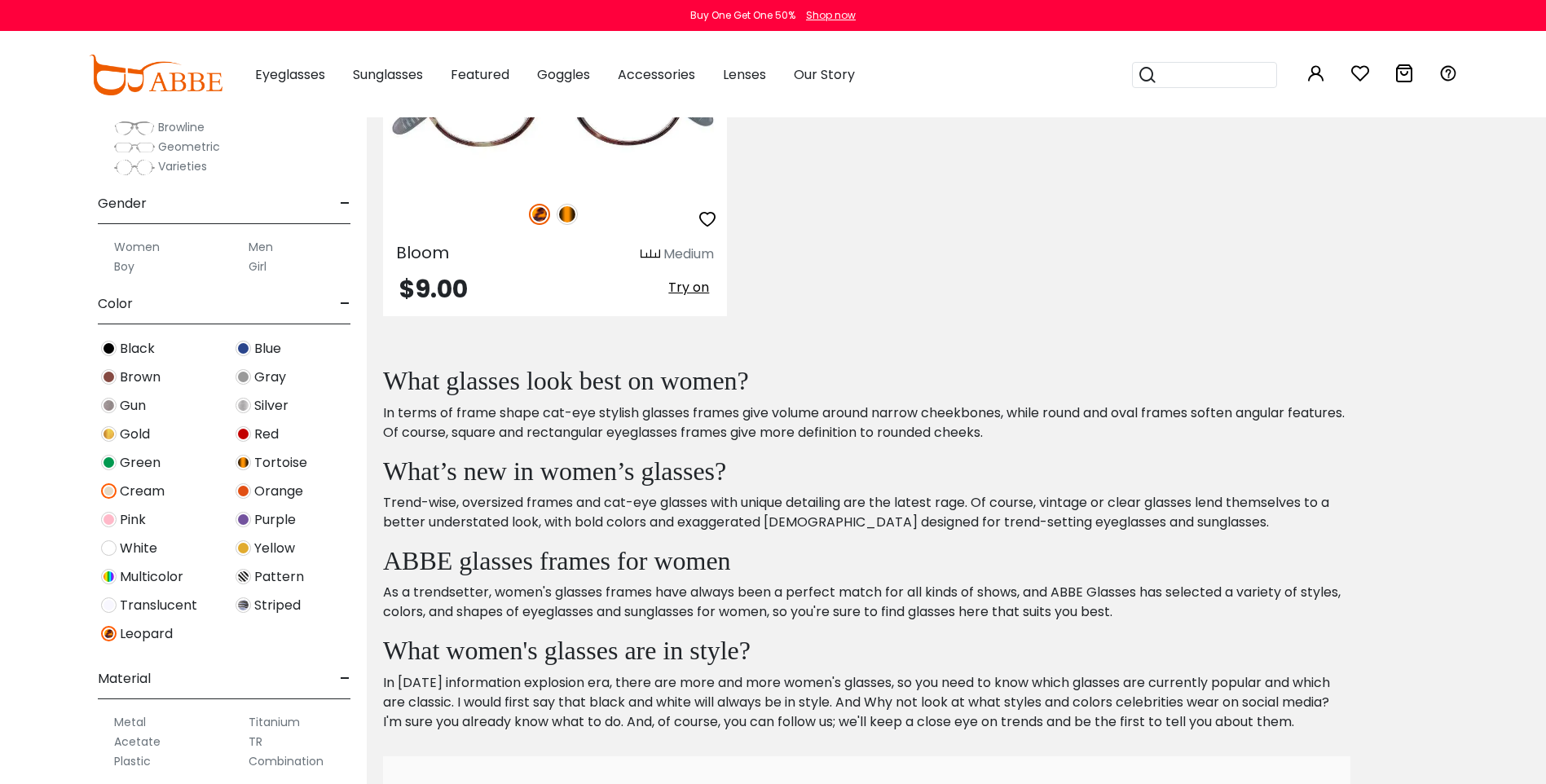
click at [108, 492] on img at bounding box center [109, 491] width 16 height 16
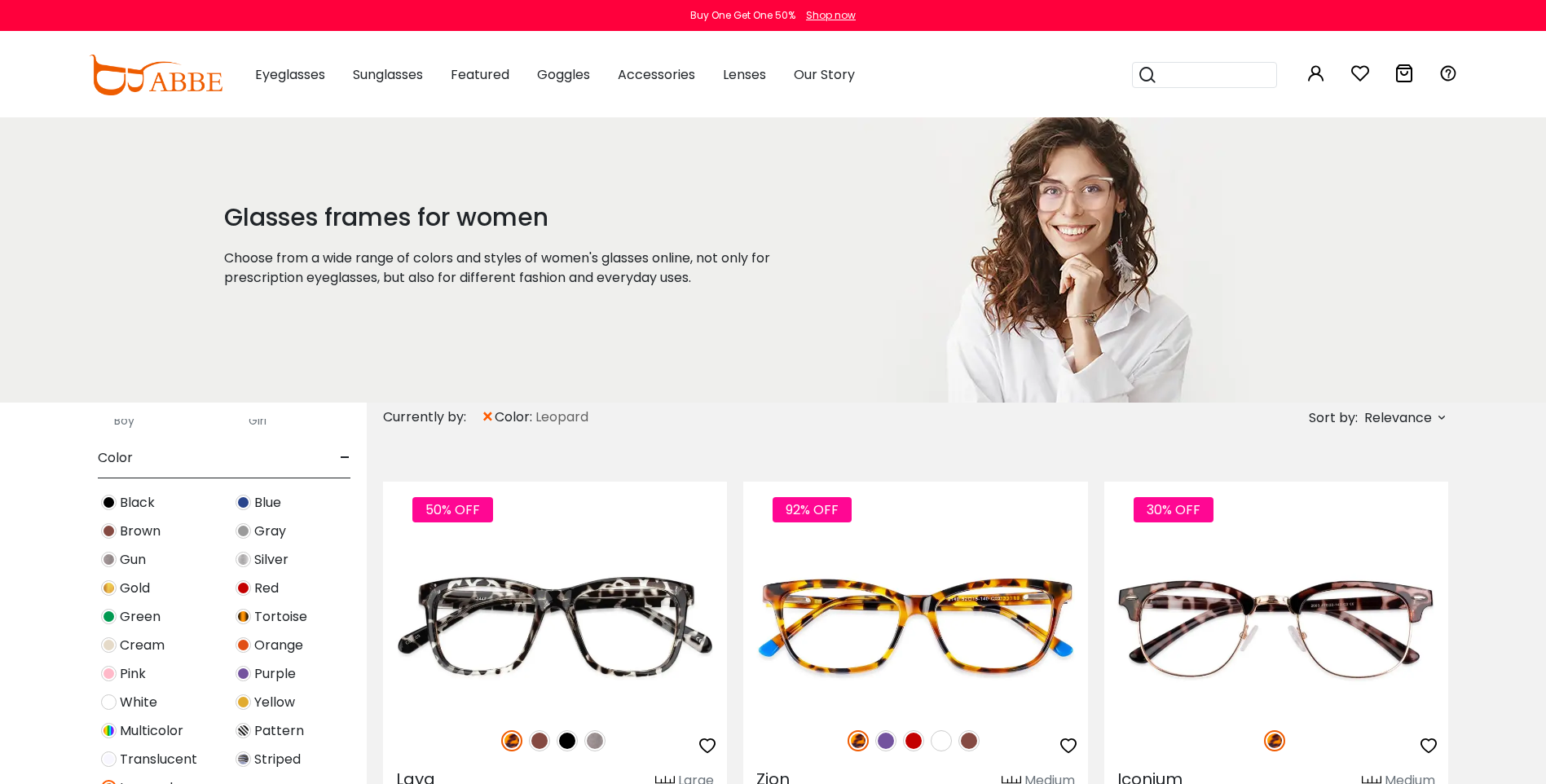
scroll to position [511, 0]
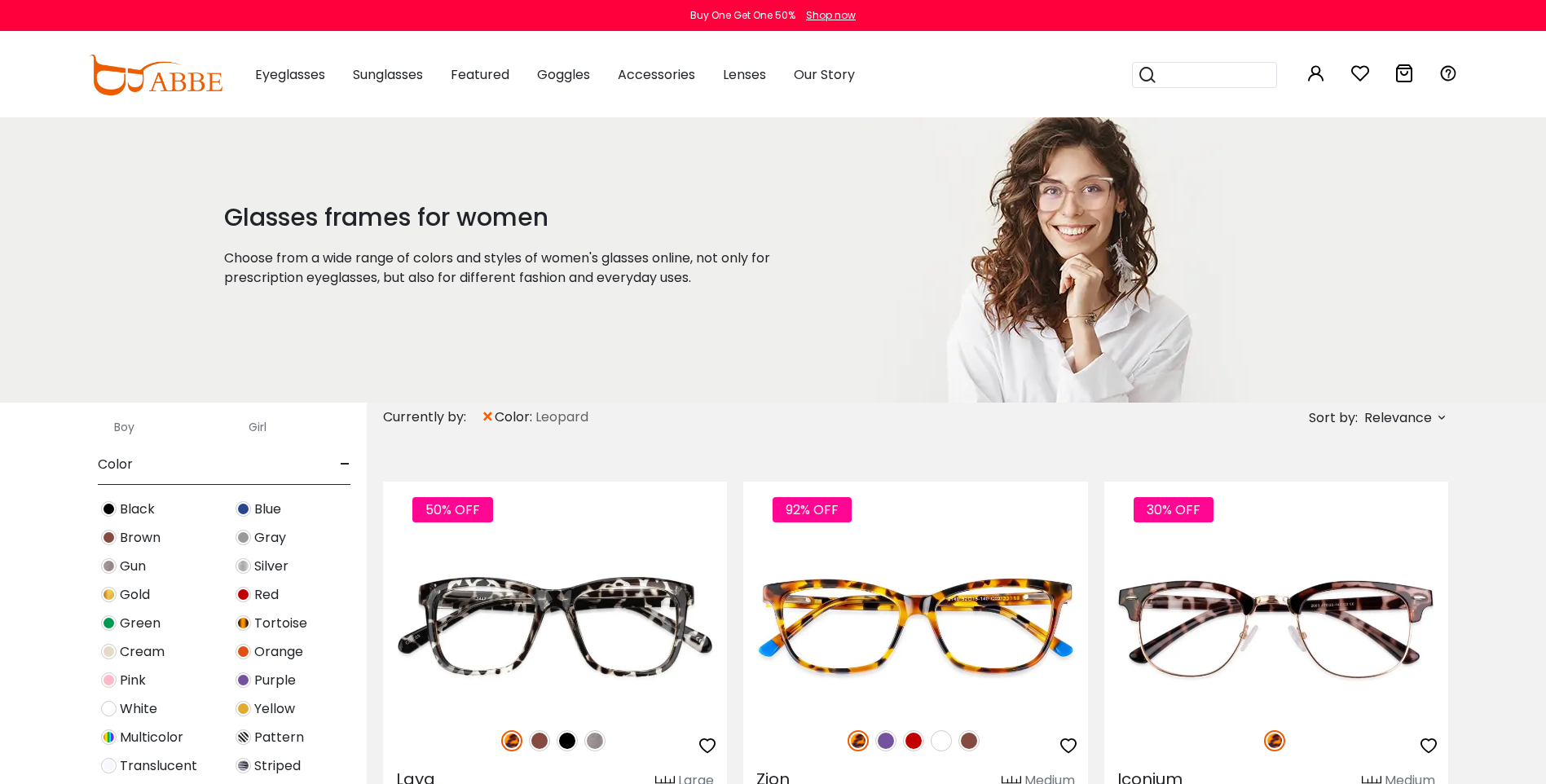
click at [105, 537] on img at bounding box center [109, 537] width 16 height 16
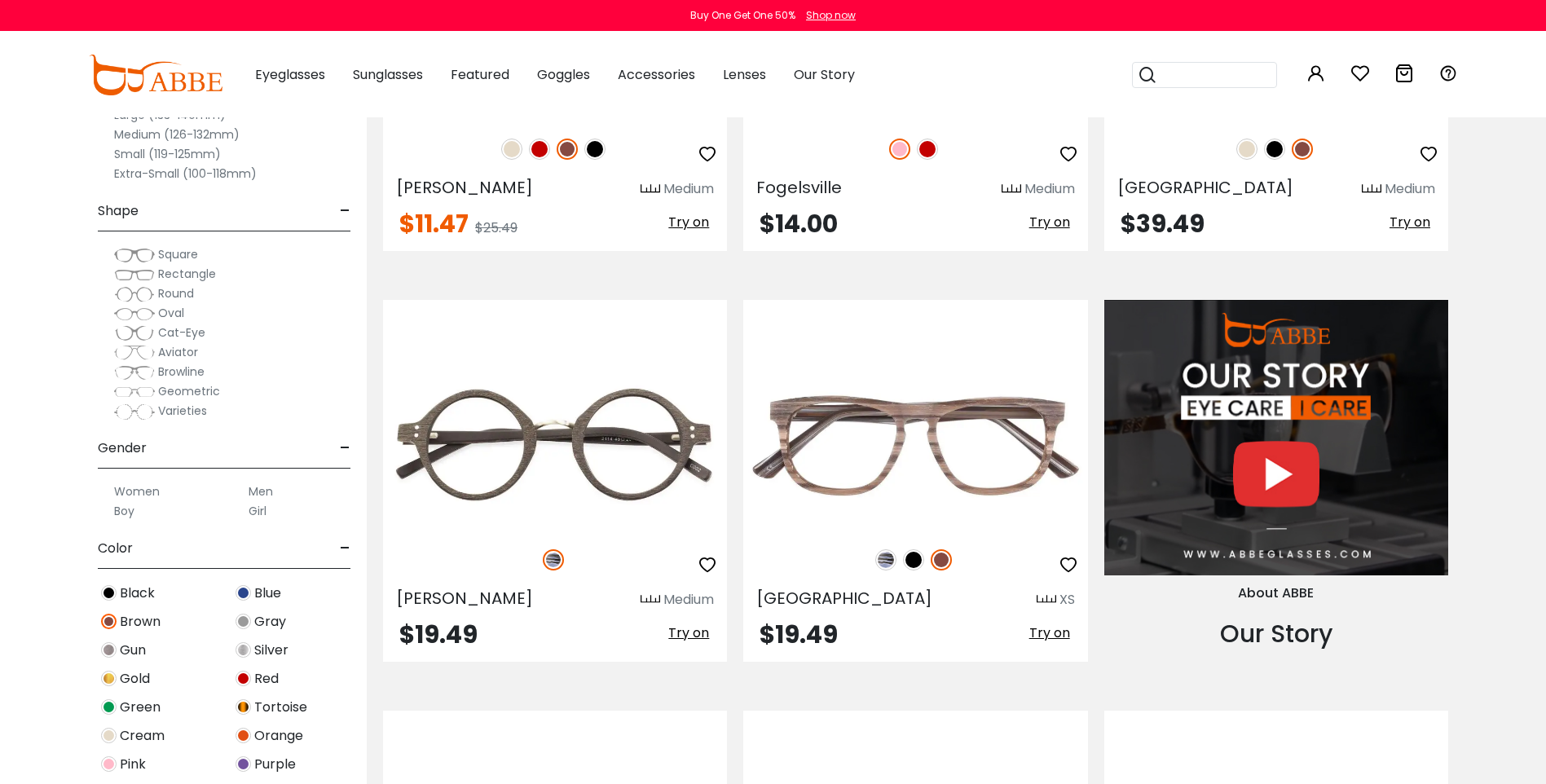
scroll to position [1466, 0]
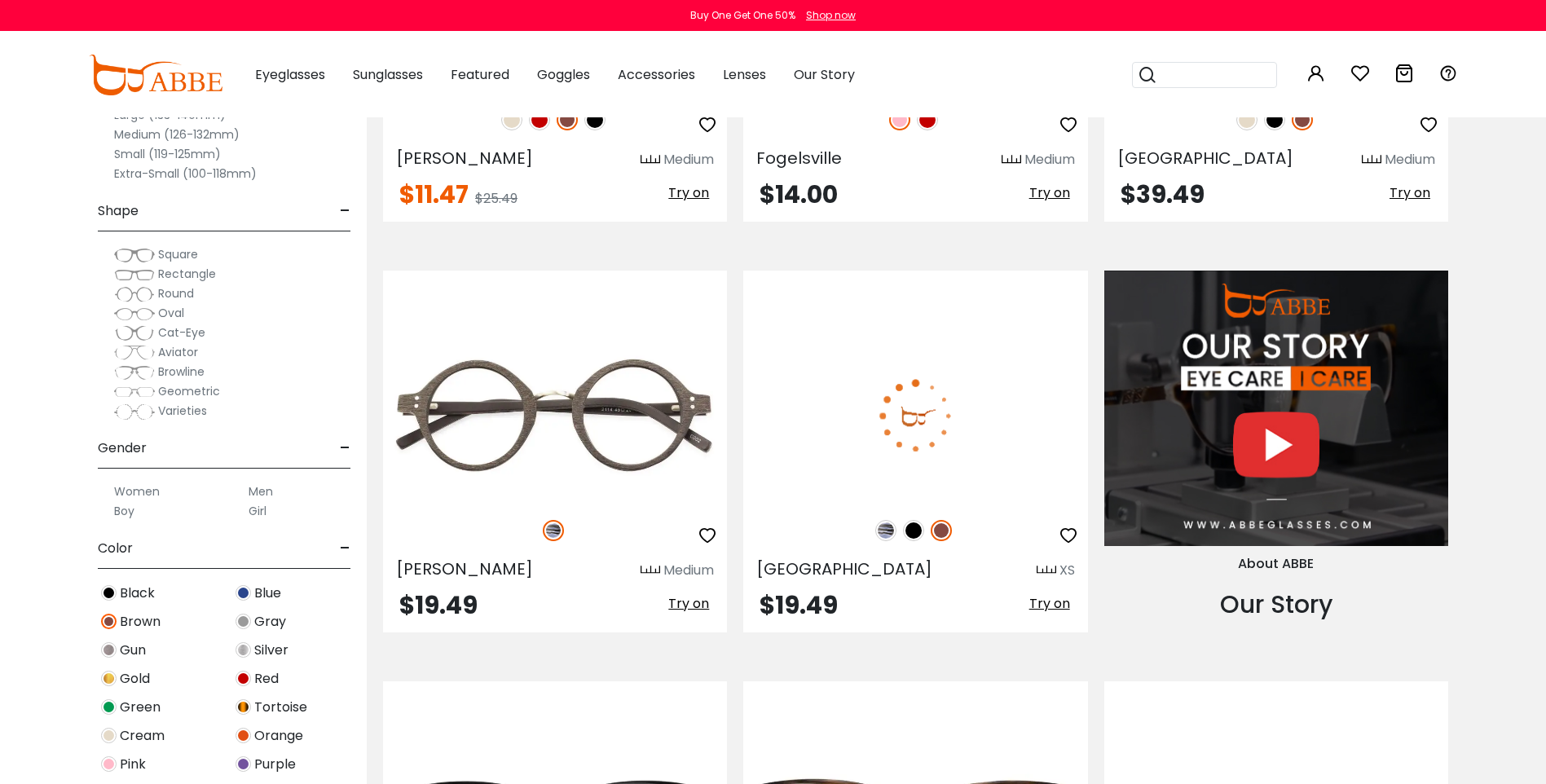
click at [1068, 606] on span "Try on" at bounding box center [1049, 602] width 41 height 18
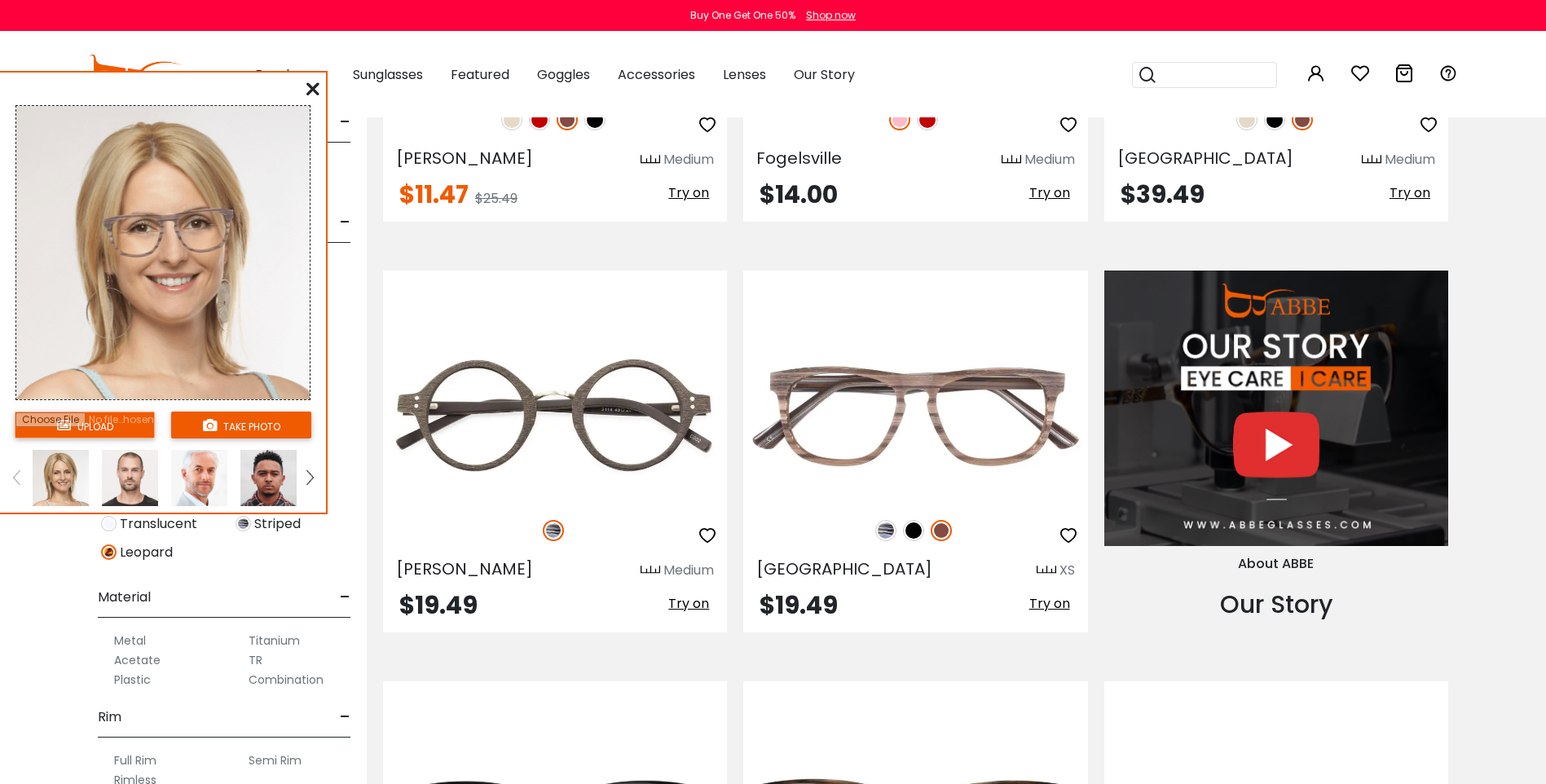
scroll to position [245, 0]
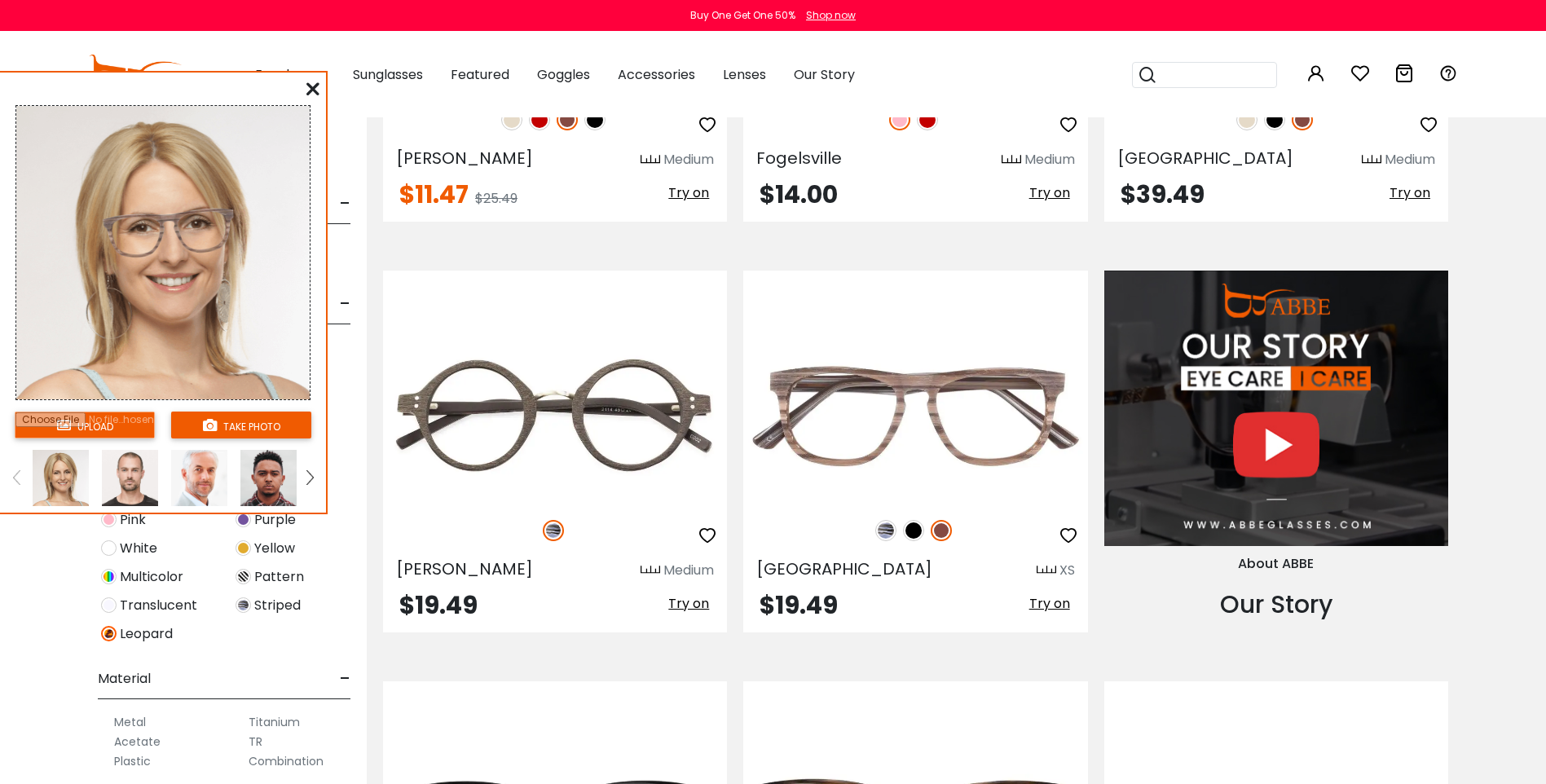
click at [20, 474] on link at bounding box center [17, 478] width 20 height 56
click at [314, 482] on link at bounding box center [310, 478] width 20 height 56
click at [313, 482] on link at bounding box center [310, 478] width 20 height 56
click at [313, 482] on img at bounding box center [309, 477] width 7 height 15
click at [96, 419] on input "file" at bounding box center [85, 425] width 140 height 27
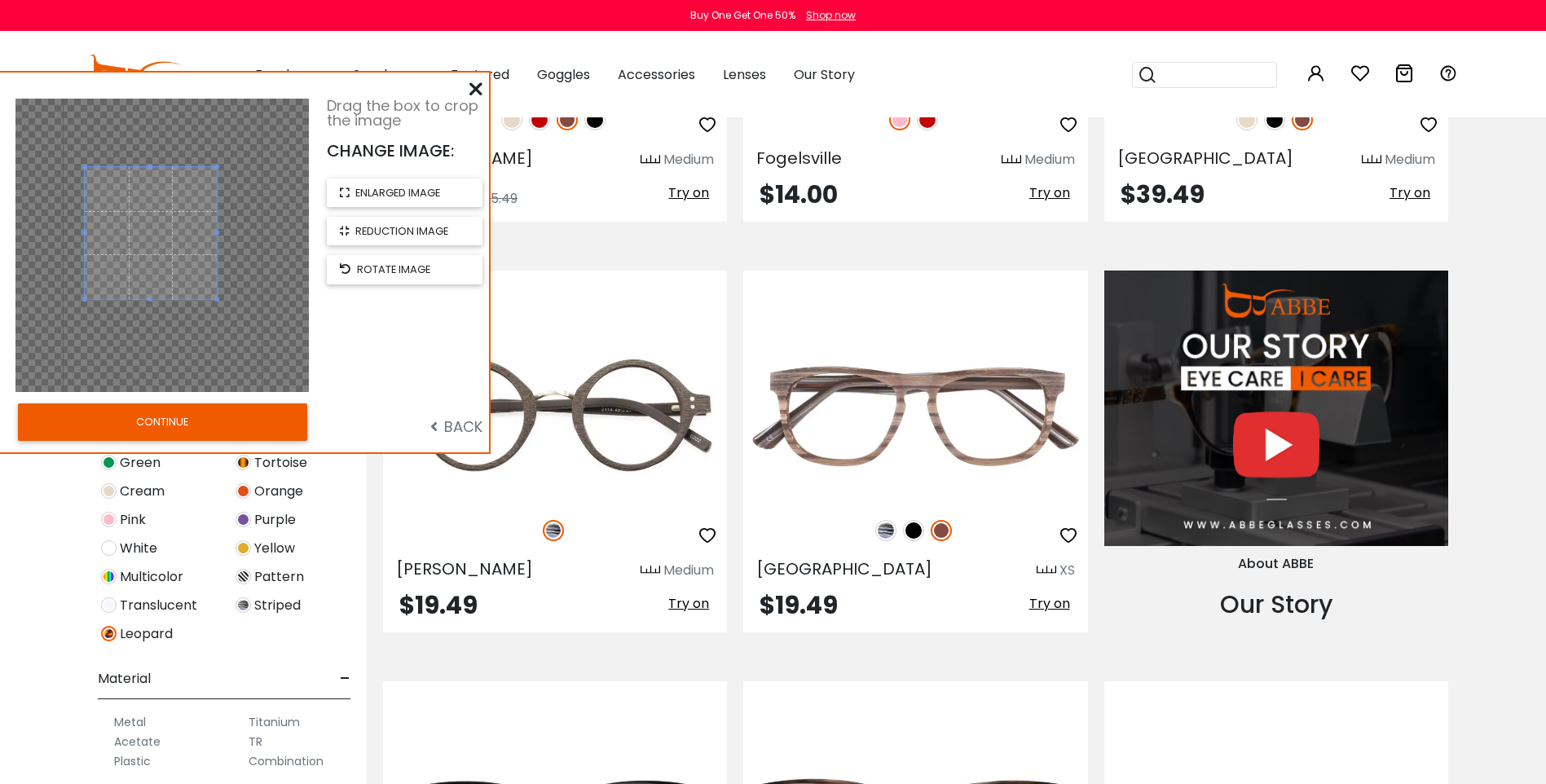
drag, startPoint x: 145, startPoint y: 245, endPoint x: 134, endPoint y: 233, distance: 16.3
click at [134, 233] on span at bounding box center [151, 233] width 132 height 132
click at [181, 419] on button "CONTINUE" at bounding box center [162, 422] width 290 height 38
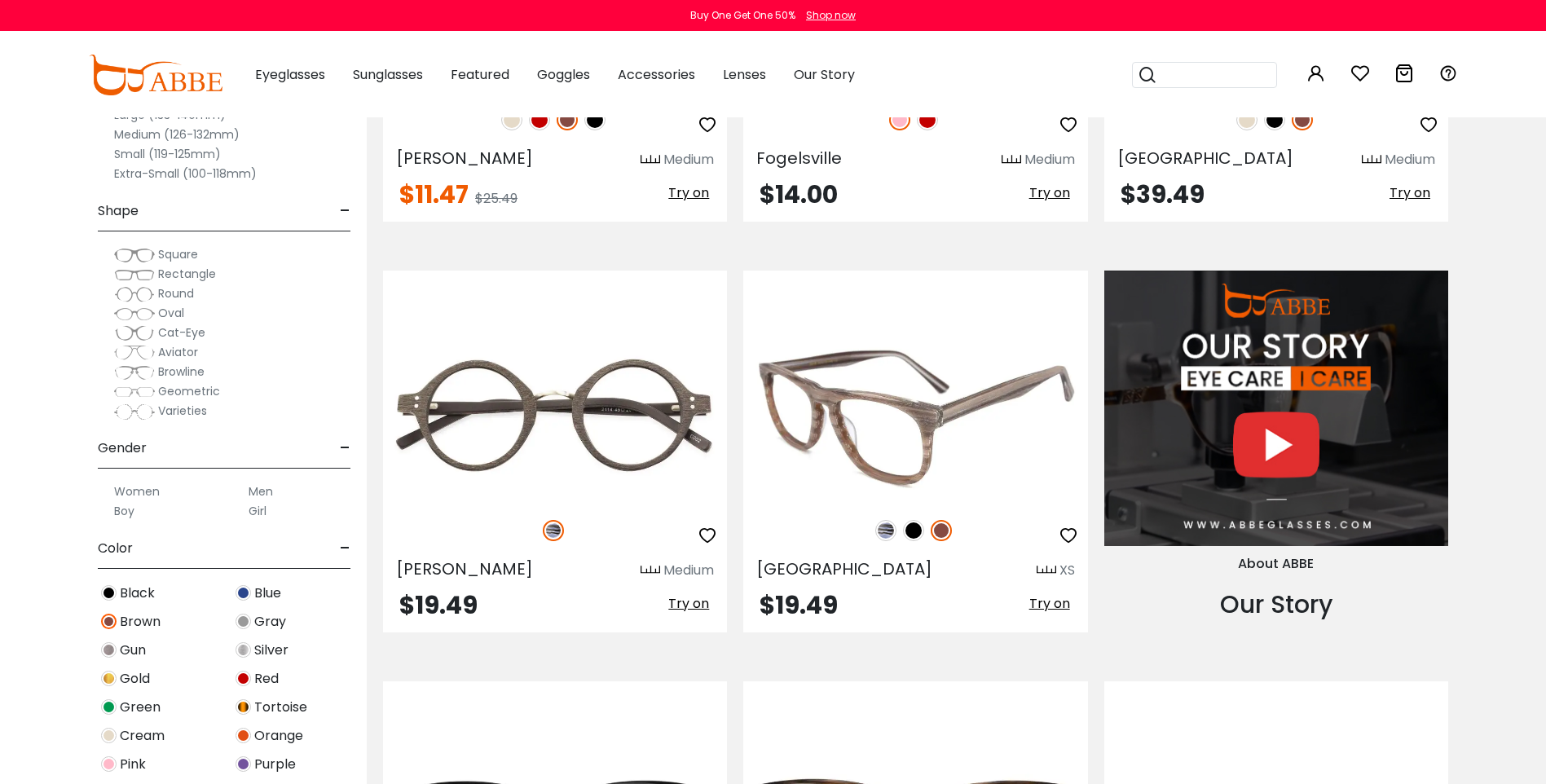
click at [1050, 603] on span "Try on" at bounding box center [1049, 602] width 41 height 18
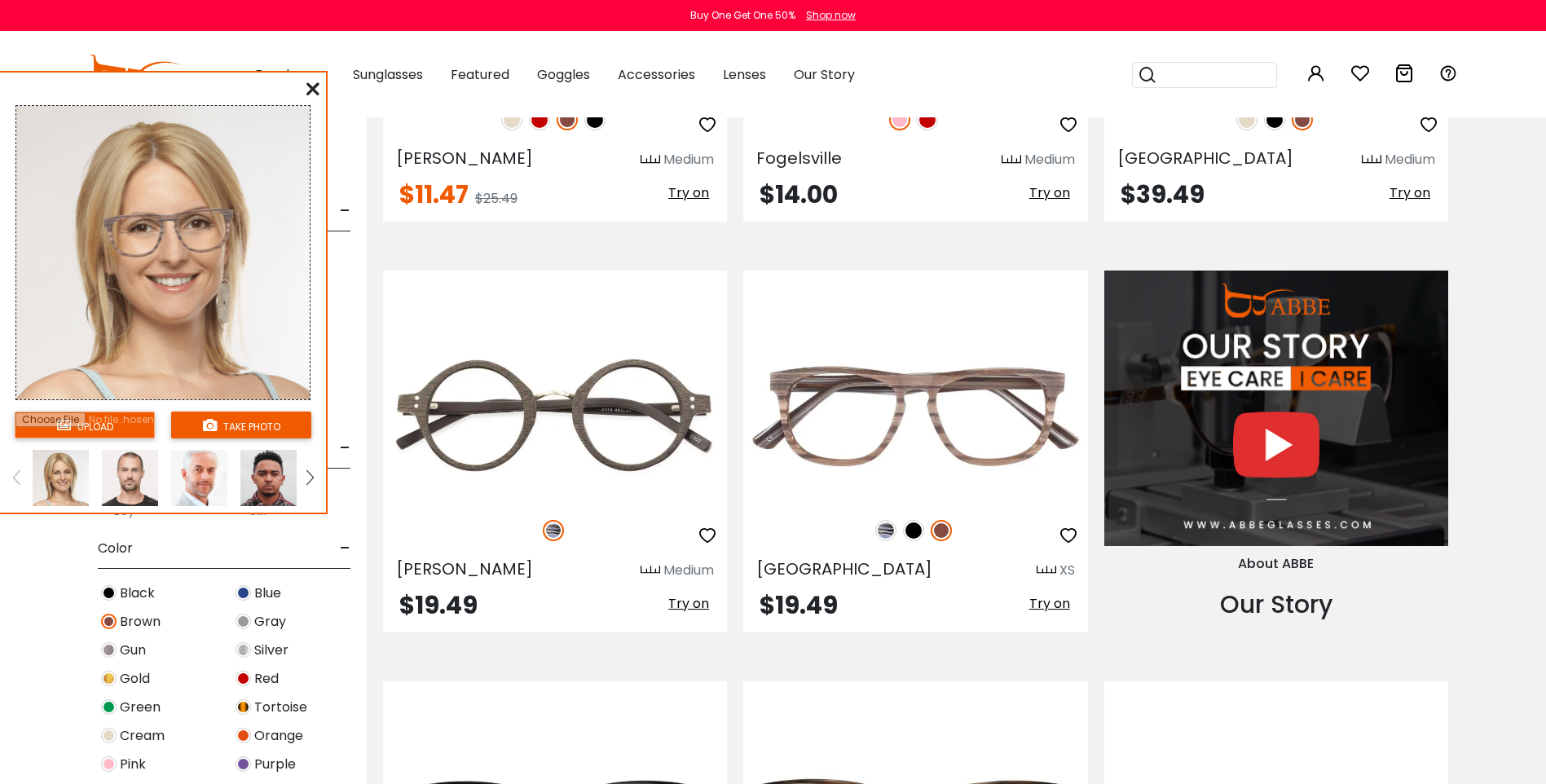
click at [113, 426] on input "file" at bounding box center [85, 425] width 140 height 27
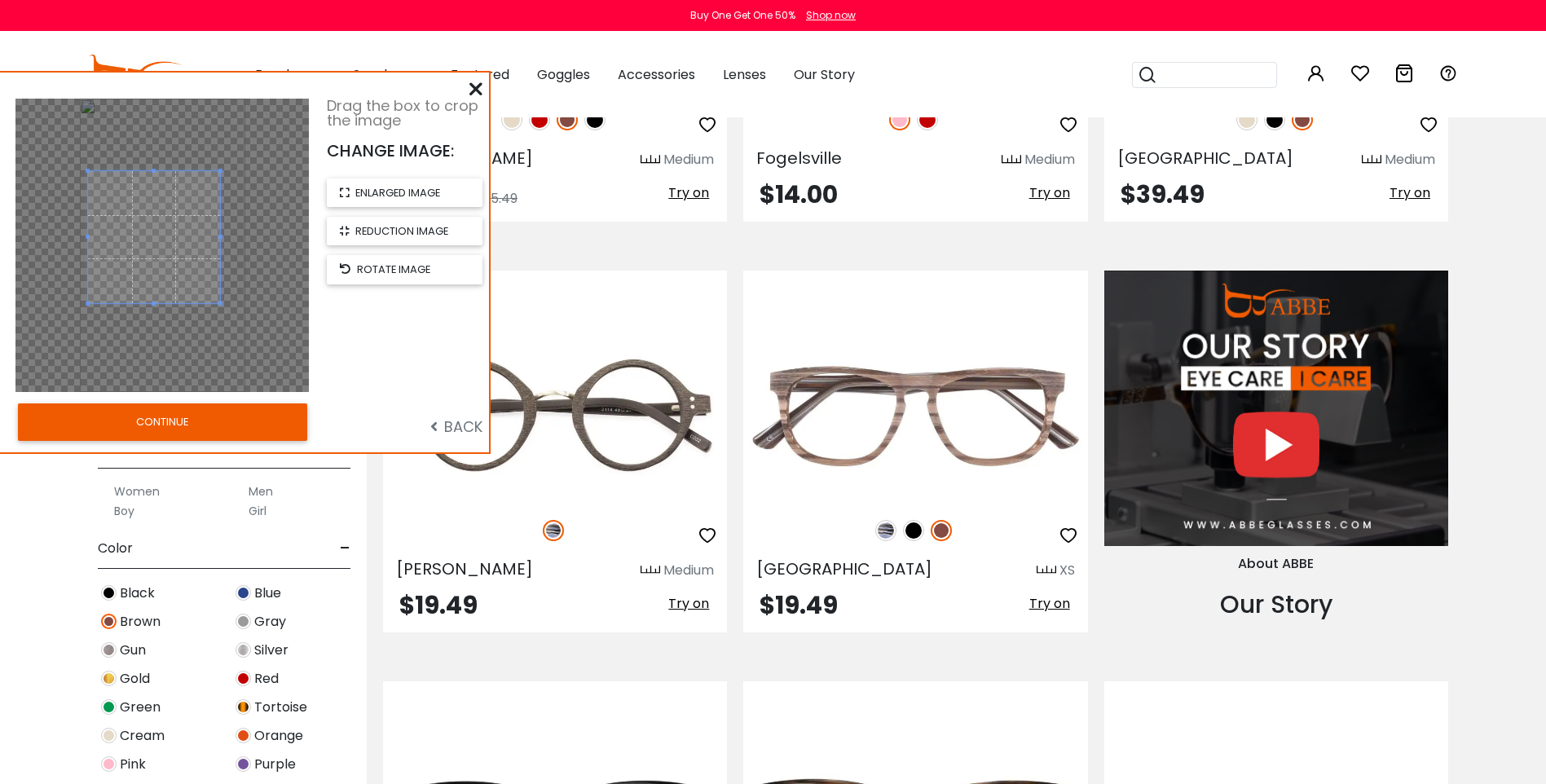
drag, startPoint x: 168, startPoint y: 250, endPoint x: 161, endPoint y: 241, distance: 11.4
click at [161, 241] on span at bounding box center [155, 237] width 132 height 132
click at [212, 424] on button "CONTINUE" at bounding box center [162, 422] width 290 height 38
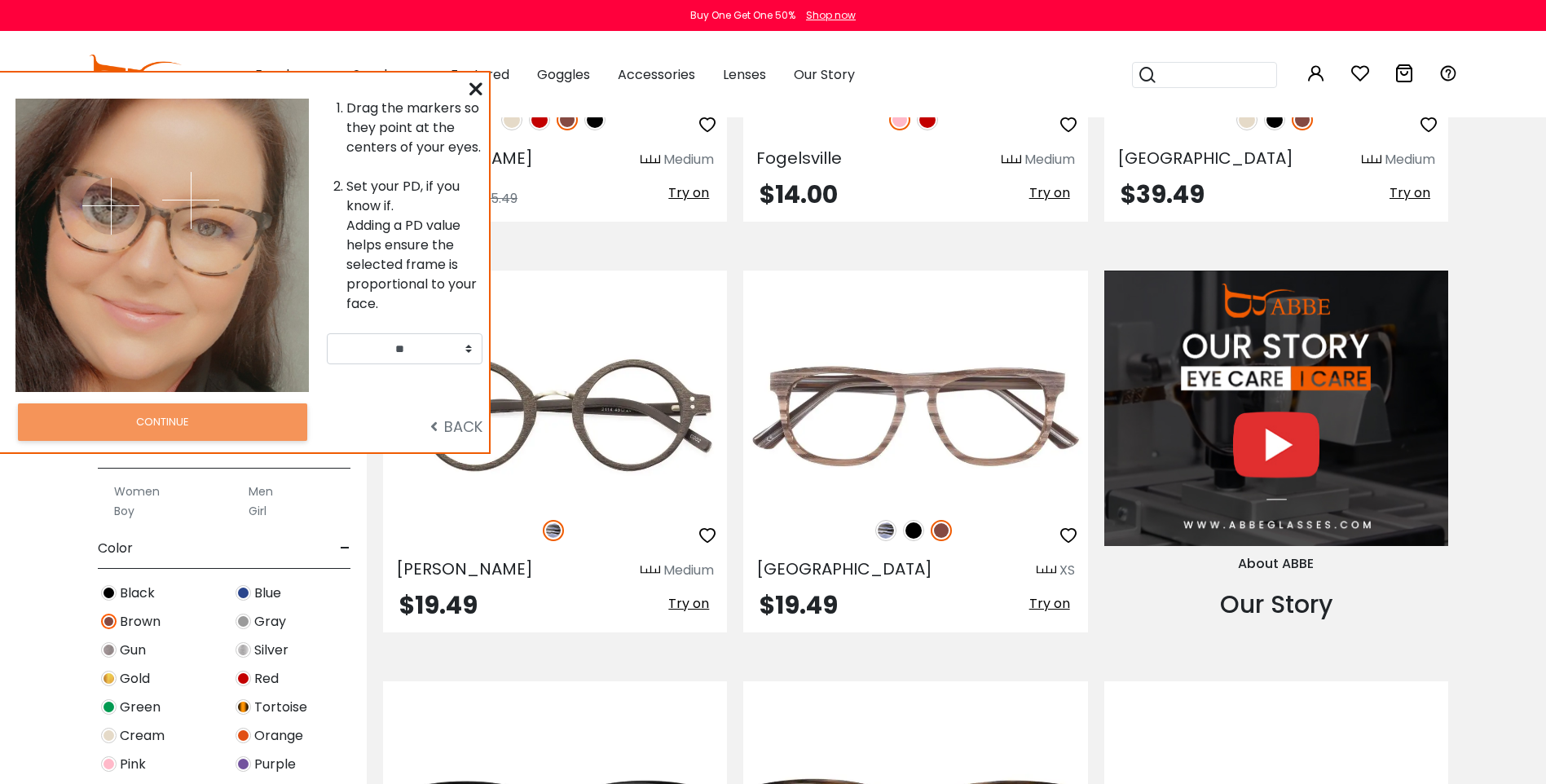
drag, startPoint x: 112, startPoint y: 197, endPoint x: 111, endPoint y: 205, distance: 8.1
click at [111, 205] on img at bounding box center [111, 206] width 57 height 57
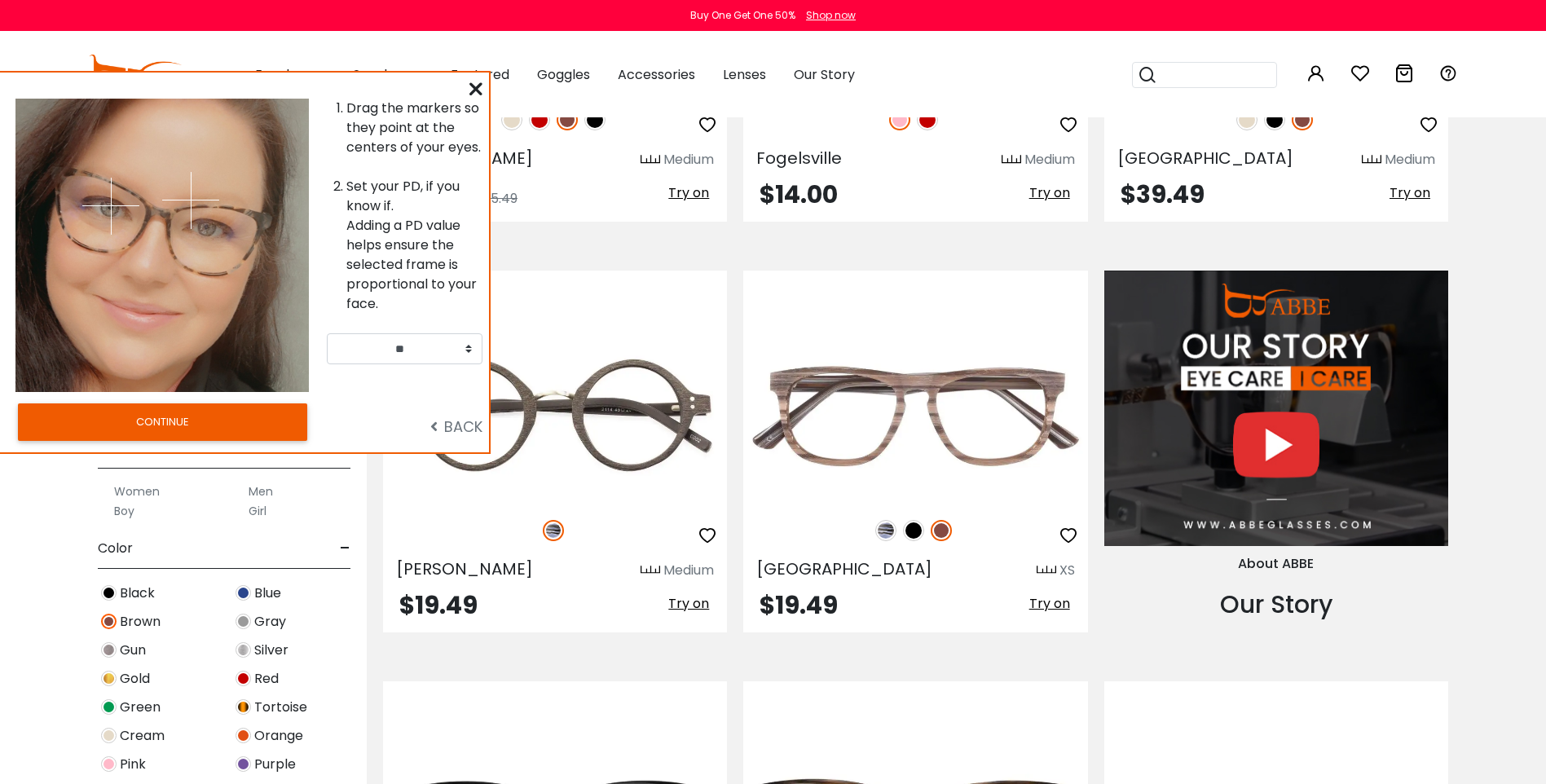
drag, startPoint x: 189, startPoint y: 197, endPoint x: 191, endPoint y: 222, distance: 25.1
click at [220, 229] on img at bounding box center [190, 200] width 57 height 57
click at [215, 230] on div at bounding box center [235, 245] width 147 height 293
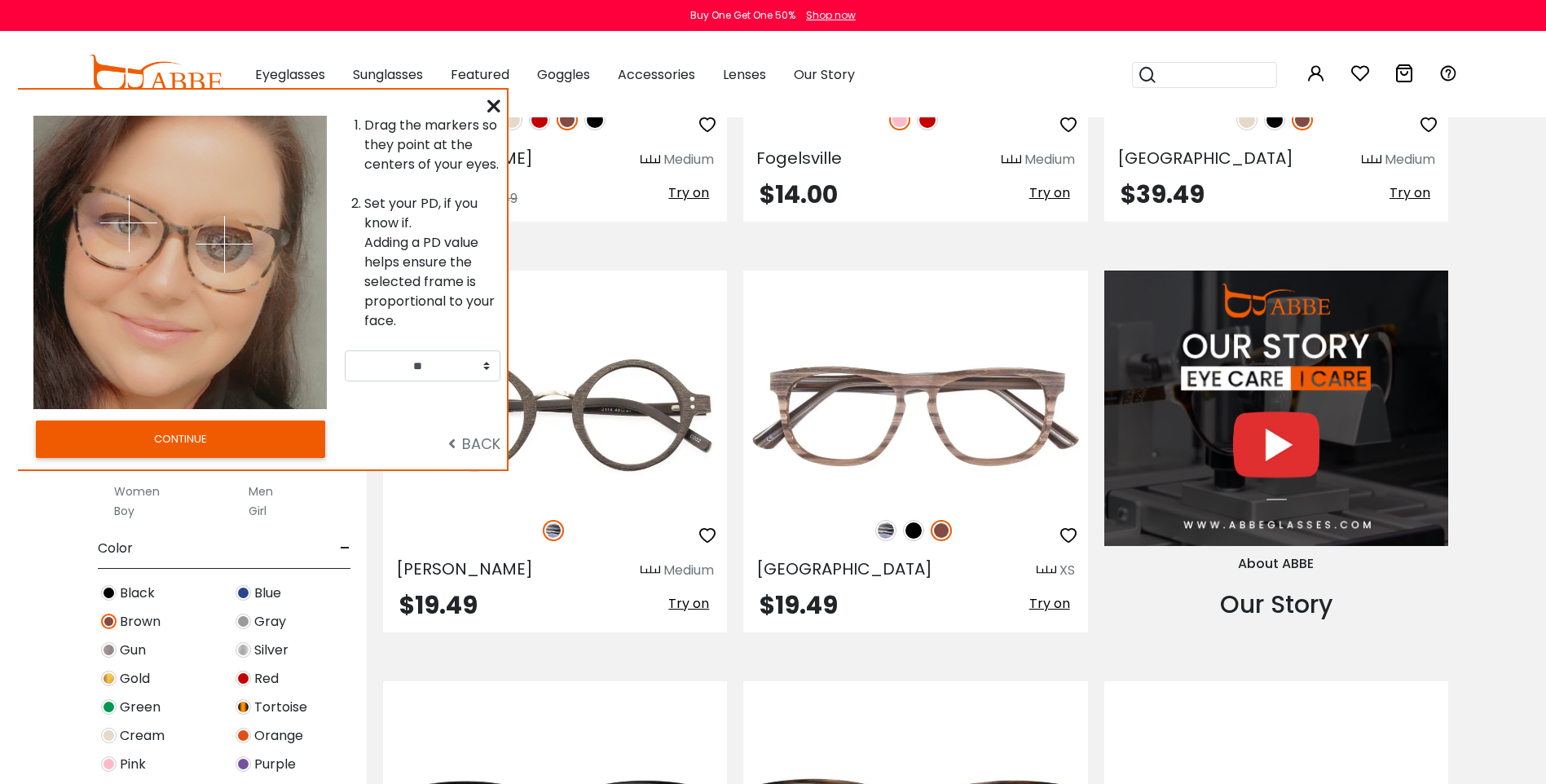
drag, startPoint x: 258, startPoint y: 261, endPoint x: 224, endPoint y: 244, distance: 38.0
click at [224, 244] on img at bounding box center [223, 244] width 57 height 57
click at [222, 441] on button "CONTINUE" at bounding box center [181, 439] width 290 height 38
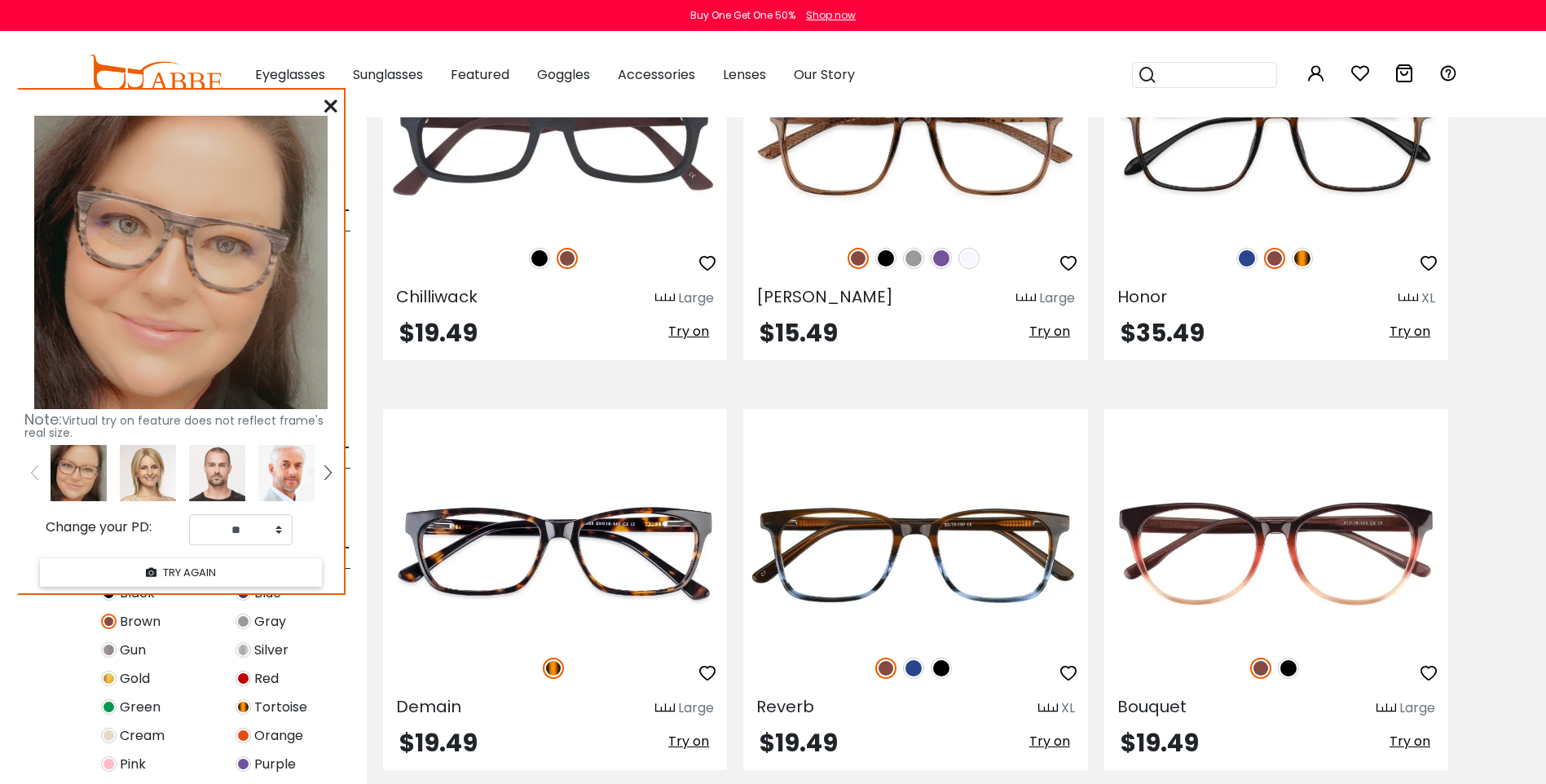
scroll to position [5865, 0]
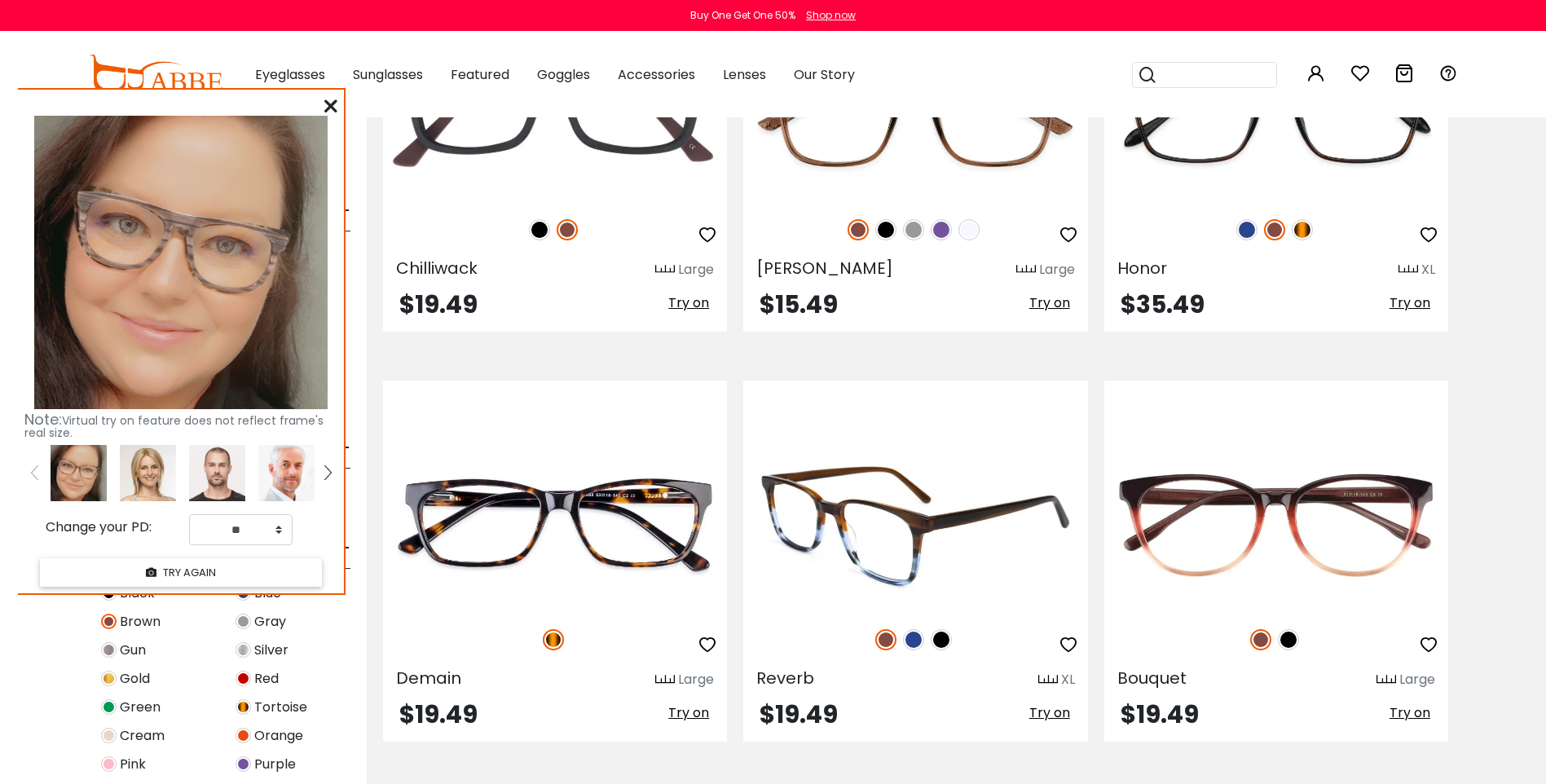
click at [1057, 713] on span "Try on" at bounding box center [1049, 712] width 41 height 18
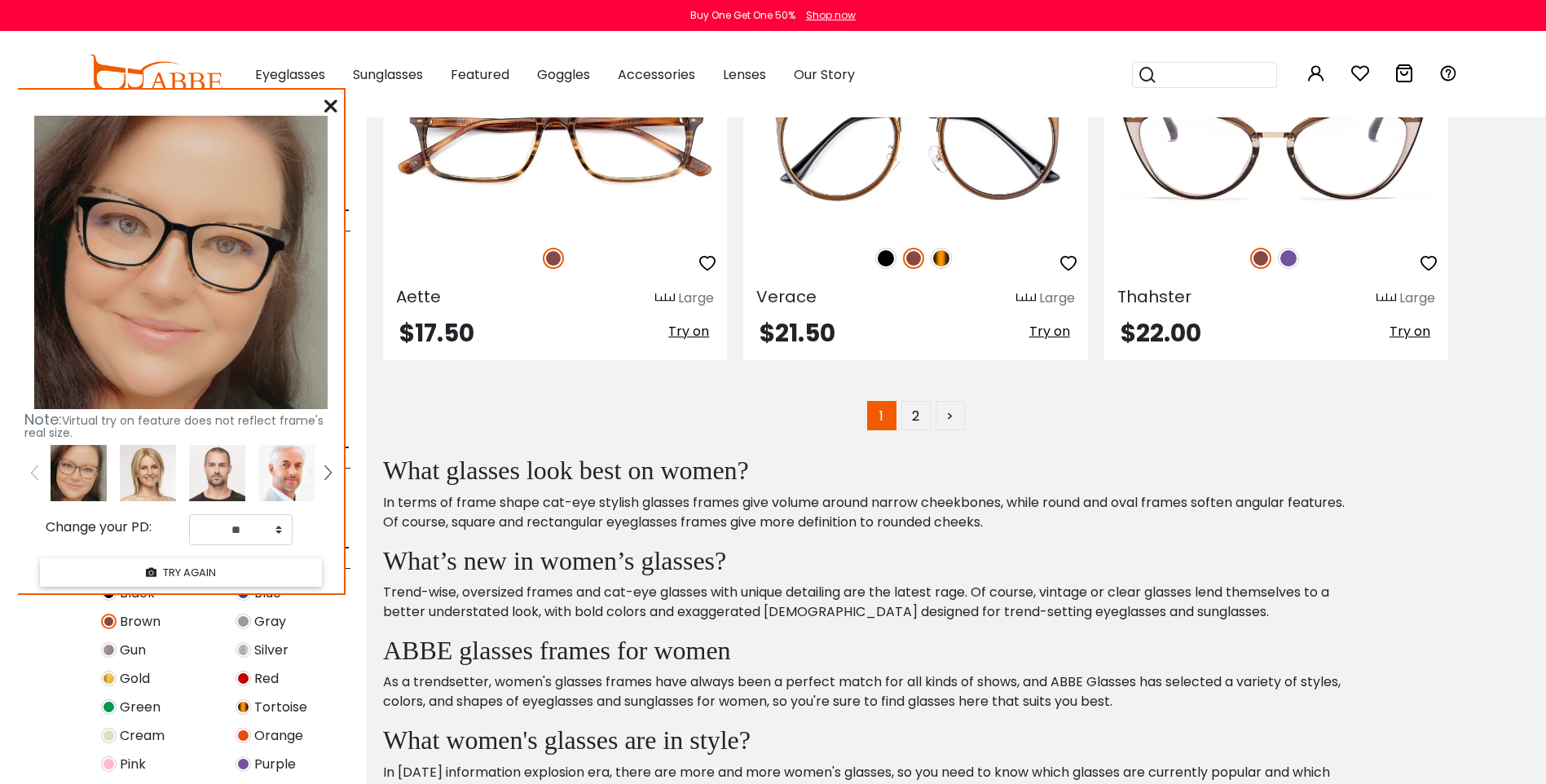
scroll to position [8309, 0]
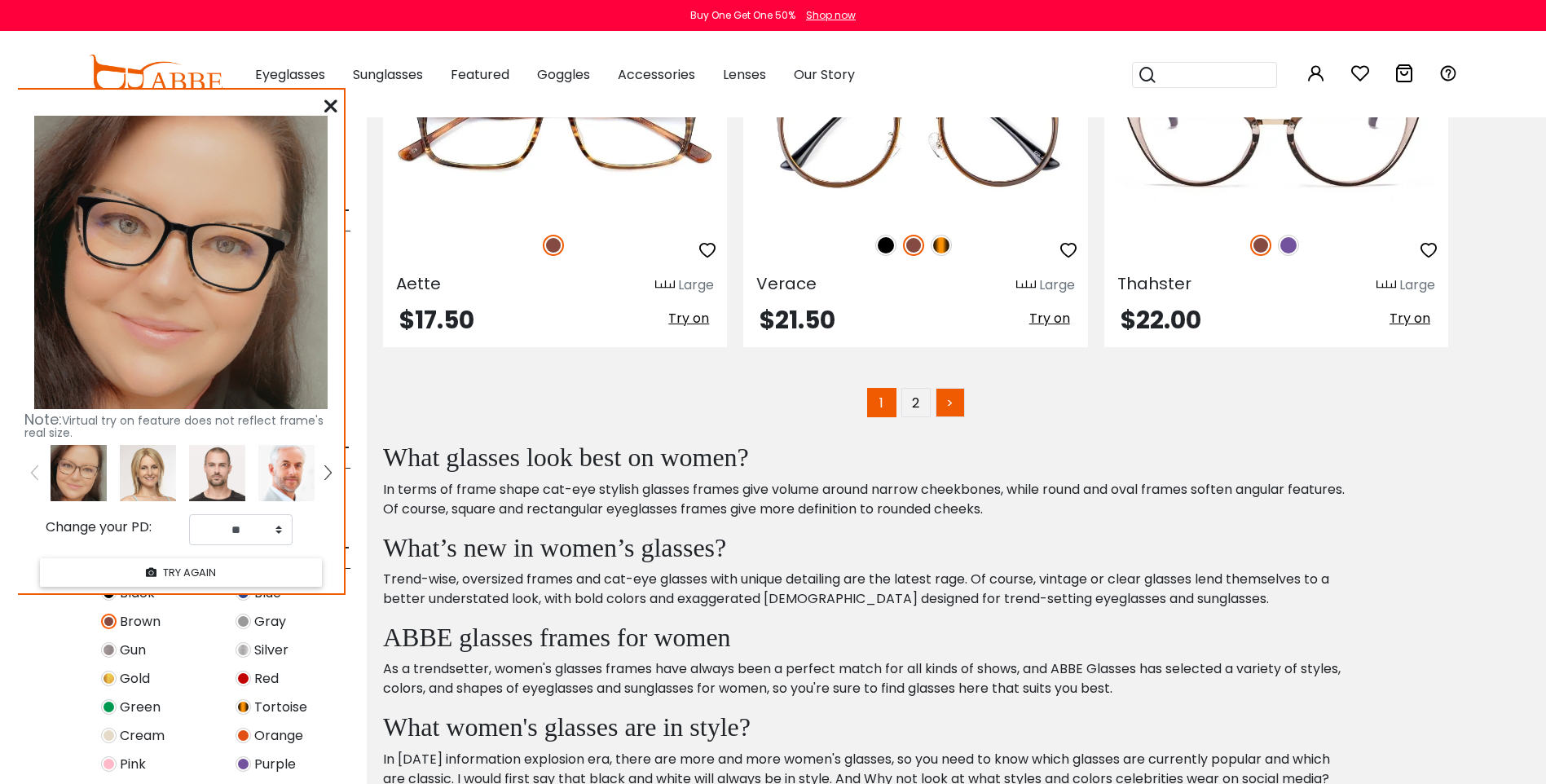
click at [953, 393] on link ">" at bounding box center [950, 402] width 29 height 29
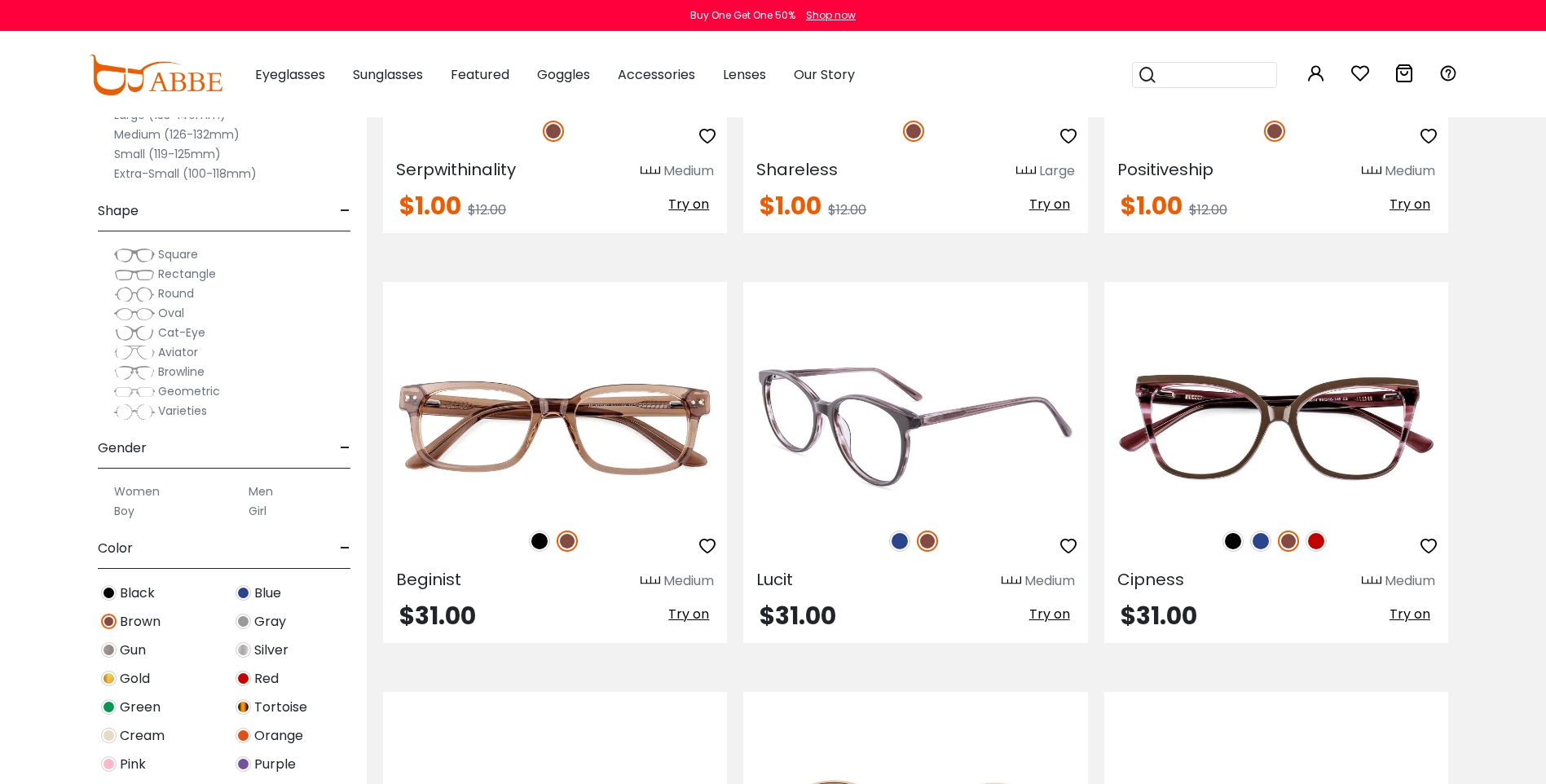
scroll to position [2688, 0]
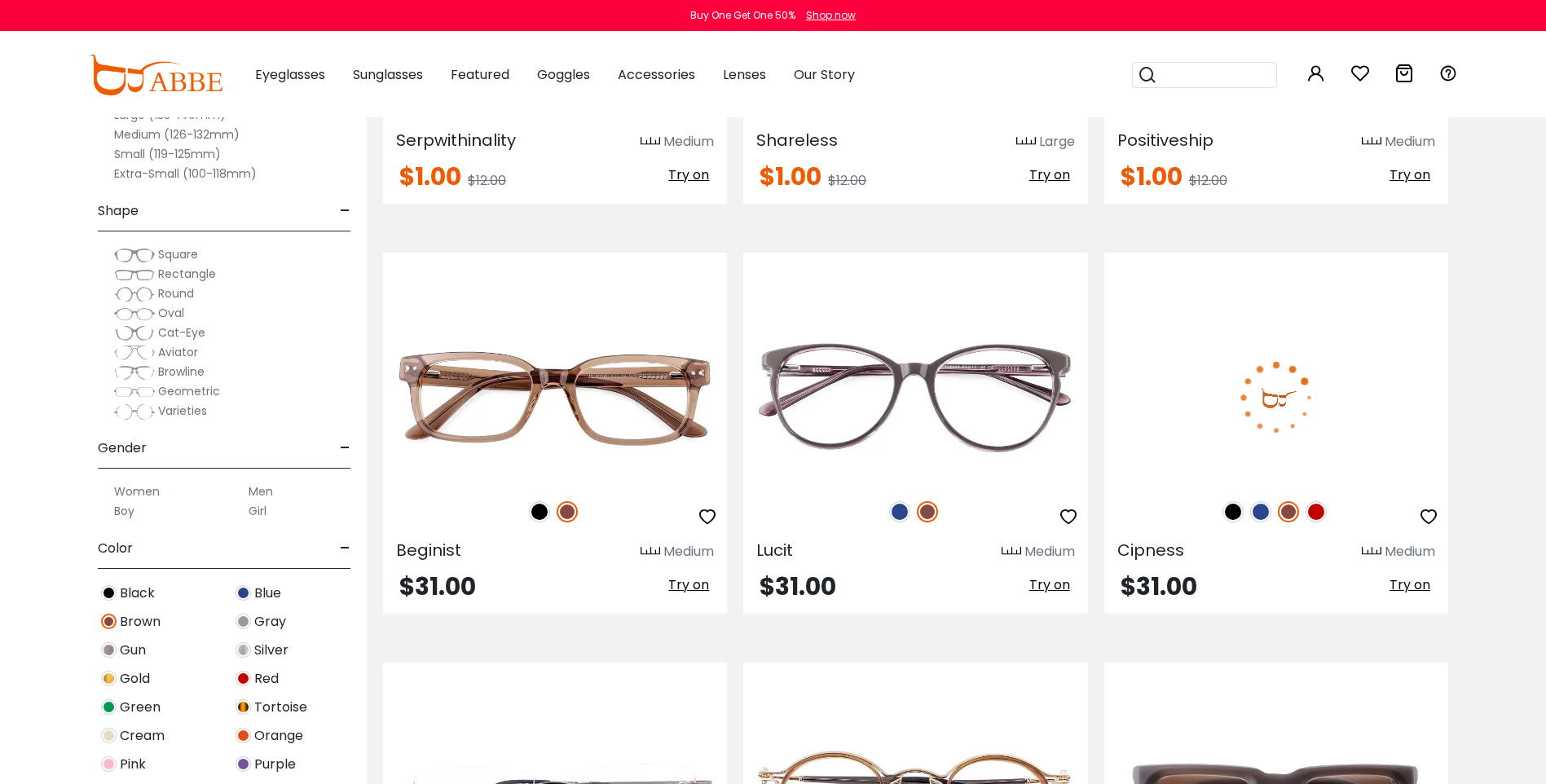
click at [1407, 584] on span "Try on" at bounding box center [1410, 584] width 41 height 18
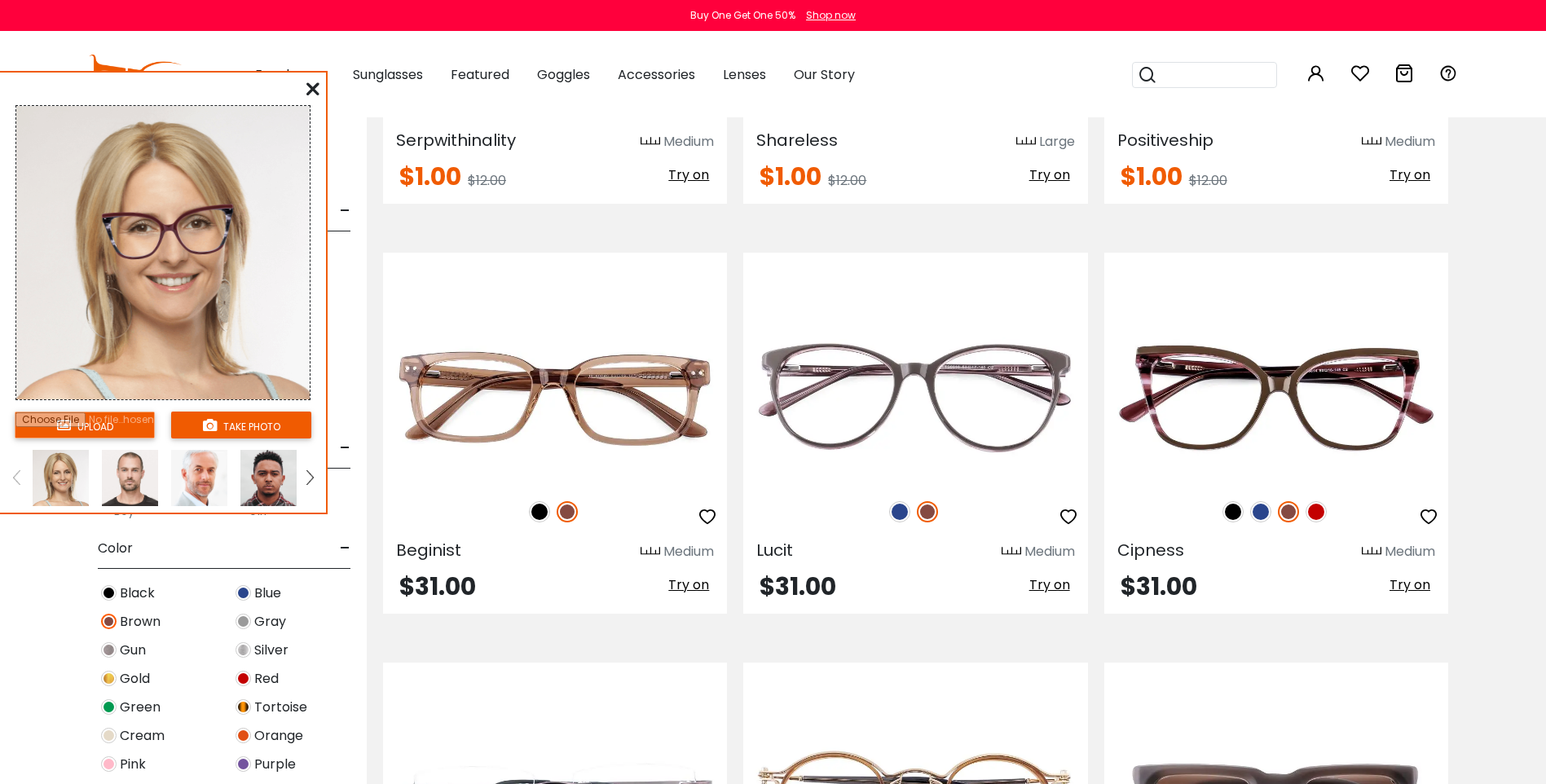
click at [98, 422] on input "file" at bounding box center [85, 425] width 140 height 27
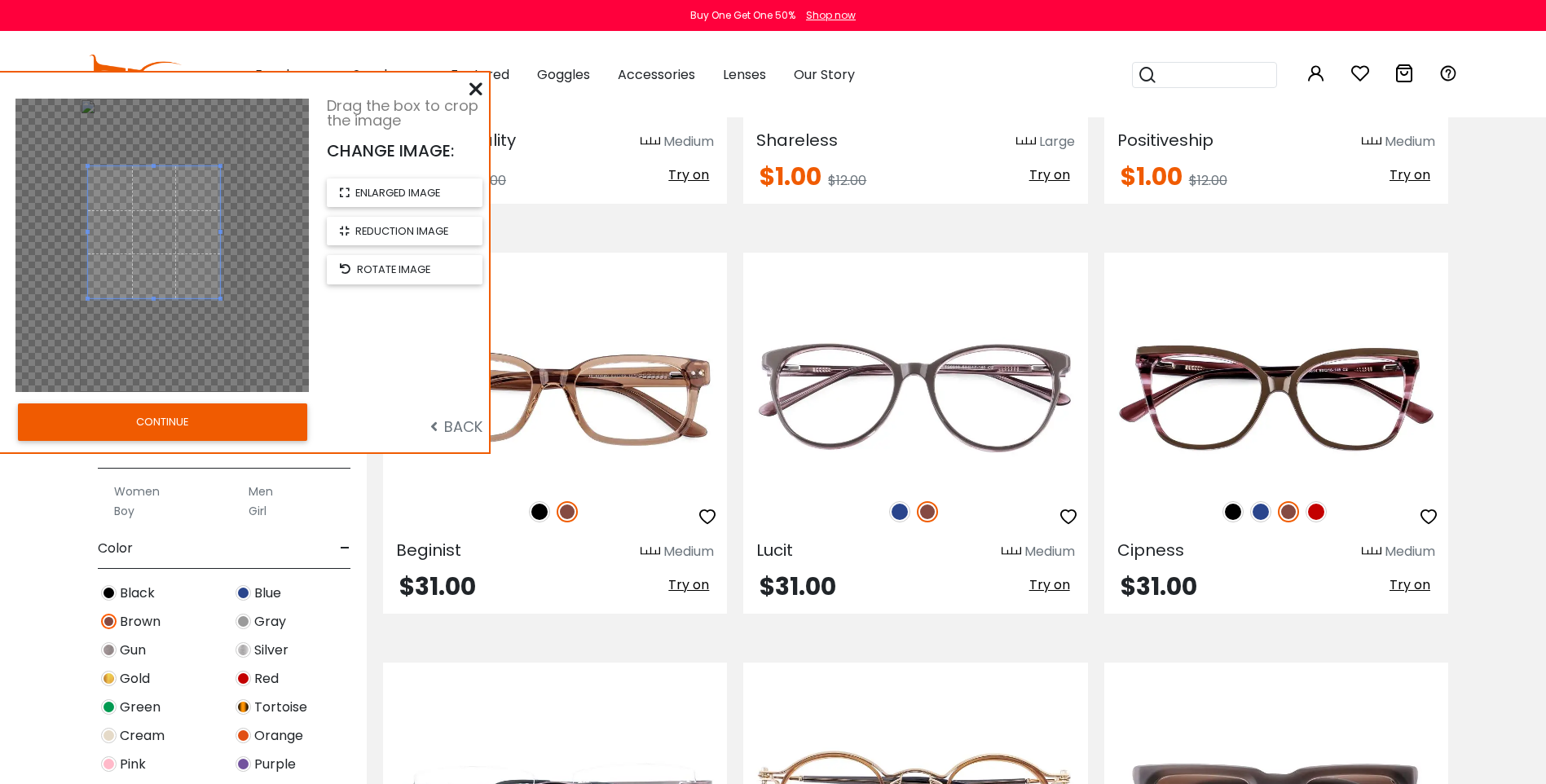
drag, startPoint x: 176, startPoint y: 265, endPoint x: 168, endPoint y: 253, distance: 14.4
click at [168, 253] on span at bounding box center [155, 232] width 132 height 132
click at [207, 431] on button "CONTINUE" at bounding box center [162, 422] width 290 height 38
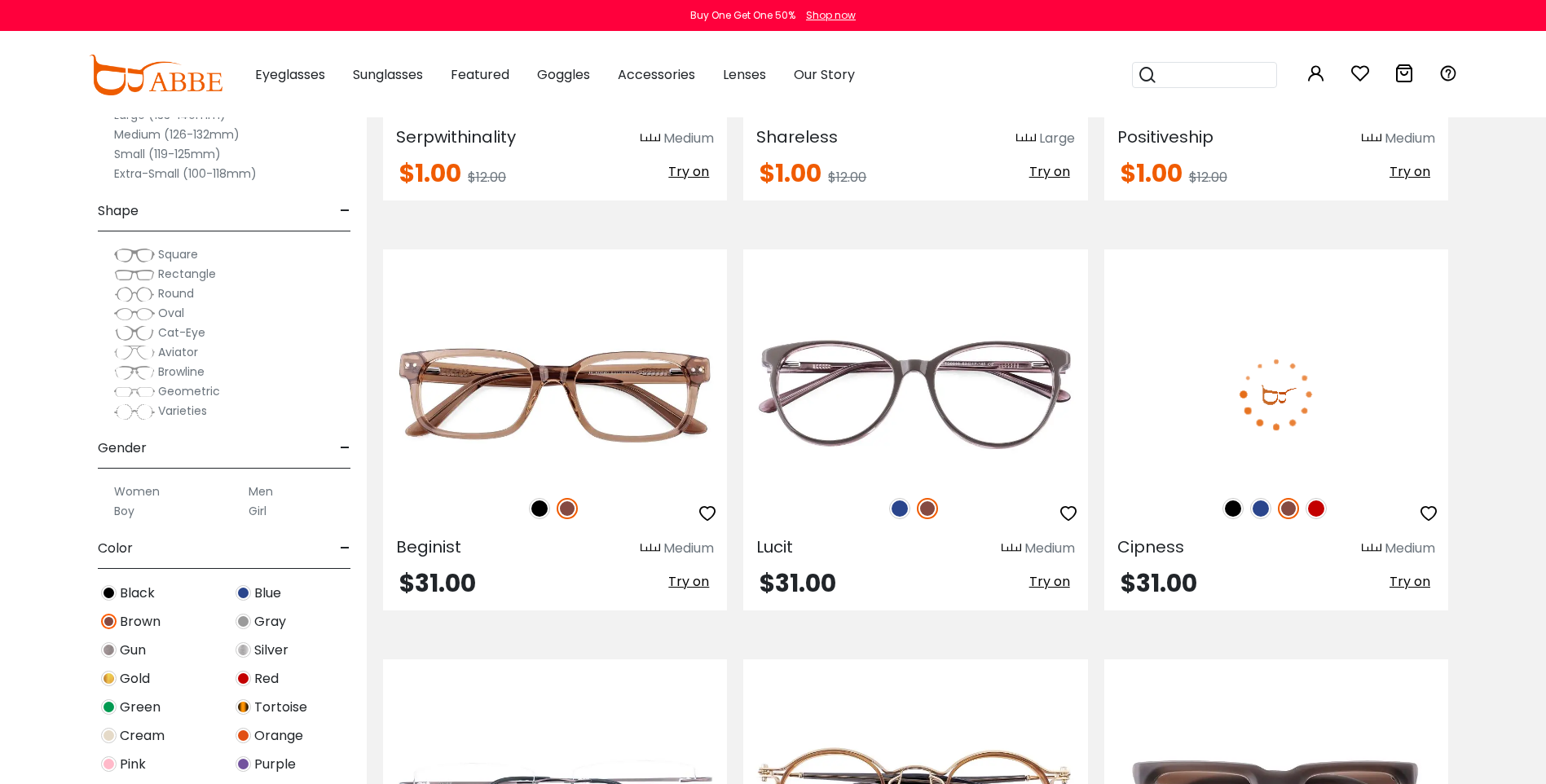
scroll to position [2688, 0]
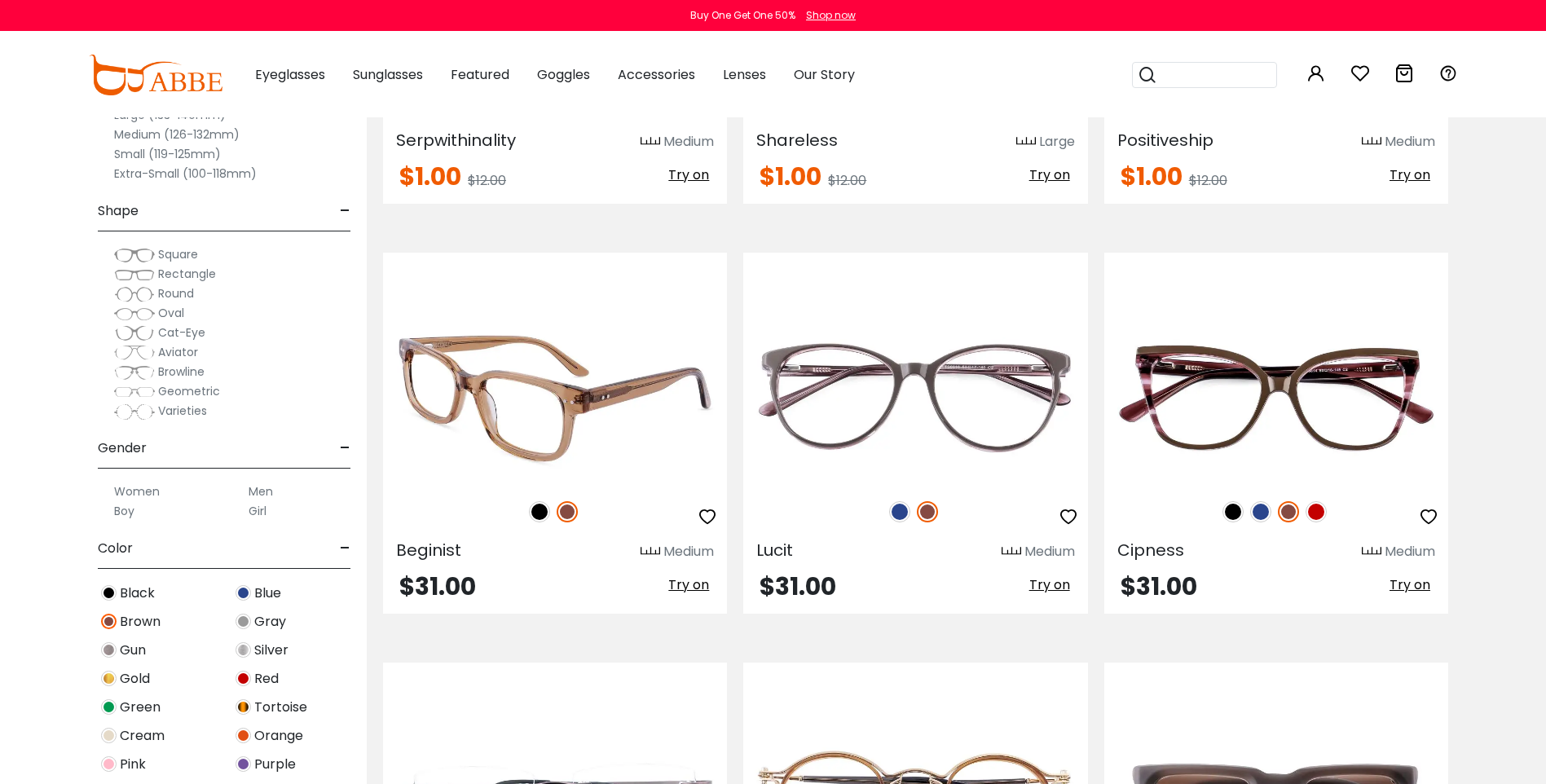
drag, startPoint x: 1412, startPoint y: 583, endPoint x: 449, endPoint y: 305, distance: 1002.3
click at [1412, 583] on span "Try on" at bounding box center [1410, 584] width 41 height 18
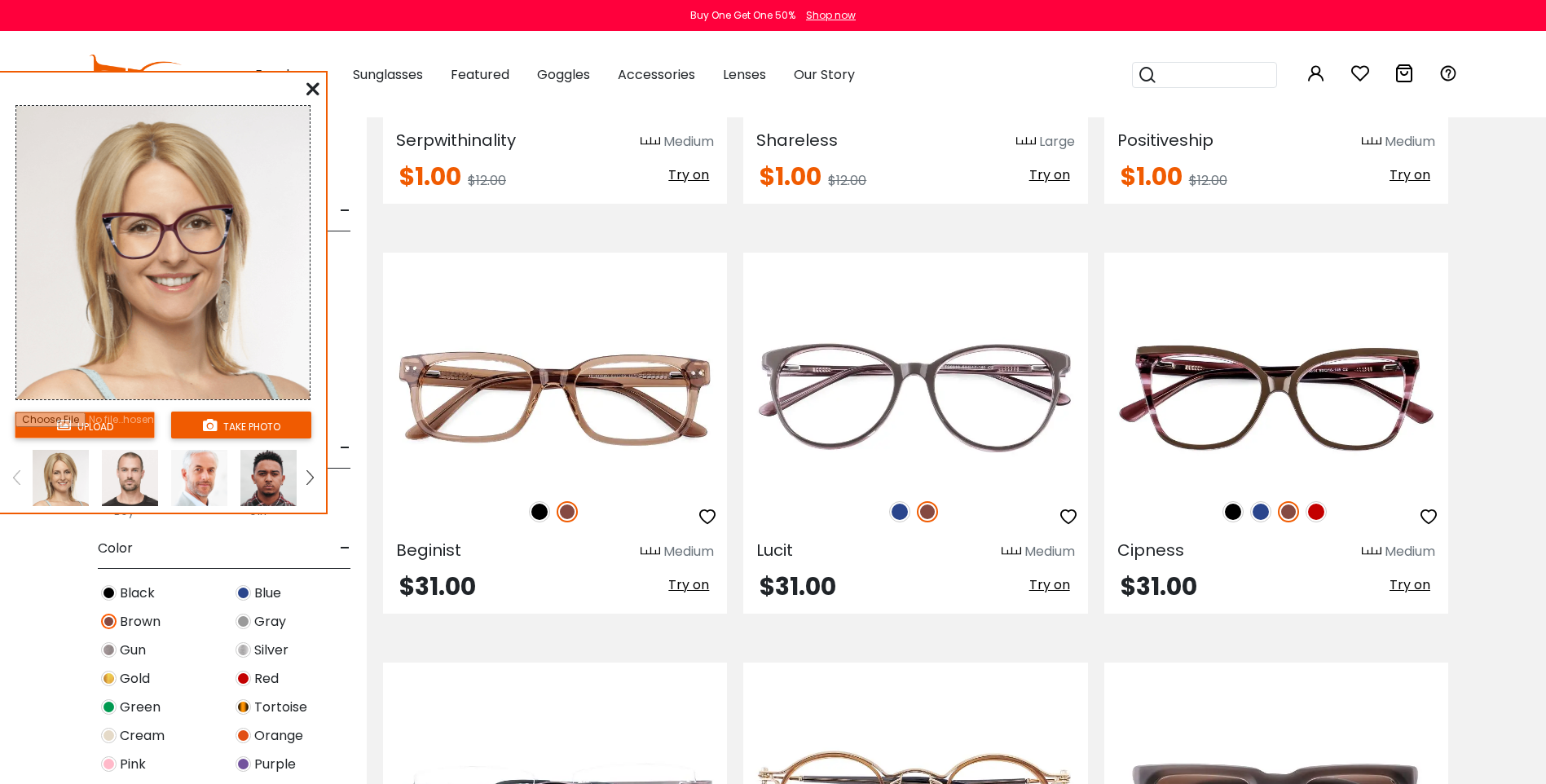
click at [102, 419] on input "file" at bounding box center [85, 425] width 140 height 27
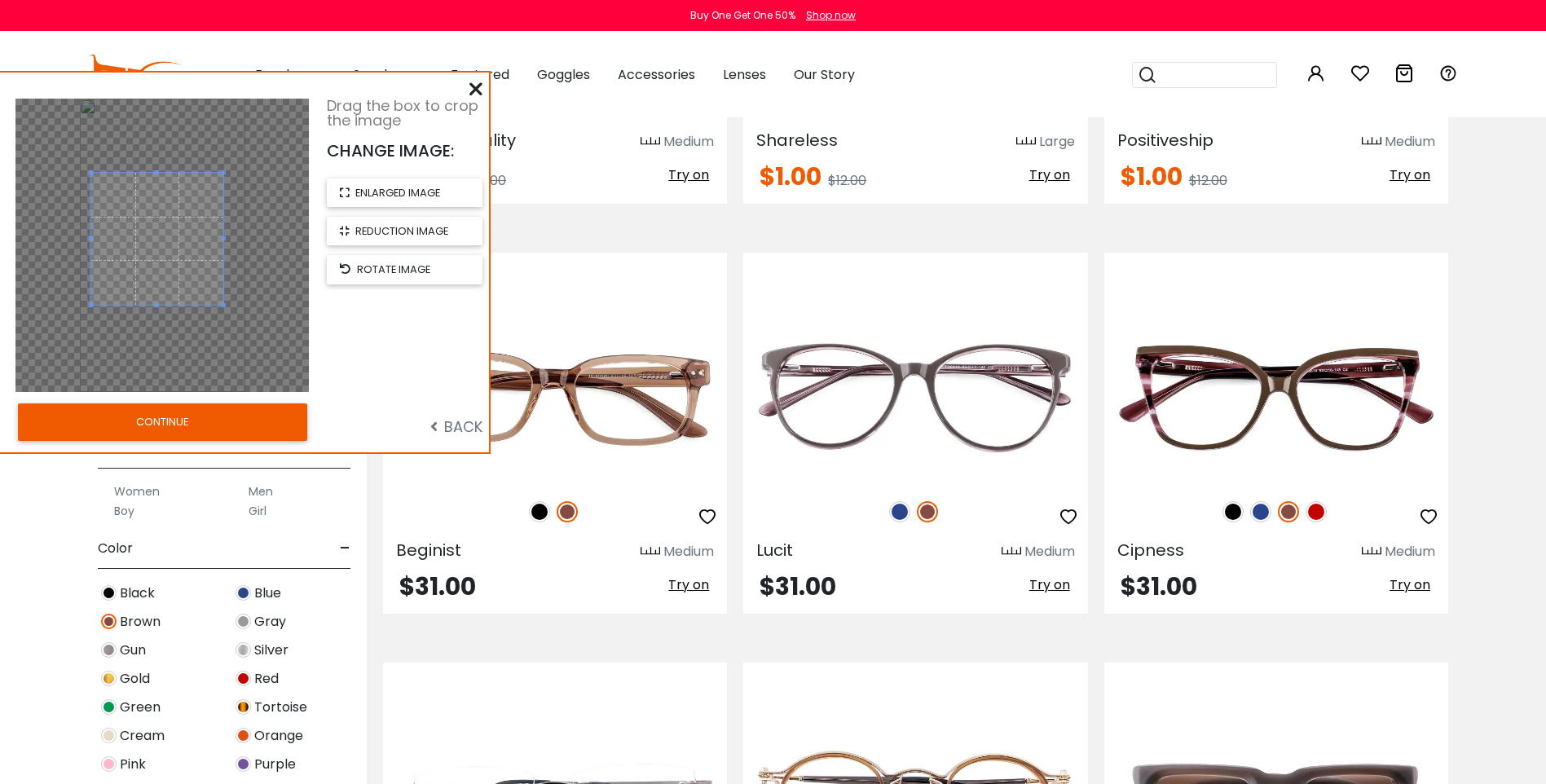
click at [164, 257] on span at bounding box center [157, 239] width 132 height 132
drag, startPoint x: 150, startPoint y: 268, endPoint x: 144, endPoint y: 262, distance: 8.5
click at [144, 262] on span at bounding box center [151, 233] width 132 height 132
click at [179, 425] on button "CONTINUE" at bounding box center [162, 422] width 290 height 38
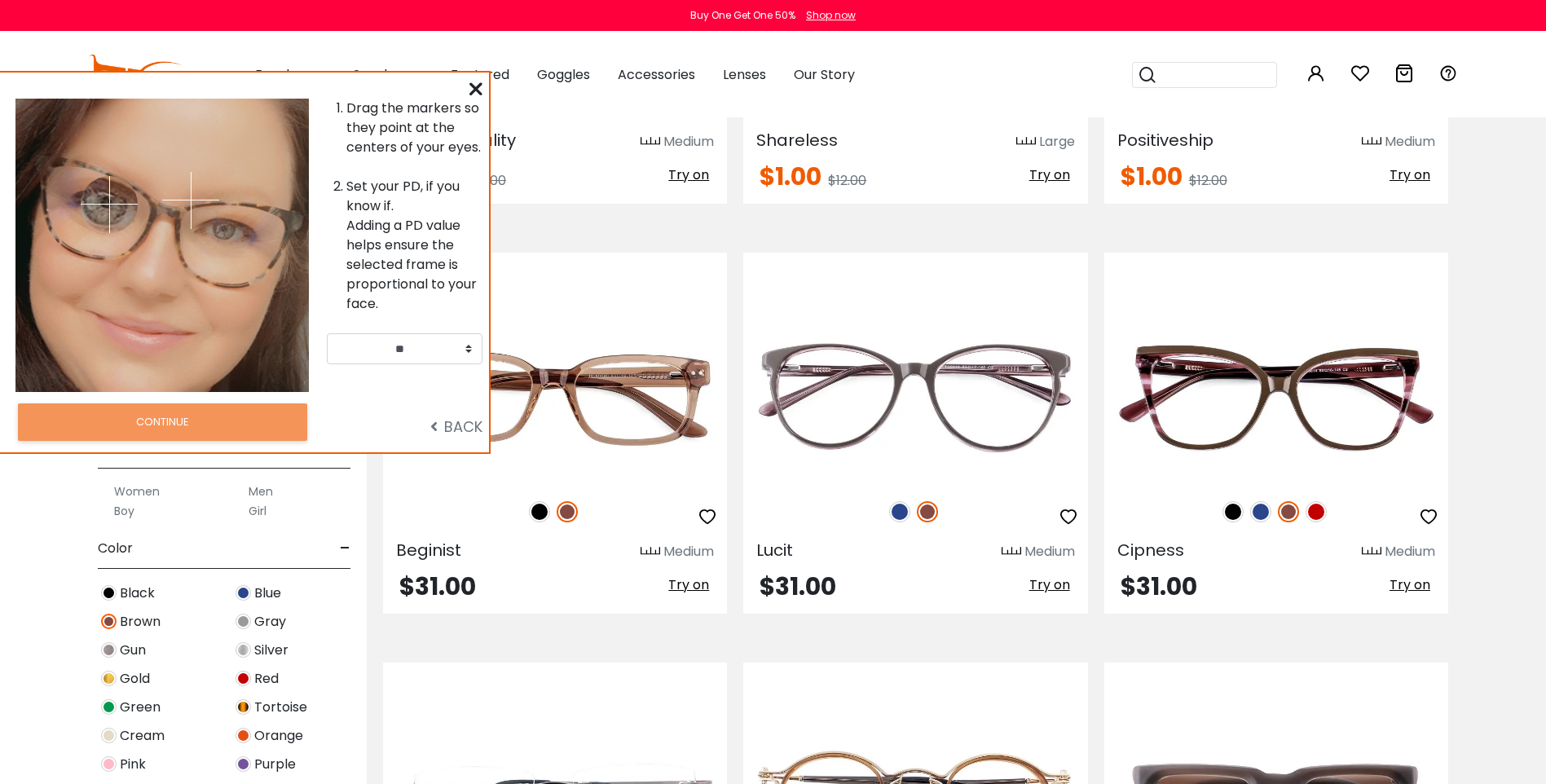
drag, startPoint x: 113, startPoint y: 200, endPoint x: 259, endPoint y: 290, distance: 171.5
click at [103, 203] on img at bounding box center [109, 204] width 57 height 57
click at [219, 226] on img at bounding box center [190, 200] width 57 height 57
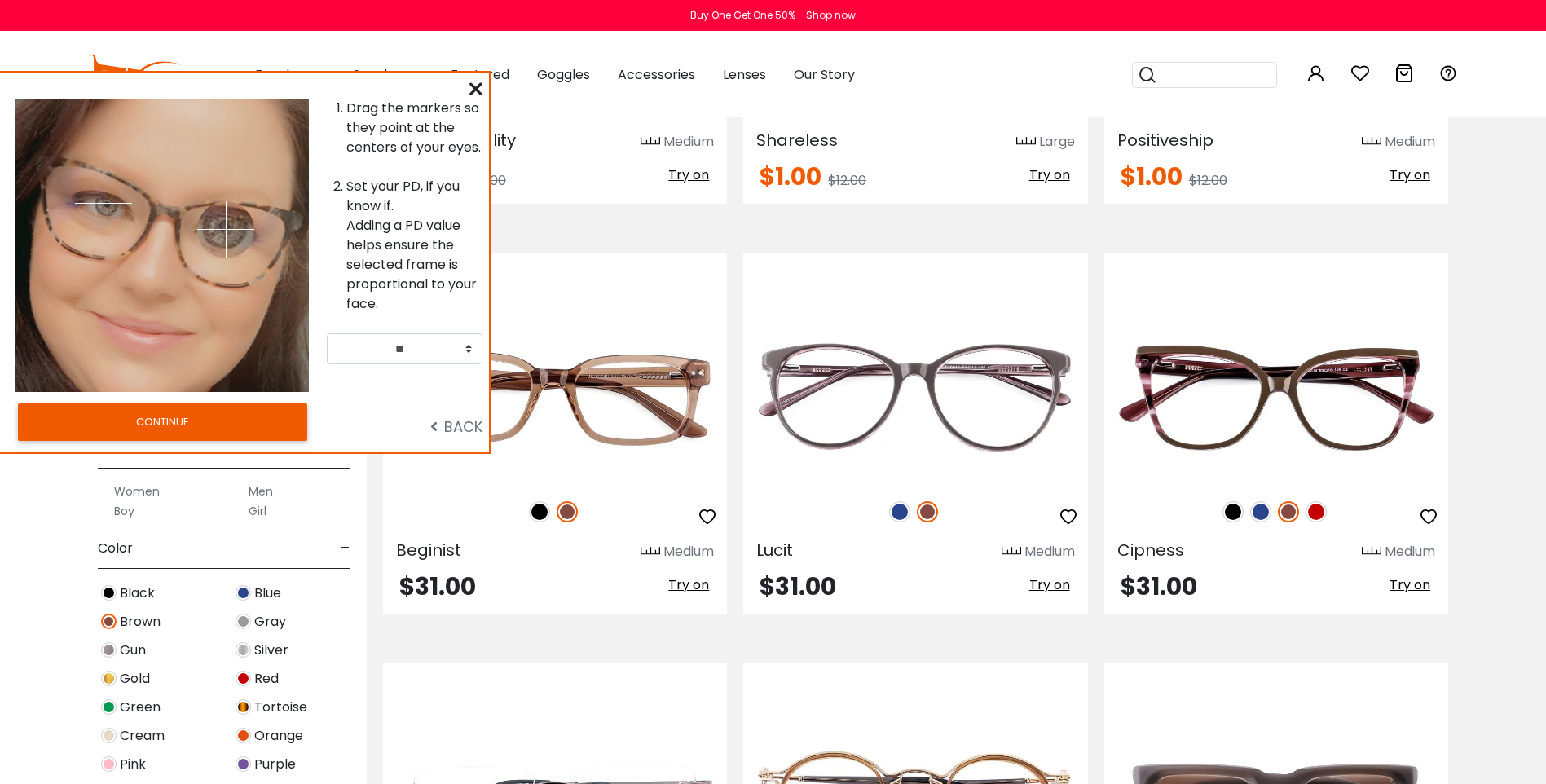
drag, startPoint x: 216, startPoint y: 225, endPoint x: 225, endPoint y: 229, distance: 9.8
click at [225, 229] on img at bounding box center [225, 229] width 57 height 57
click at [226, 421] on button "CONTINUE" at bounding box center [162, 422] width 290 height 38
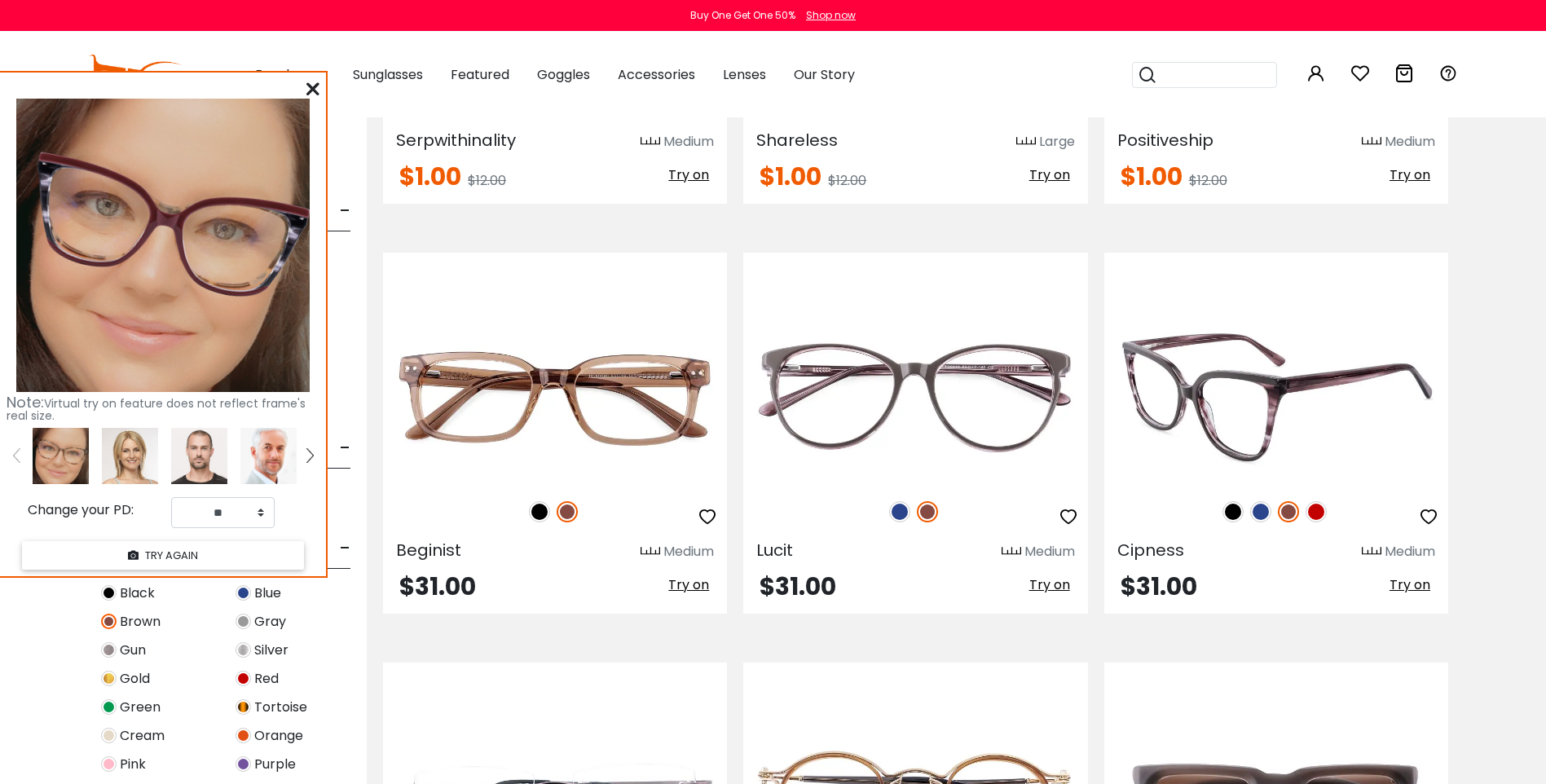
click at [1228, 438] on img at bounding box center [1276, 396] width 344 height 172
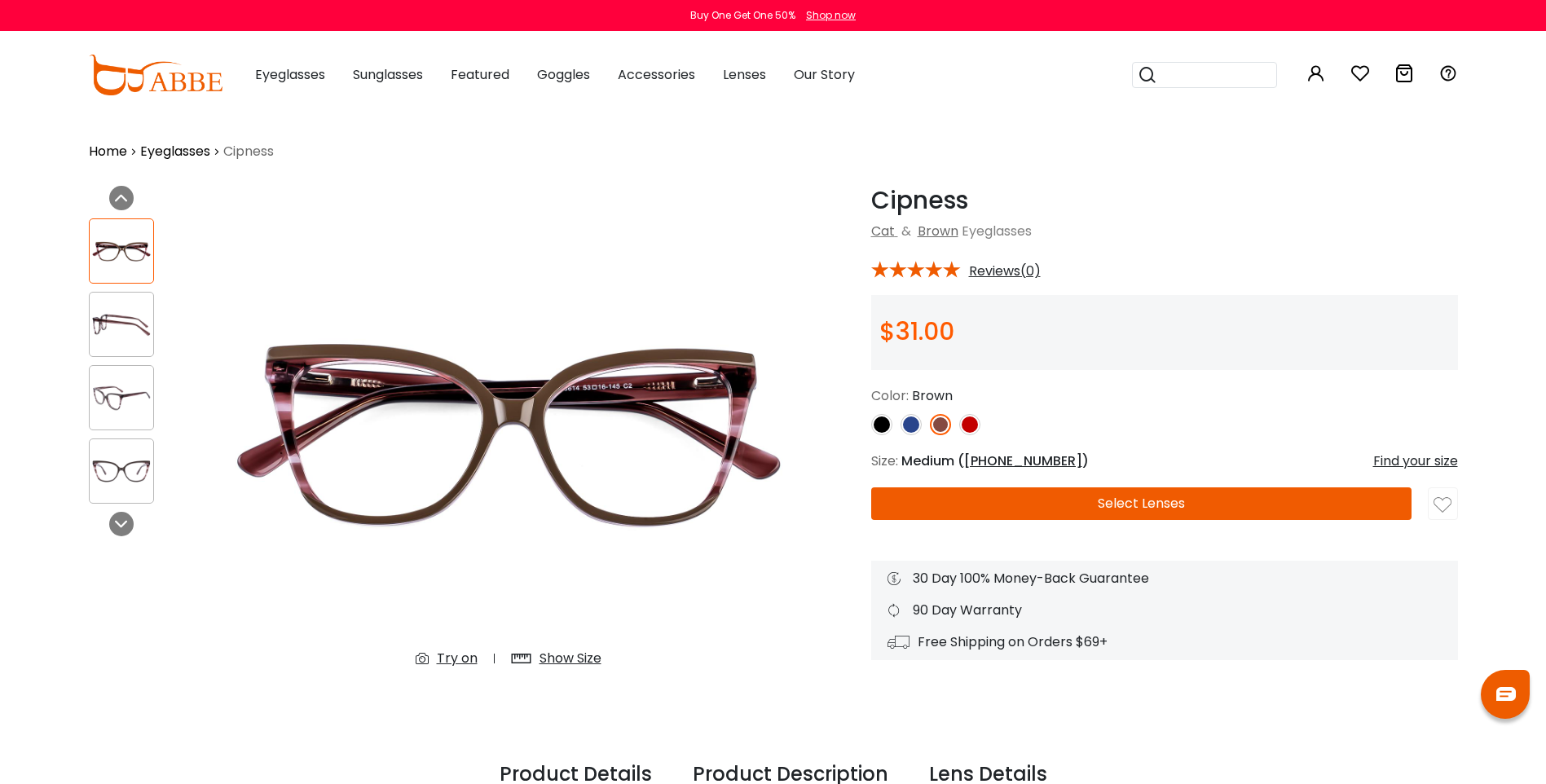
click at [125, 393] on img at bounding box center [120, 397] width 63 height 32
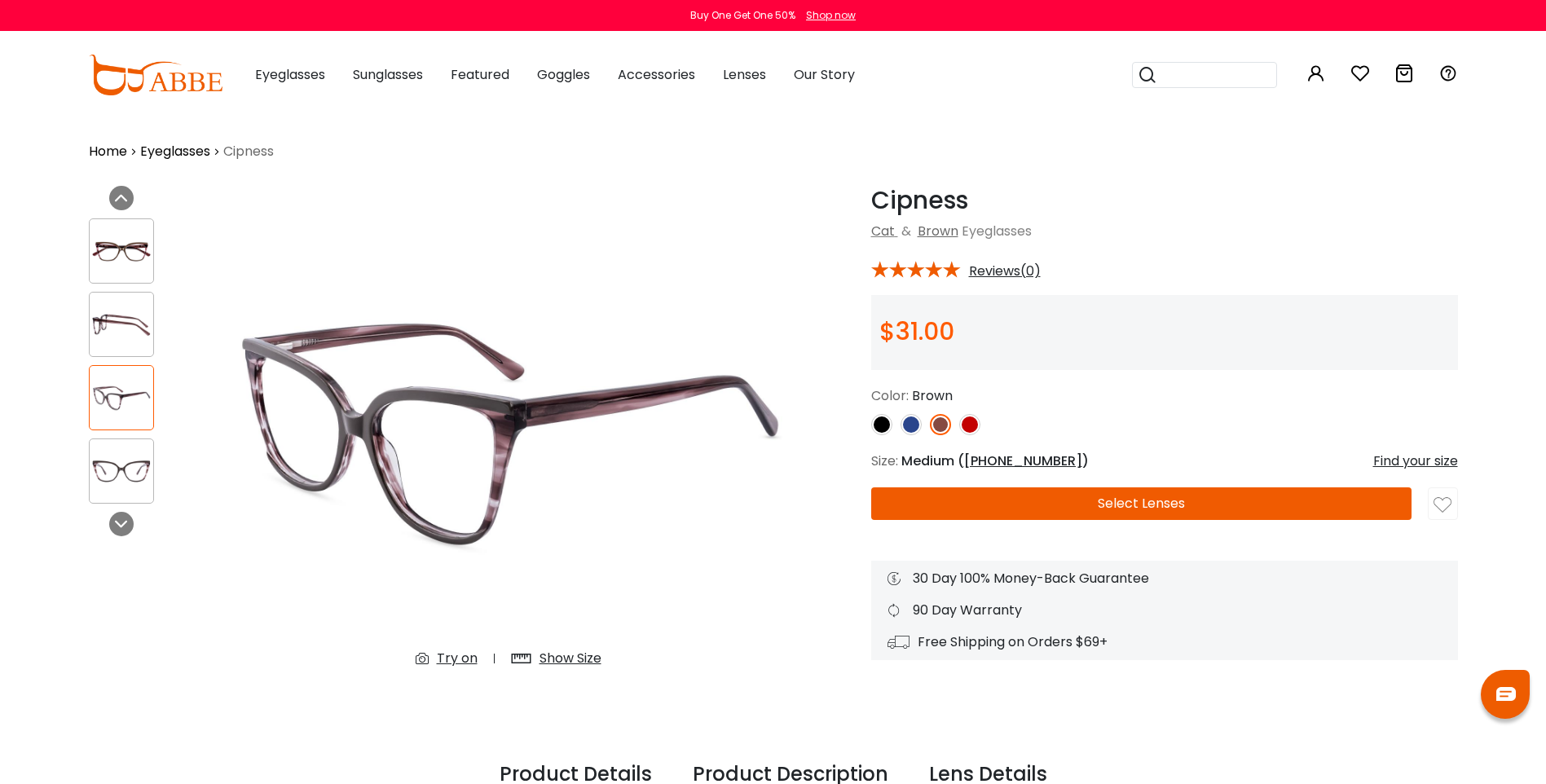
click at [128, 447] on div at bounding box center [120, 470] width 65 height 65
click at [125, 461] on img at bounding box center [120, 471] width 63 height 32
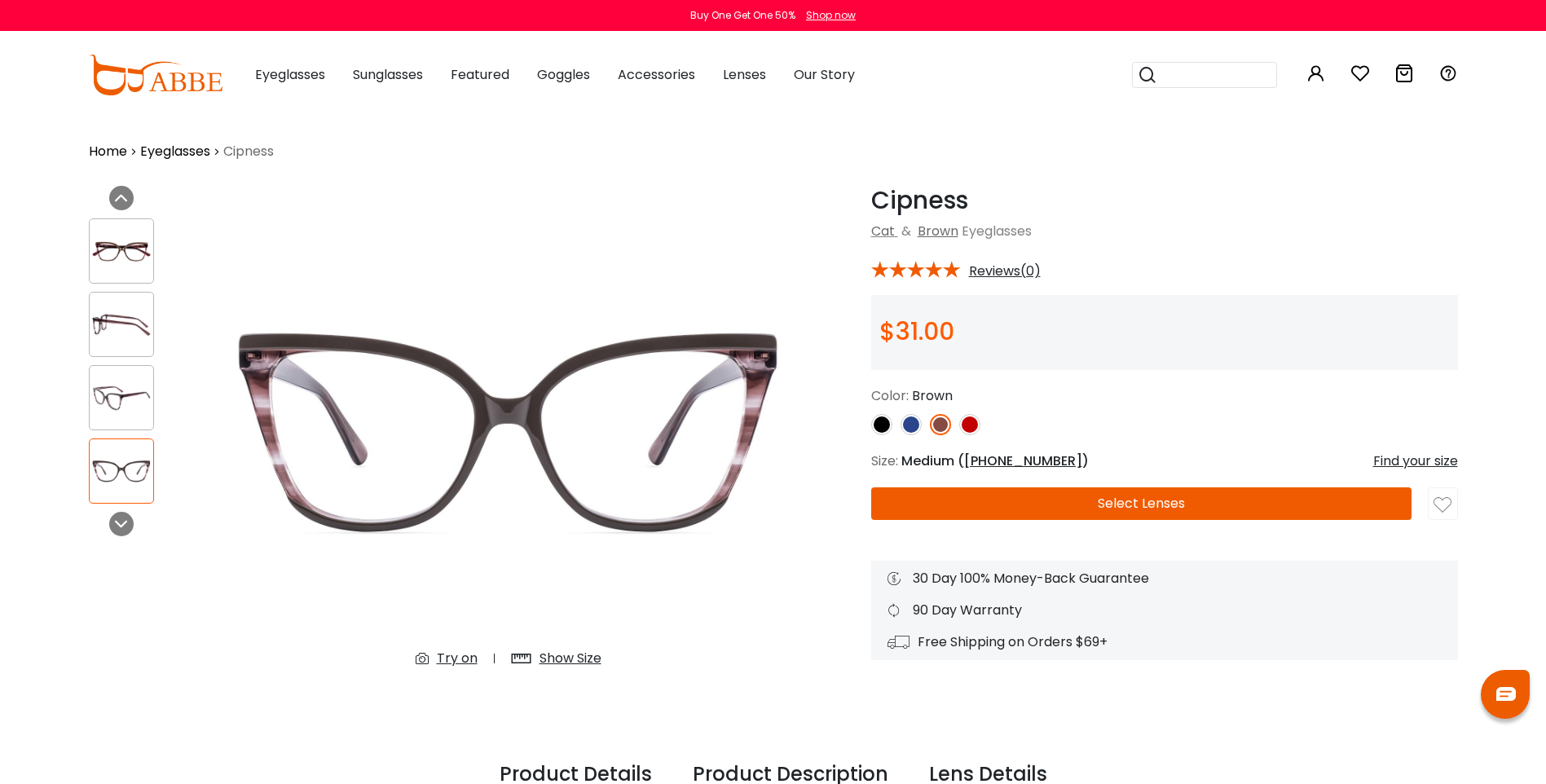
click at [120, 335] on img at bounding box center [120, 324] width 63 height 32
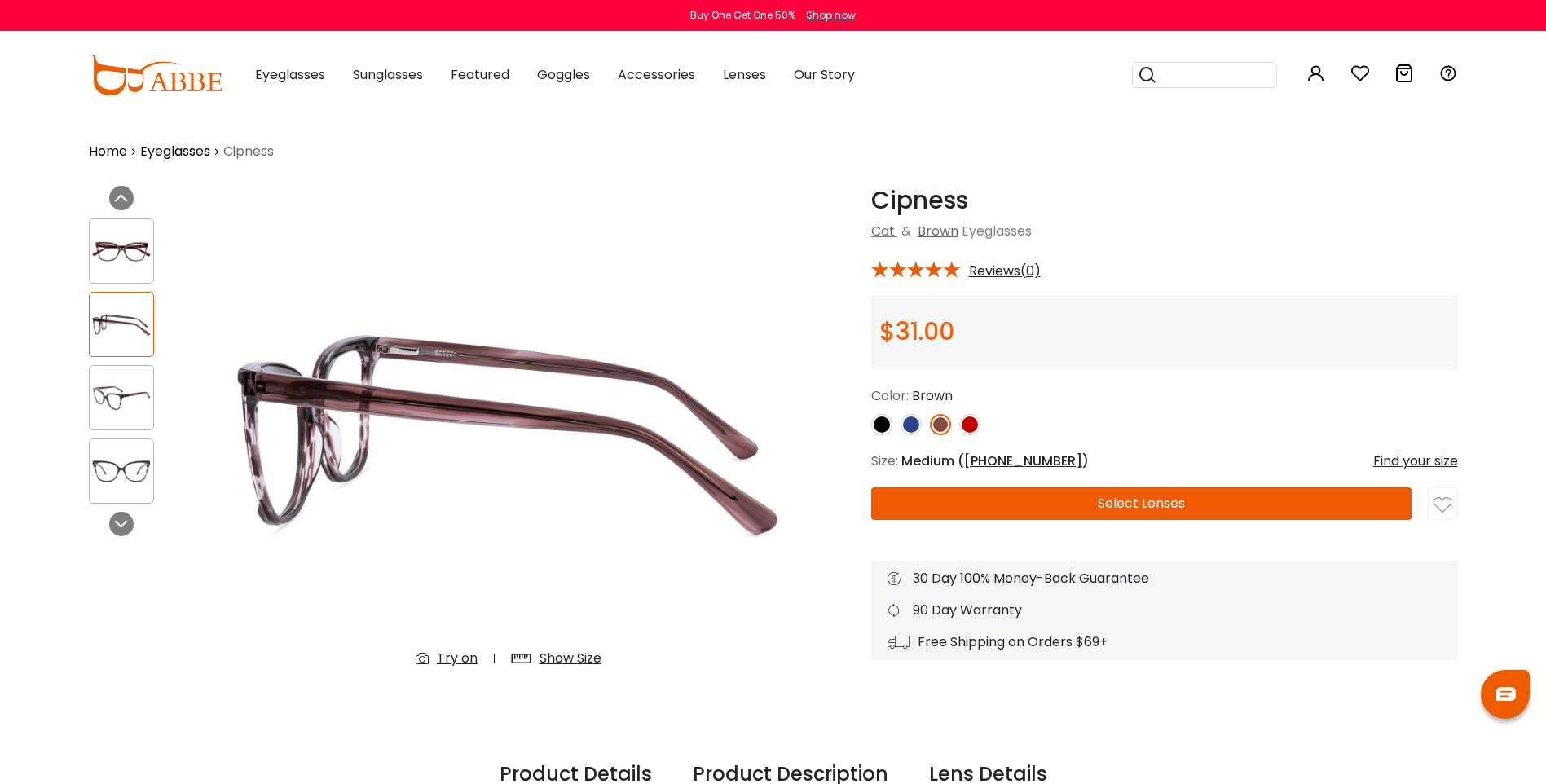
click at [116, 245] on img at bounding box center [120, 251] width 63 height 32
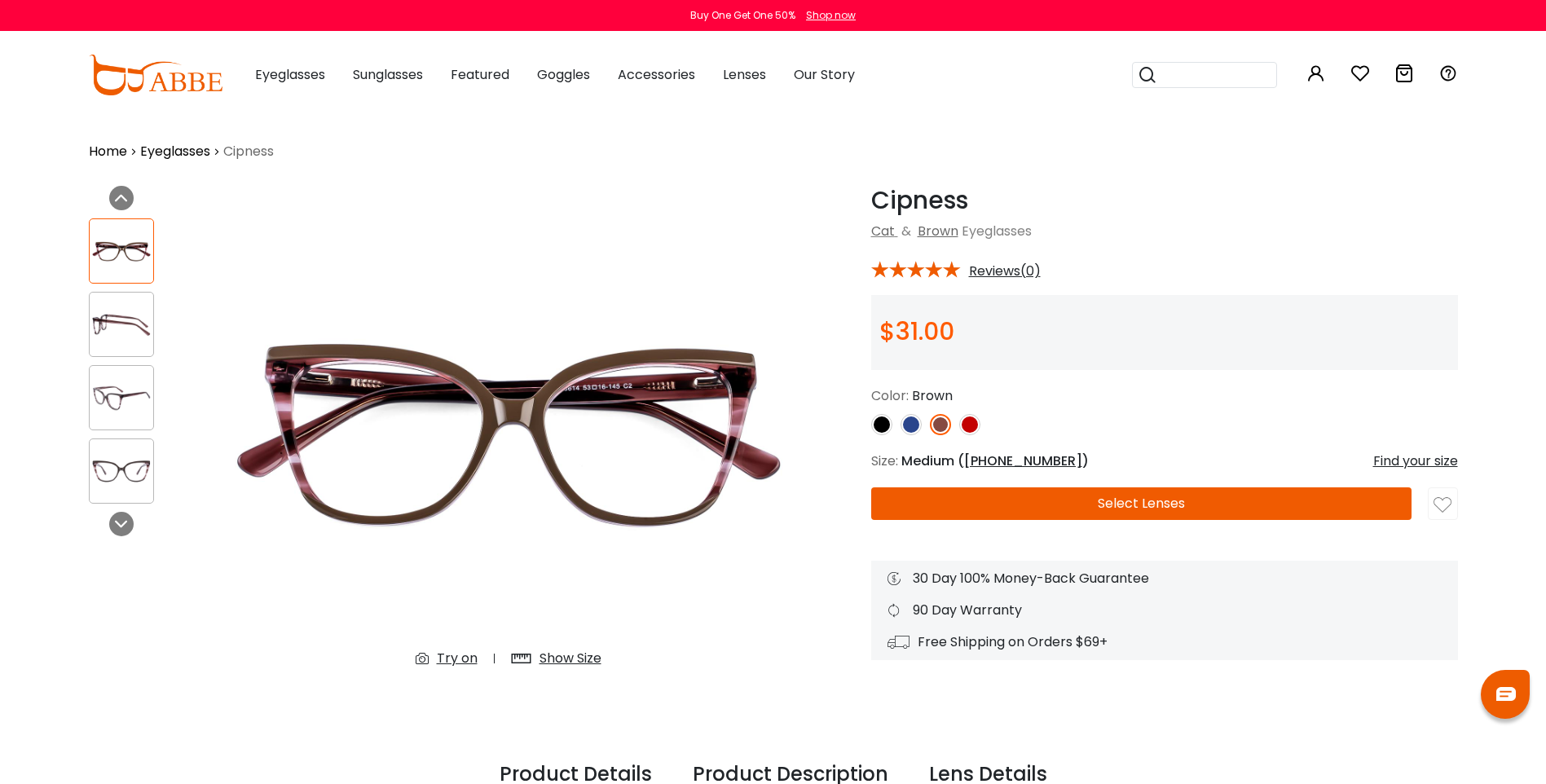
click at [1151, 504] on button "Select Lenses" at bounding box center [1141, 503] width 540 height 33
